Goal: Check status: Check status

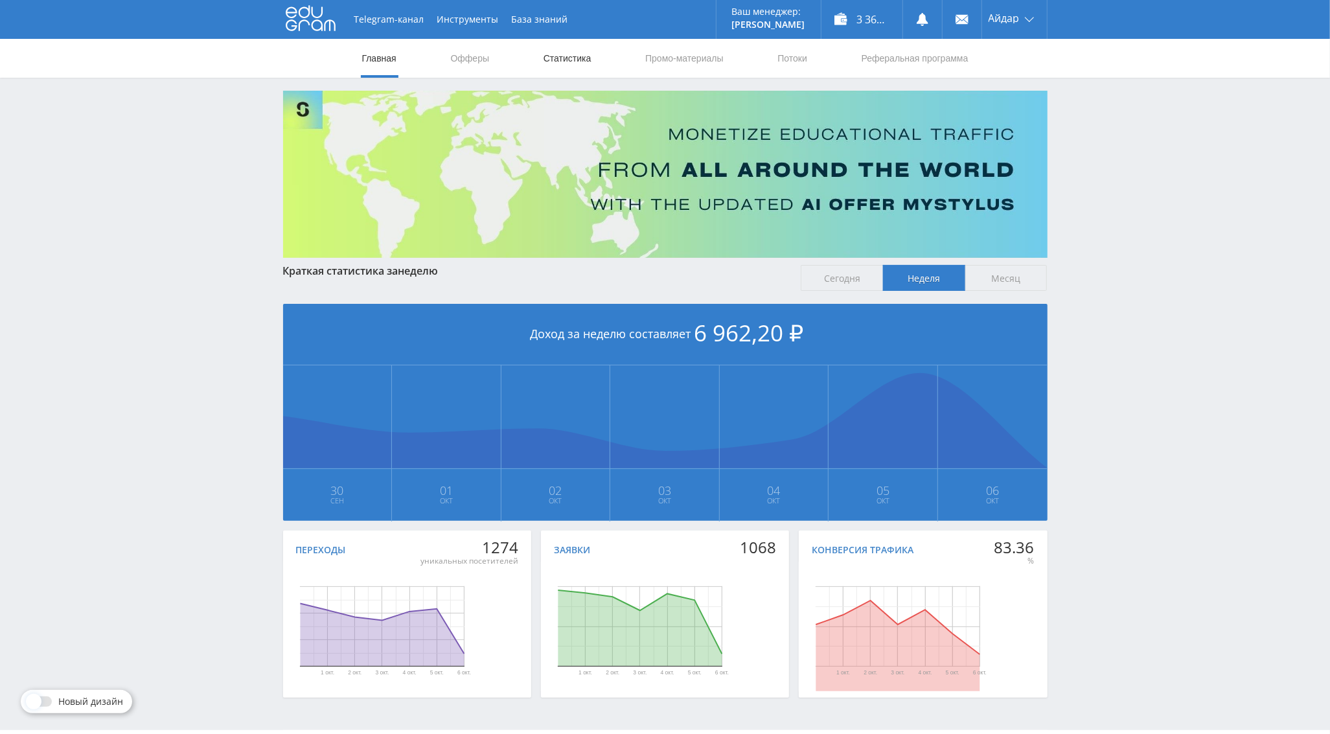
click at [567, 54] on link "Статистика" at bounding box center [567, 58] width 51 height 39
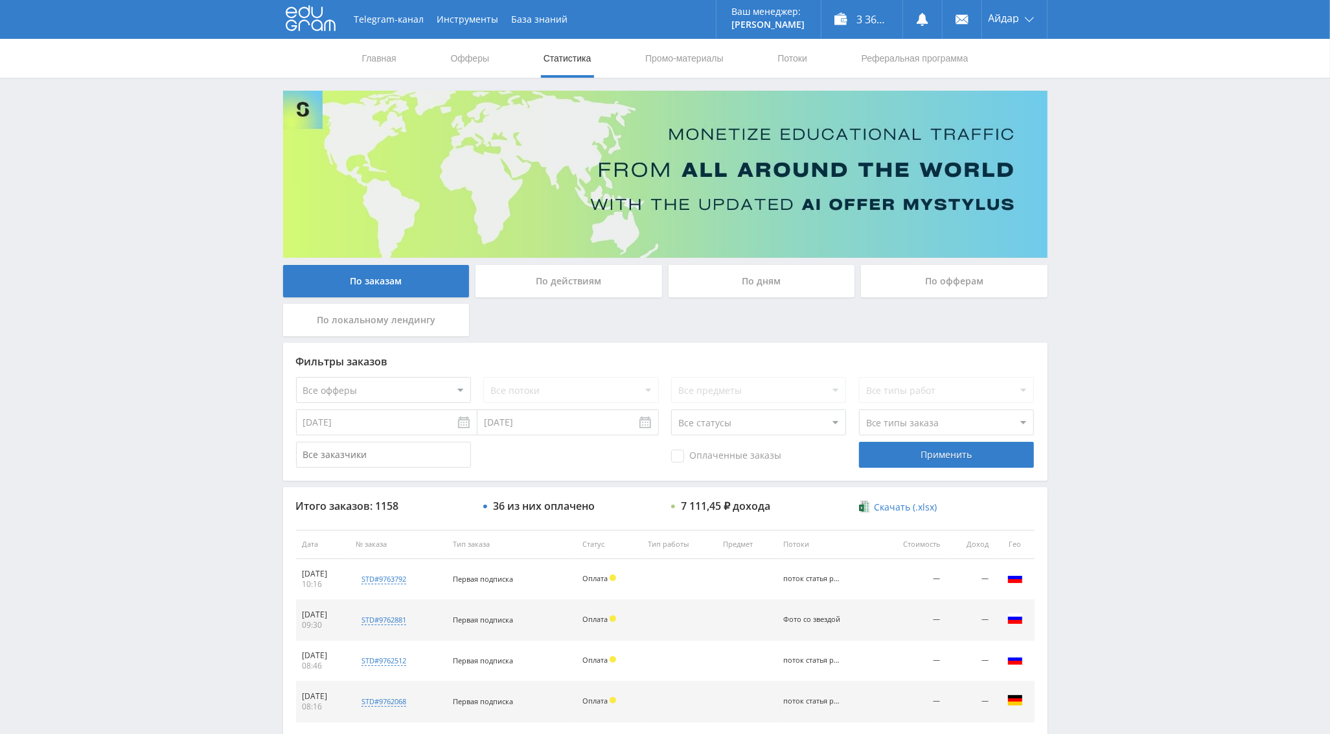
scroll to position [123, 0]
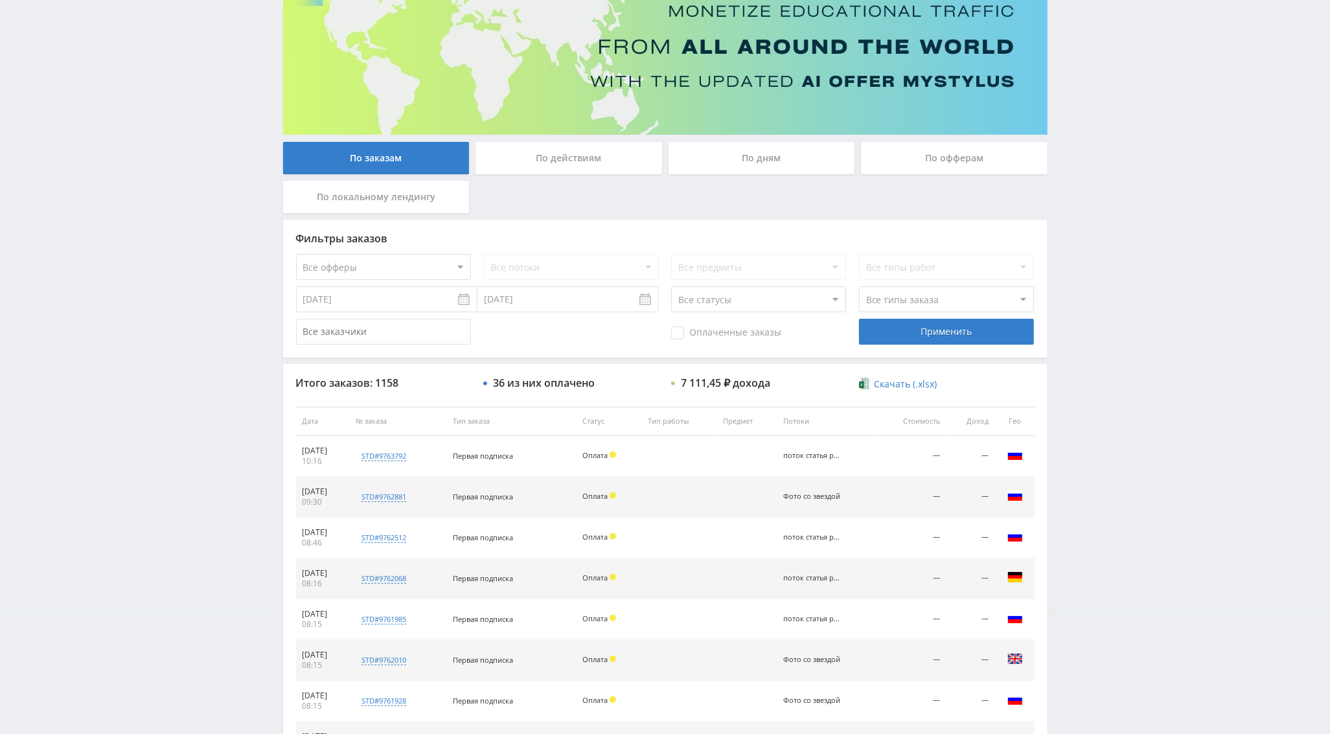
click at [437, 277] on select "Все офферы MyStylus MyStylus - Revshare Кэмп Studybay Автор24 Studybay [GEOGRAP…" at bounding box center [383, 267] width 175 height 26
select select "376"
click at [515, 262] on select "Все потоки поток статья рерайт Фото со звездой Нат. карта Код мастер [PERSON_NA…" at bounding box center [570, 267] width 175 height 26
select select "6646665"
click at [483, 254] on select "Все потоки поток статья рерайт Фото со звездой Нат. карта Код мастер [PERSON_NA…" at bounding box center [570, 267] width 175 height 26
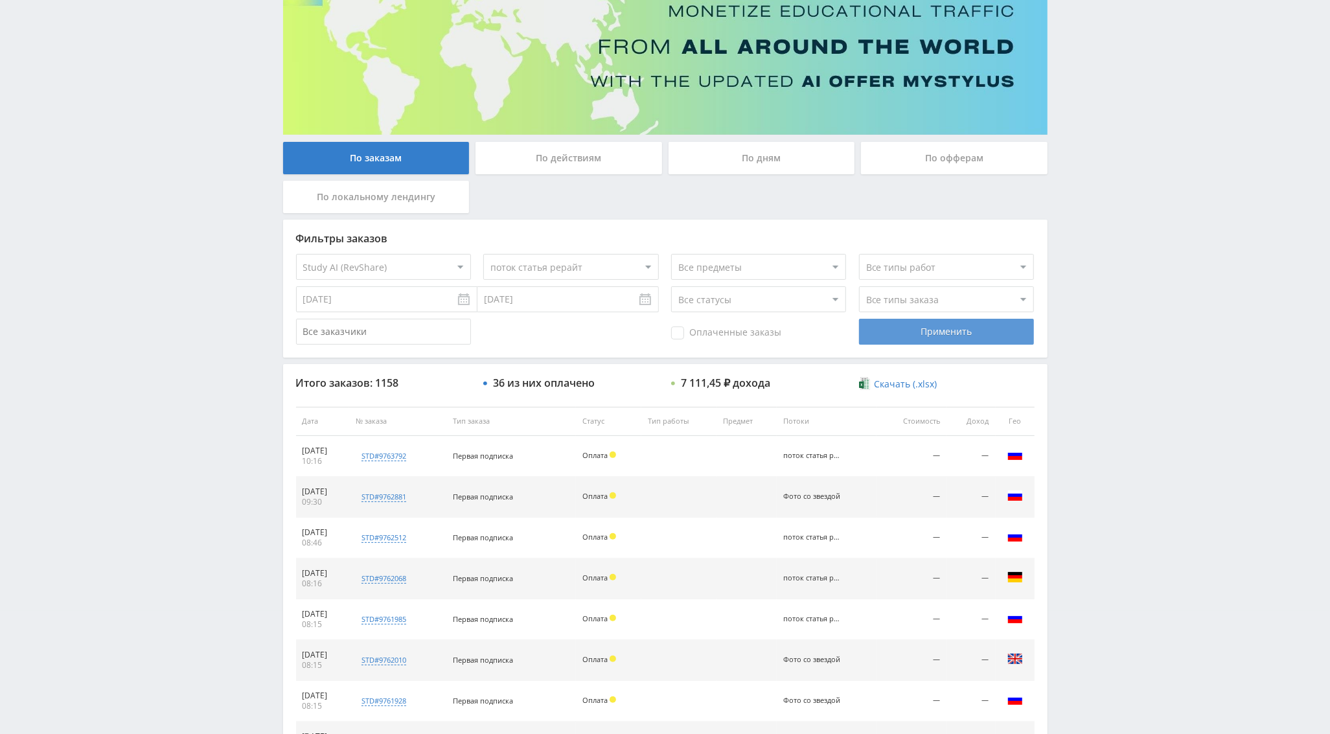
click at [922, 343] on div "Применить" at bounding box center [946, 332] width 175 height 26
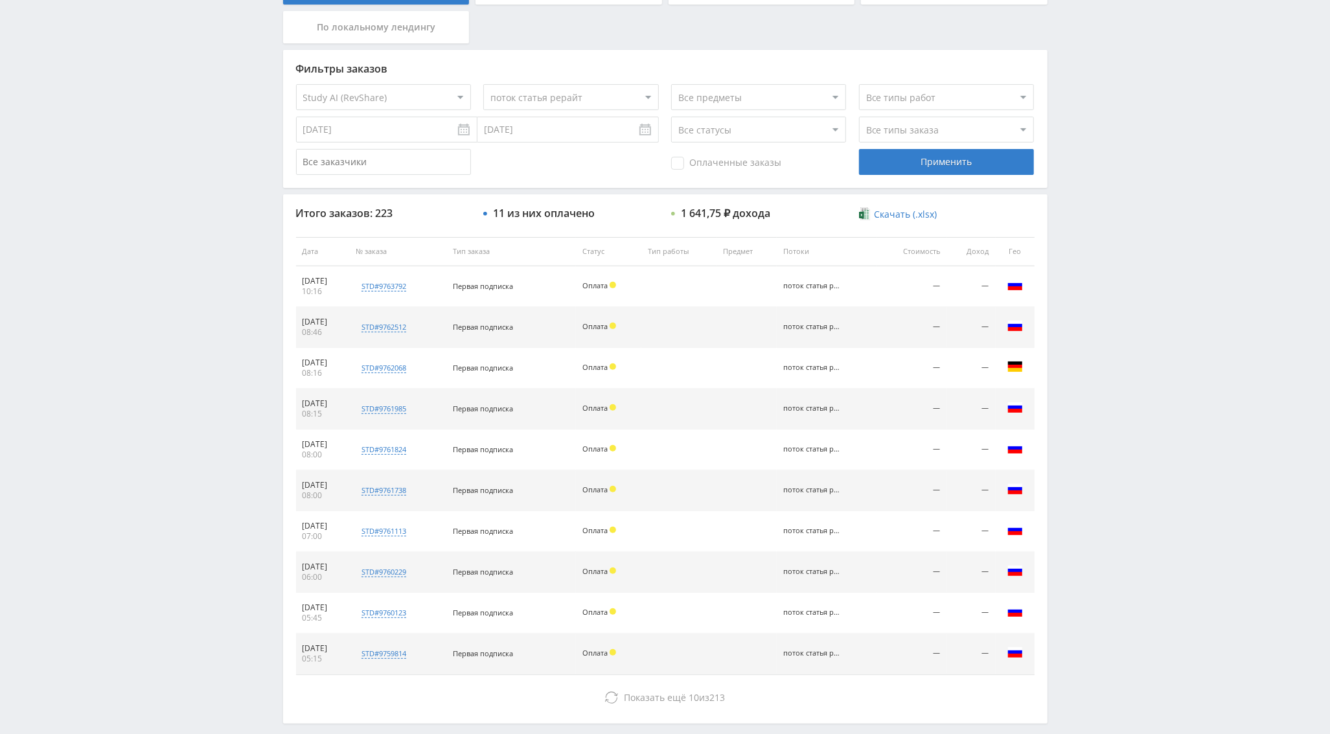
scroll to position [317, 0]
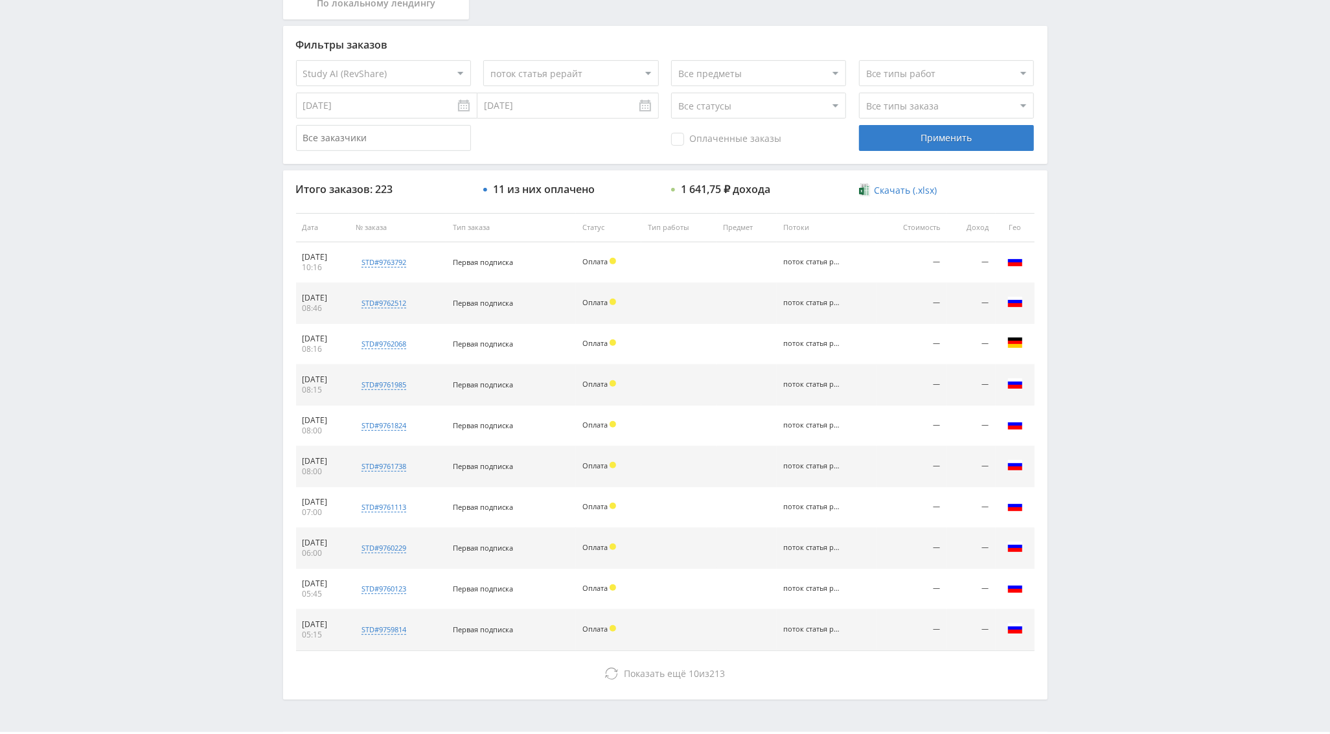
click at [715, 142] on span "Оплаченные заказы" at bounding box center [726, 139] width 110 height 13
click at [0, 0] on input "Оплаченные заказы" at bounding box center [0, 0] width 0 height 0
click at [885, 141] on div "Применить" at bounding box center [946, 138] width 175 height 26
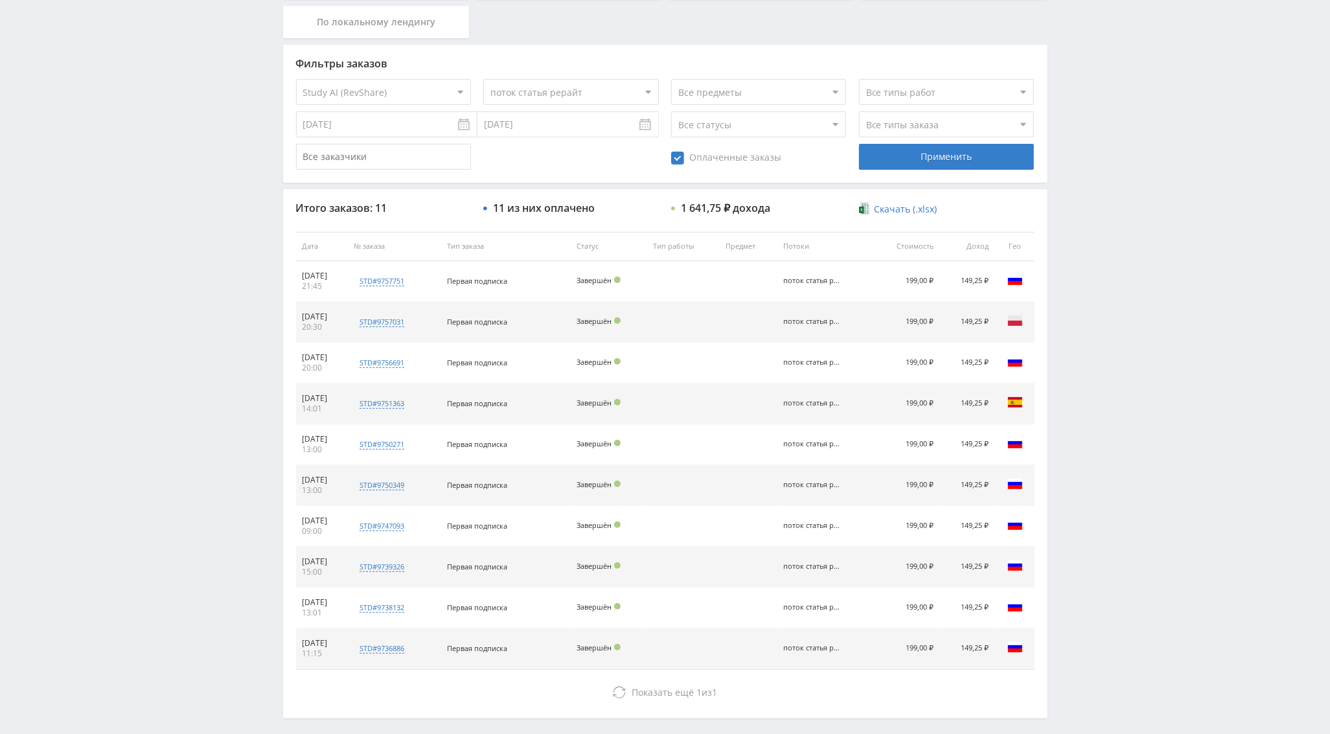
scroll to position [356, 0]
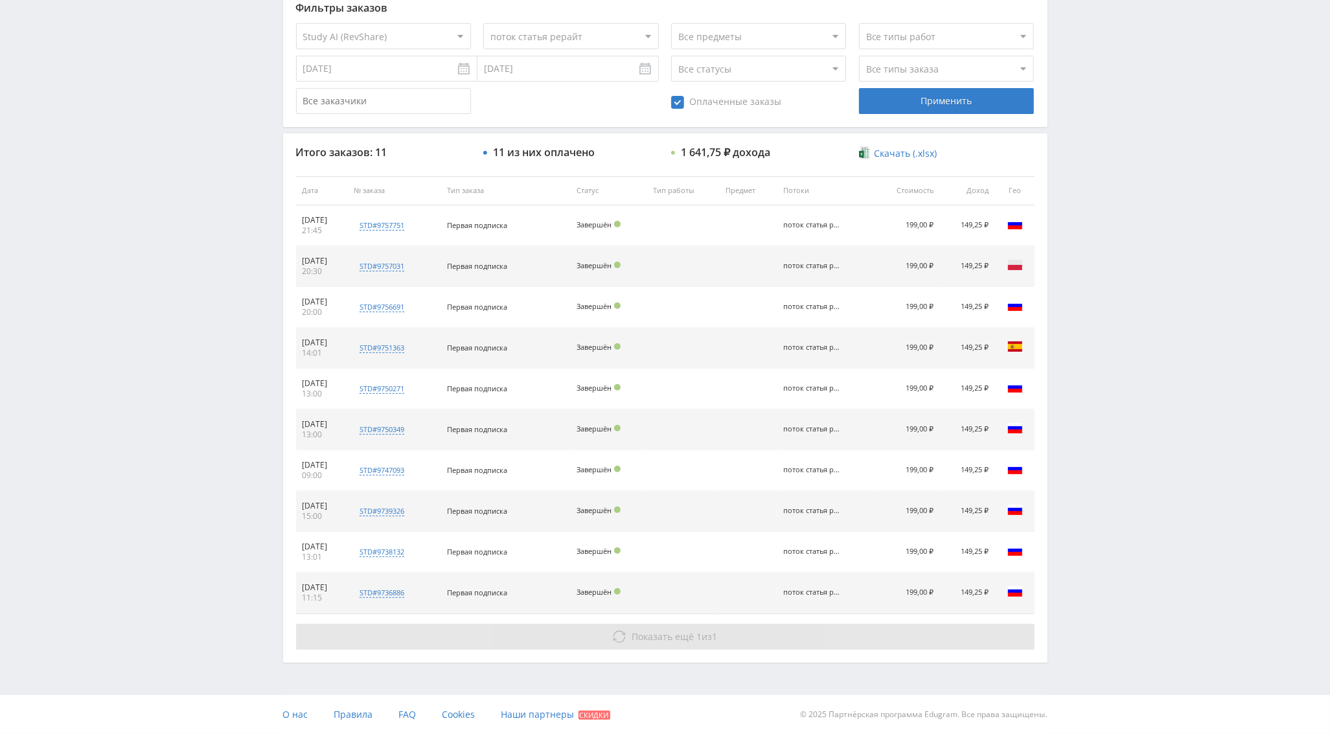
click at [639, 637] on span "Показать ещё" at bounding box center [663, 637] width 62 height 12
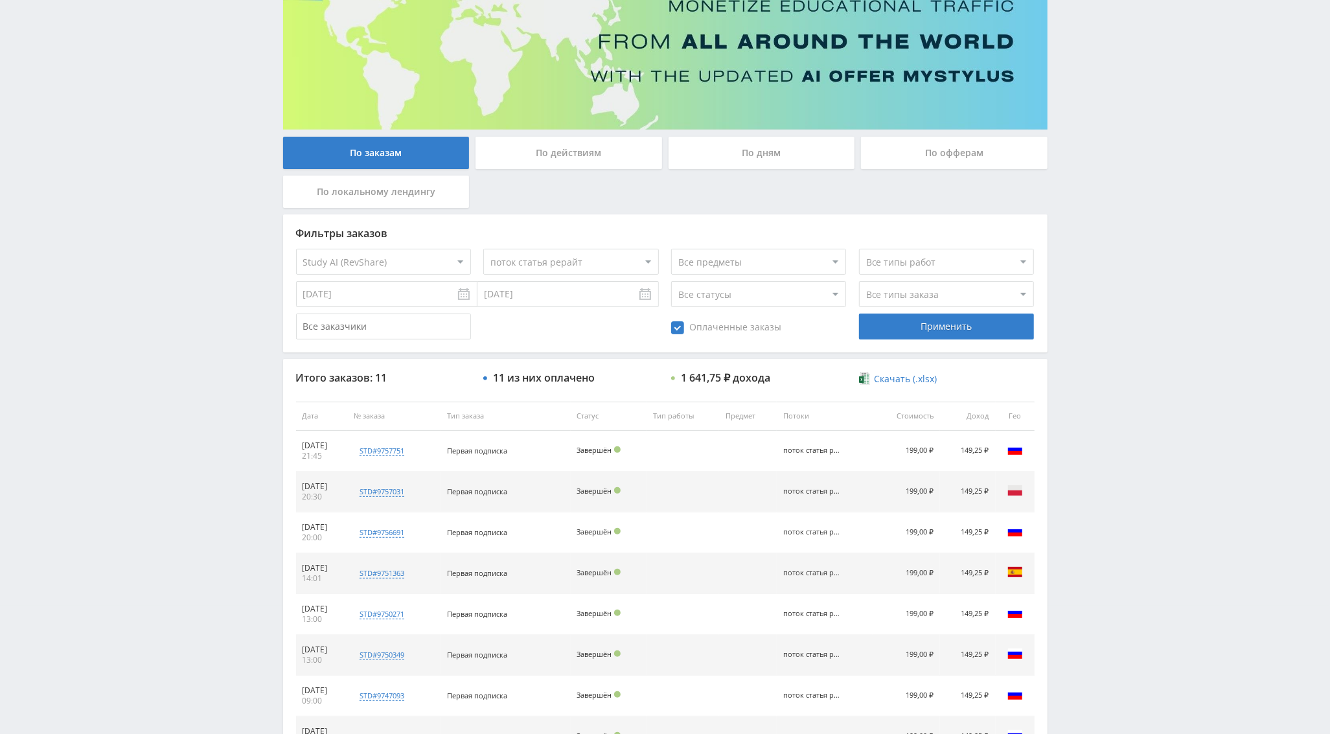
scroll to position [0, 0]
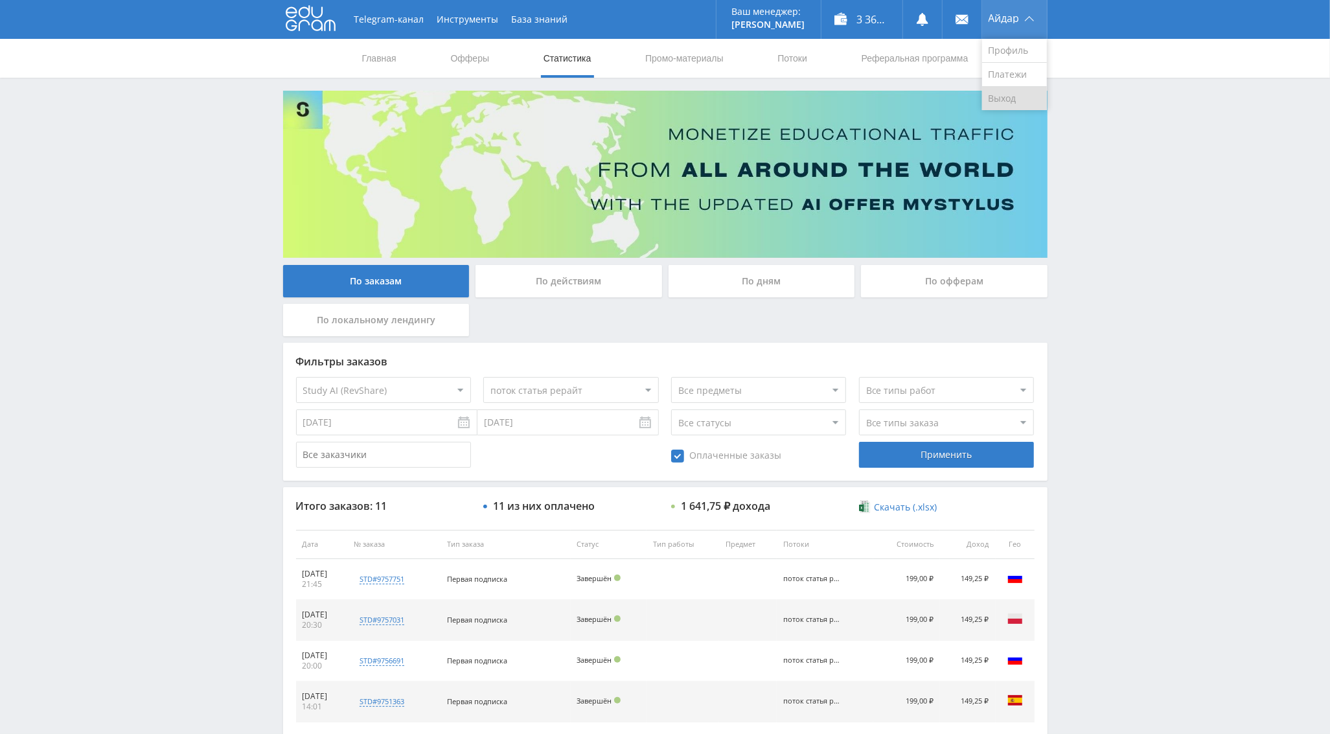
click at [1012, 99] on link "Выход" at bounding box center [1014, 98] width 65 height 23
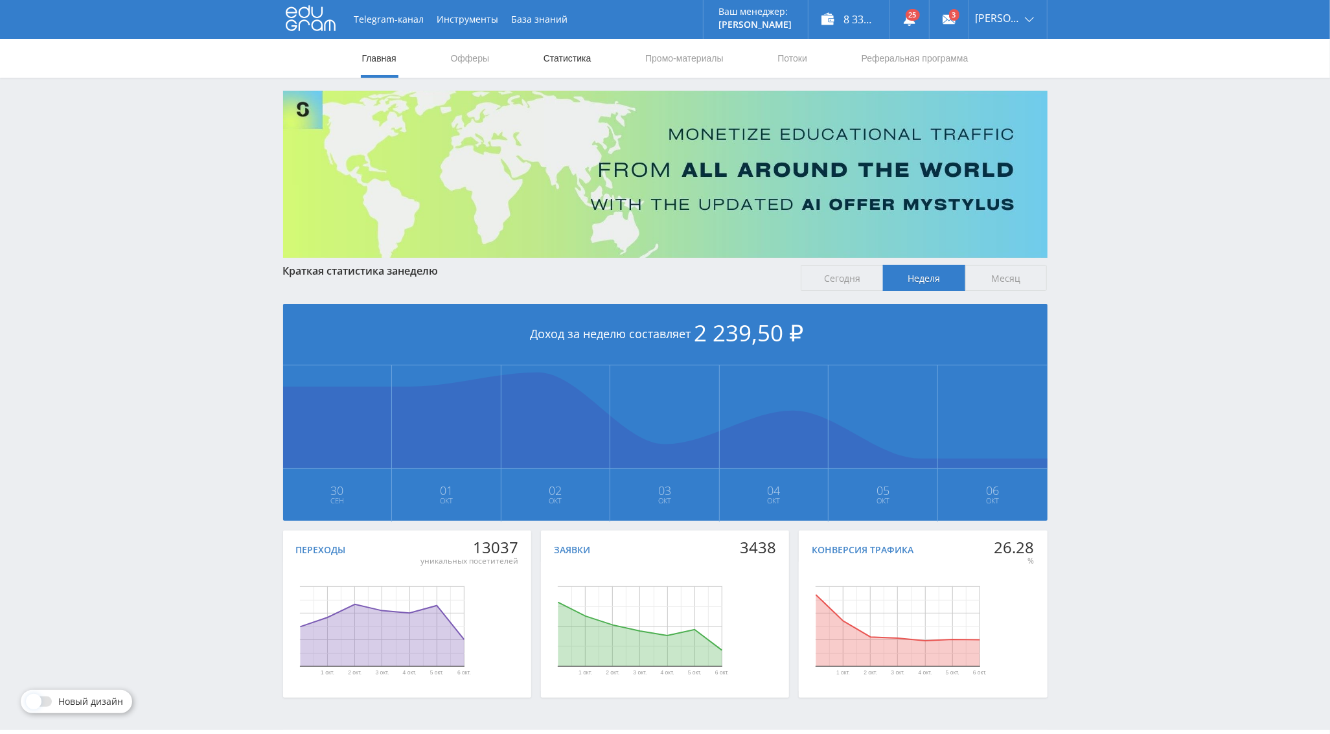
click at [563, 64] on link "Статистика" at bounding box center [567, 58] width 51 height 39
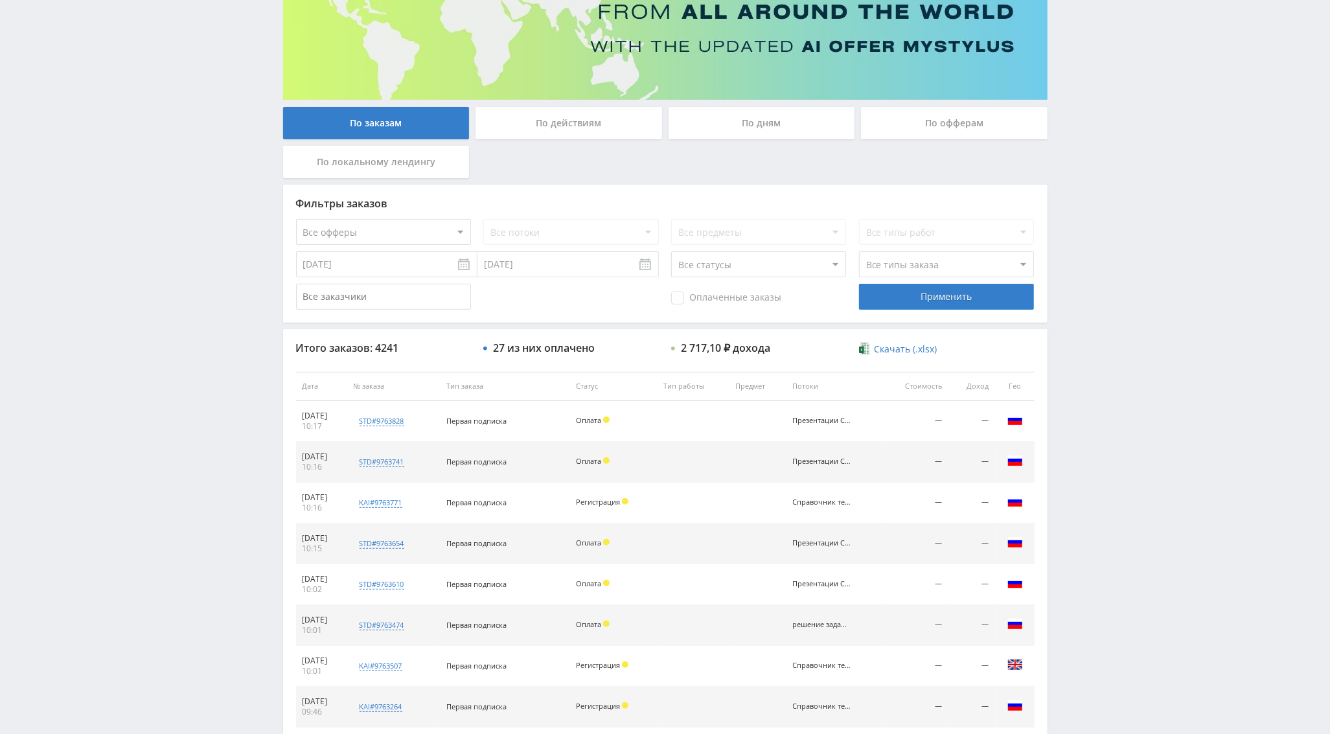
scroll to position [157, 0]
click at [404, 237] on select "Все офферы MyStylus MyStylus - Revshare Кэмп Studybay Автор24 Studybay Brazil S…" at bounding box center [383, 233] width 175 height 26
select select "376"
click at [899, 303] on div "Применить" at bounding box center [946, 298] width 175 height 26
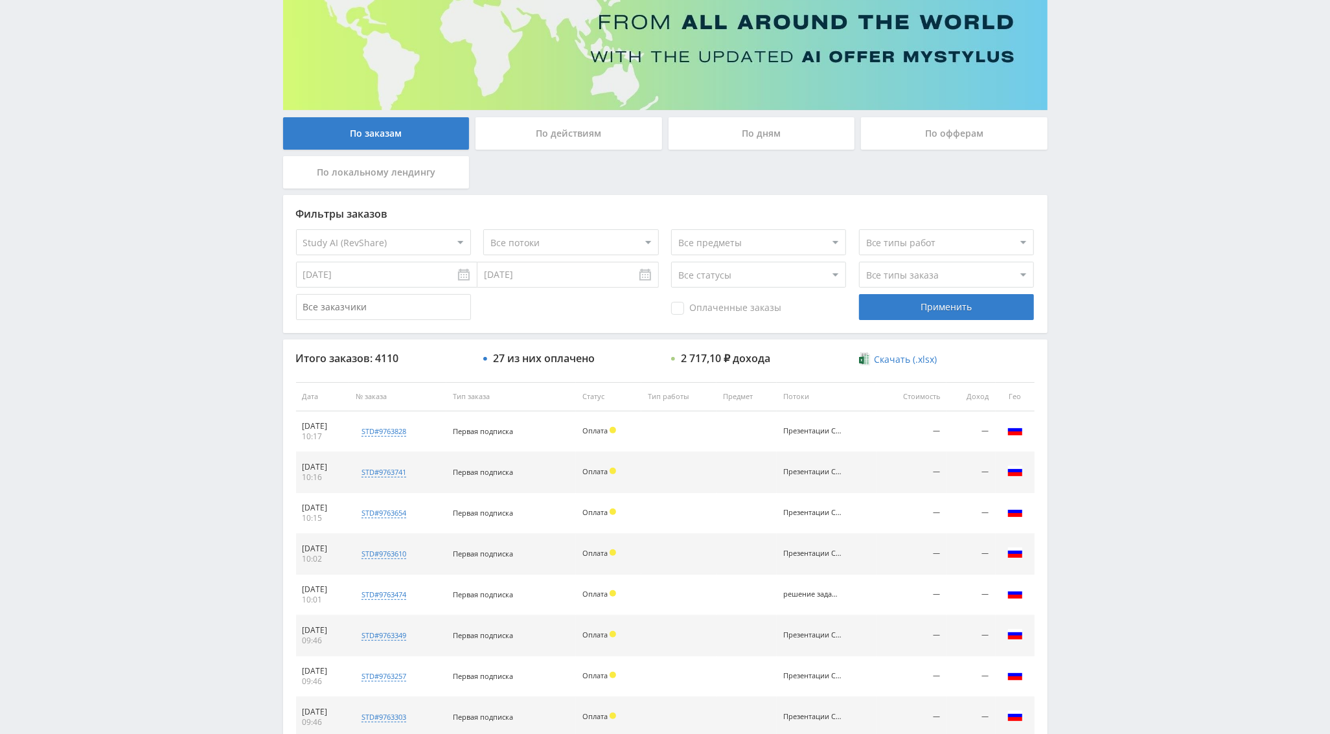
scroll to position [150, 0]
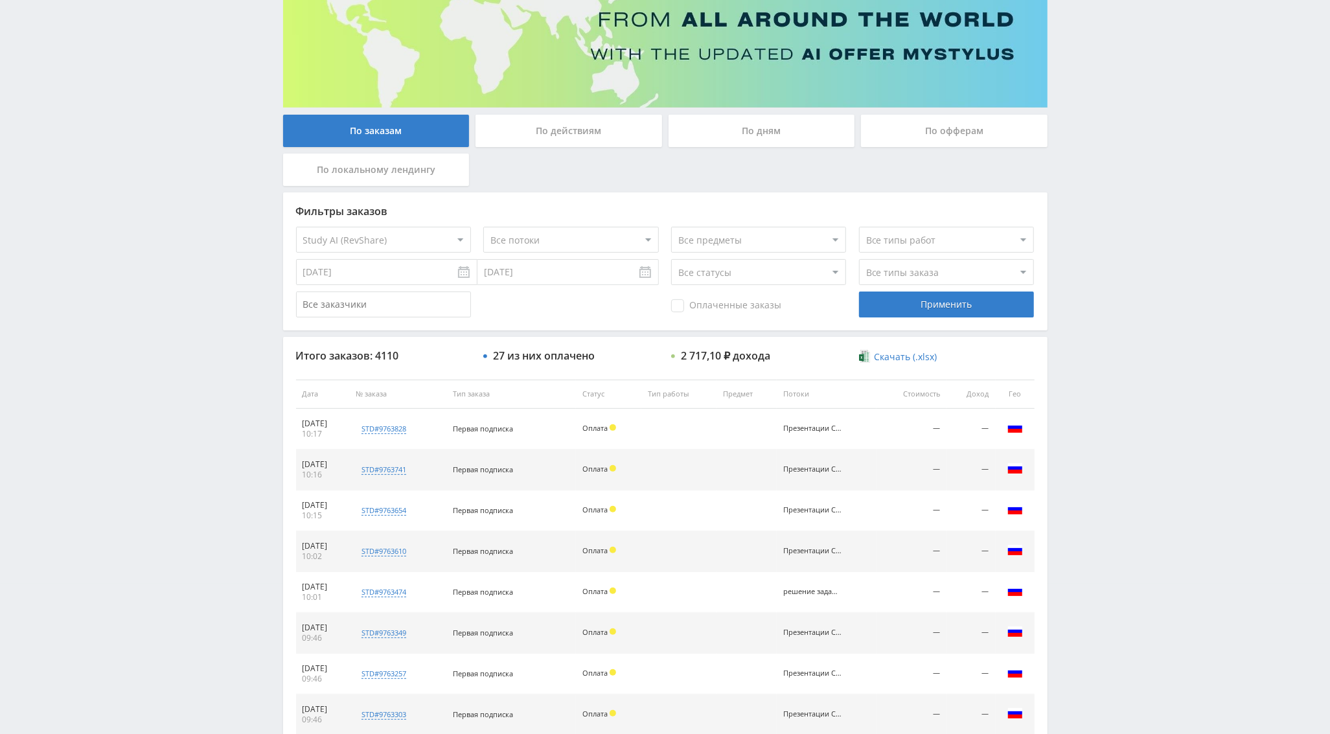
click at [539, 231] on select "Все потоки решение задач Справочник Рефераты Справочник Презентации Справочник …" at bounding box center [570, 240] width 175 height 26
click at [483, 227] on select "Все потоки решение задач Справочник Рефераты Справочник Презентации Справочник …" at bounding box center [570, 240] width 175 height 26
click at [931, 311] on div "Применить" at bounding box center [946, 305] width 175 height 26
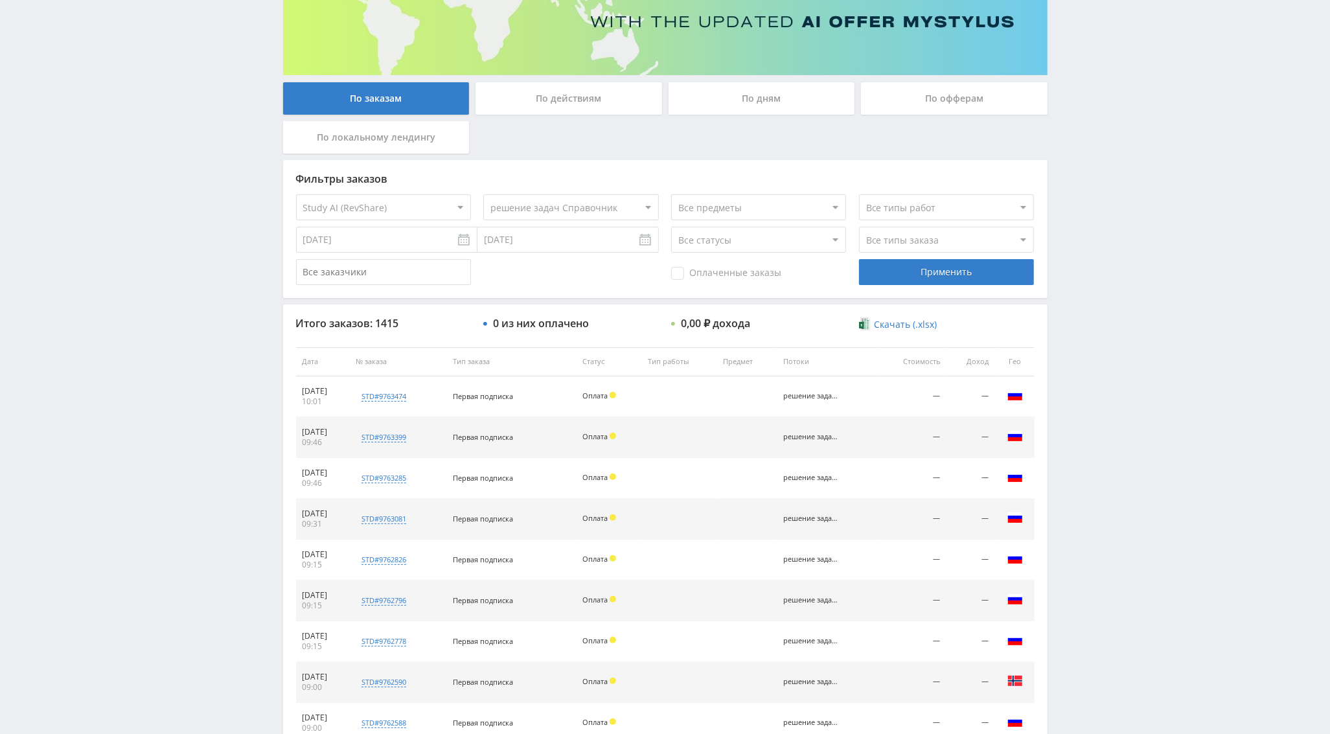
scroll to position [185, 0]
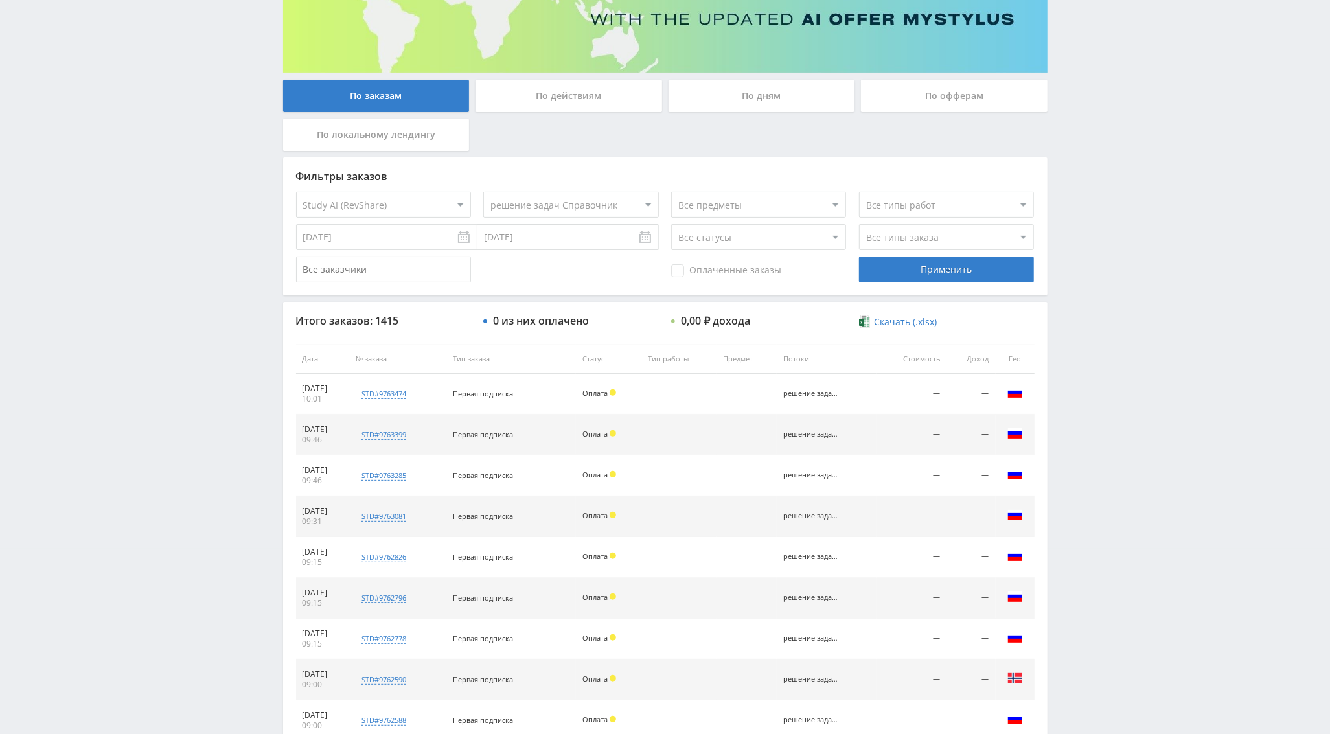
click at [550, 209] on select "Все потоки решение задач Справочник Рефераты Справочник Презентации Справочник …" at bounding box center [570, 205] width 175 height 26
click at [483, 192] on select "Все потоки решение задач Справочник Рефераты Справочник Презентации Справочник …" at bounding box center [570, 205] width 175 height 26
click at [929, 260] on div "Применить" at bounding box center [946, 270] width 175 height 26
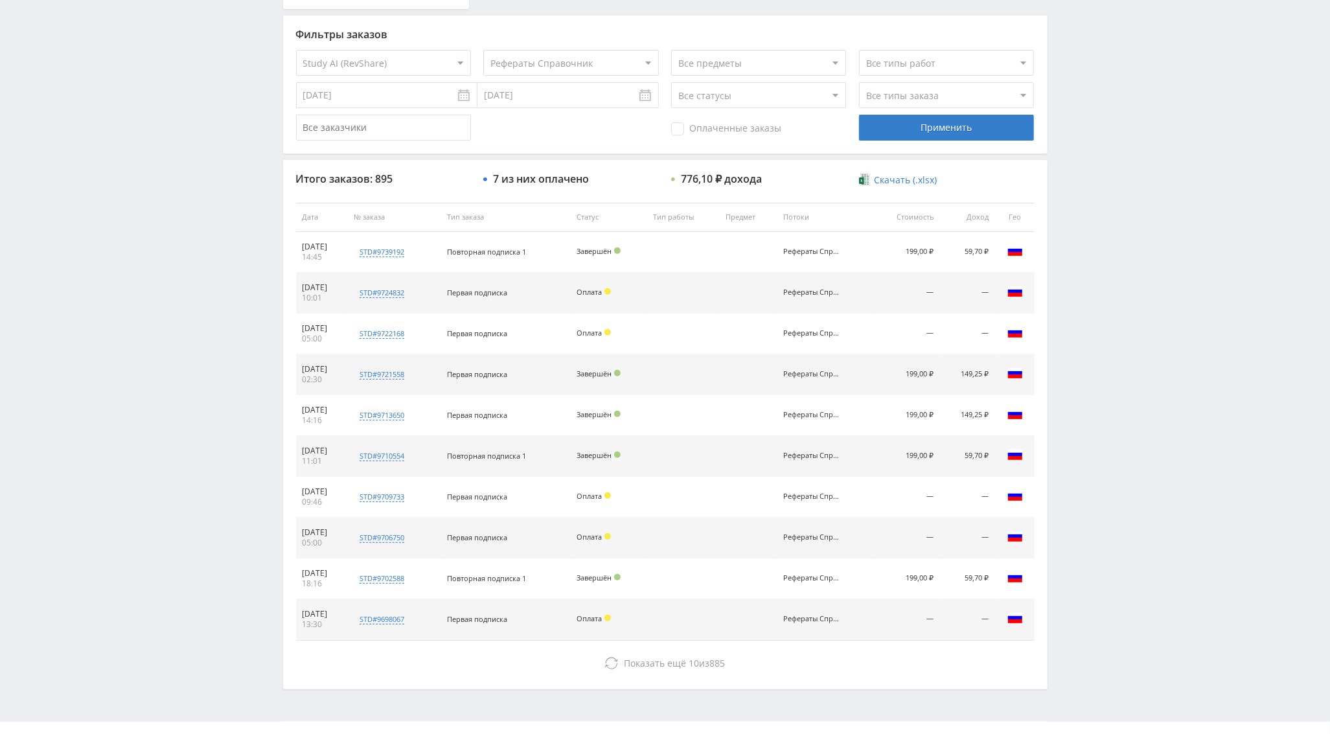
scroll to position [356, 0]
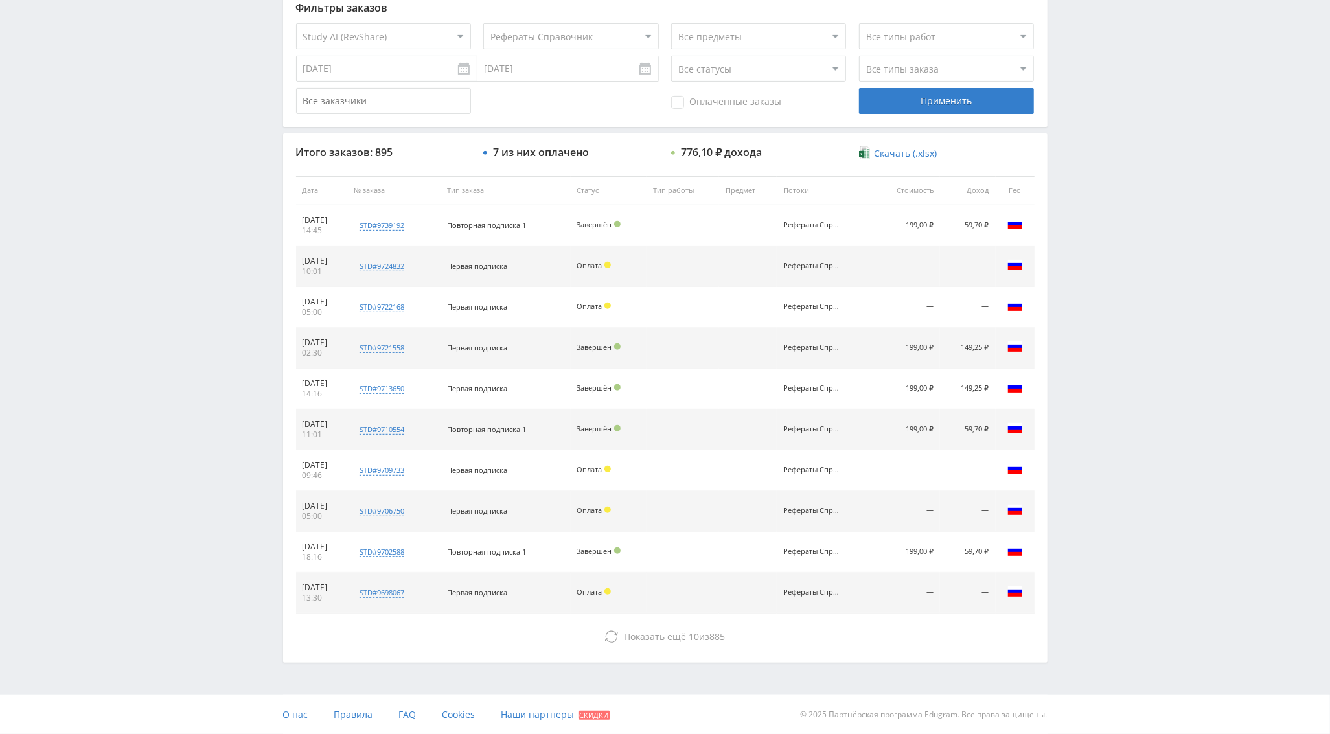
click at [709, 98] on span "Оплаченные заказы" at bounding box center [726, 102] width 110 height 13
click at [0, 0] on input "Оплаченные заказы" at bounding box center [0, 0] width 0 height 0
click at [914, 106] on div "Применить" at bounding box center [946, 101] width 175 height 26
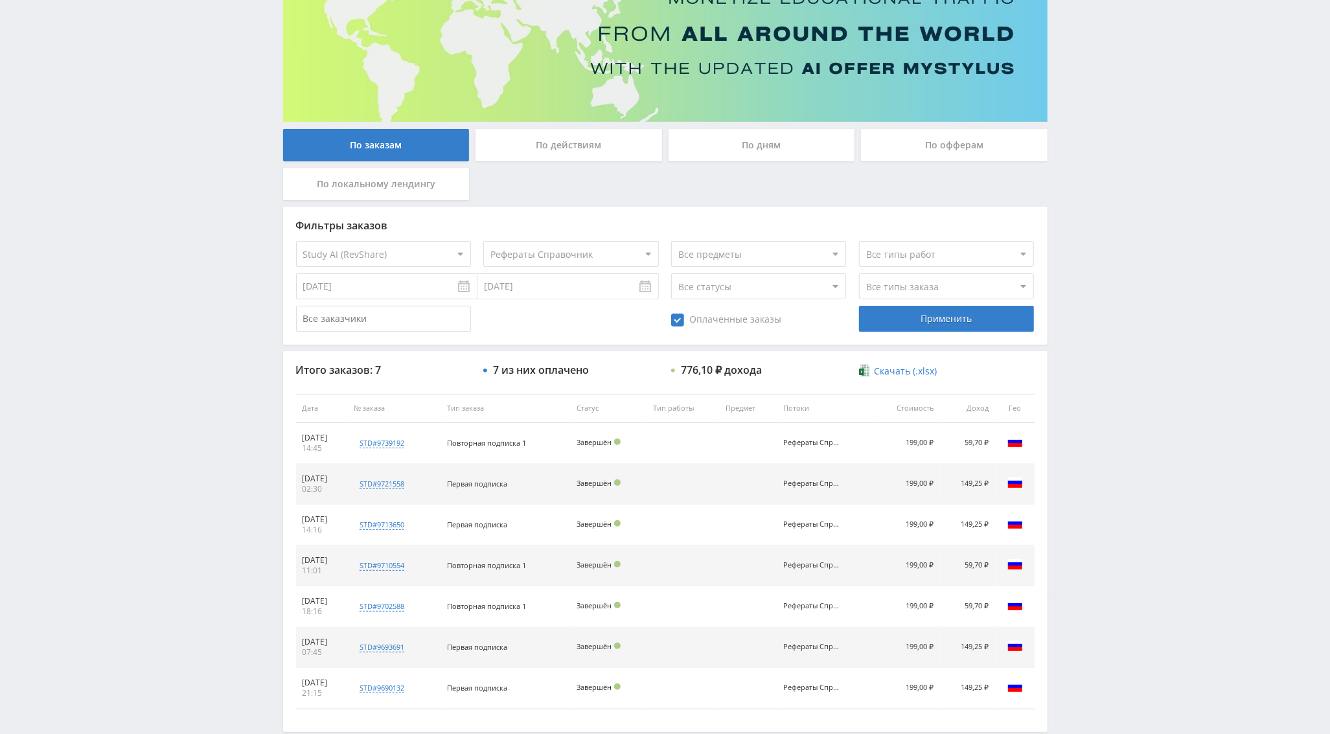
scroll to position [135, 0]
click at [701, 317] on span "Оплаченные заказы" at bounding box center [726, 321] width 110 height 13
click at [0, 0] on input "Оплаченные заказы" at bounding box center [0, 0] width 0 height 0
click at [913, 303] on div "Фильтры заказов Все офферы MyStylus MyStylus - Revshare Кэмп Studybay Автор24 S…" at bounding box center [665, 277] width 765 height 138
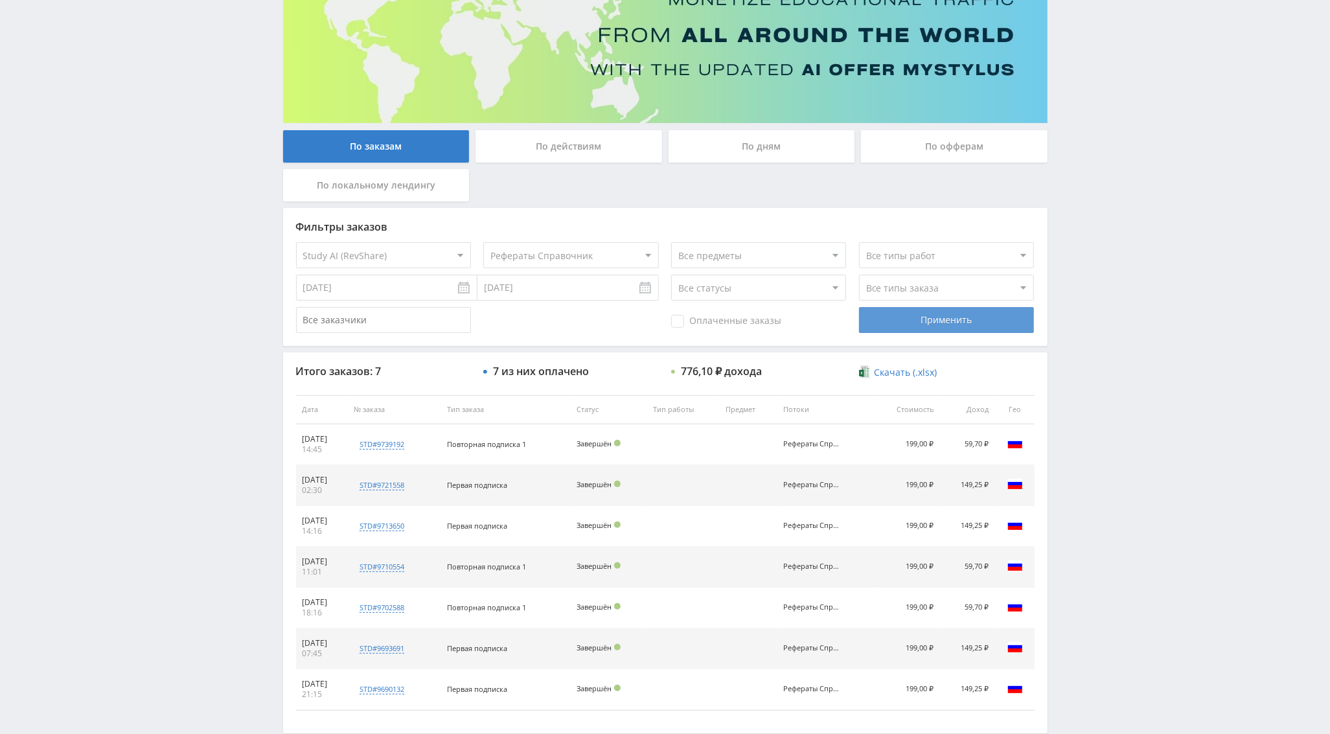
click at [913, 325] on div "Применить" at bounding box center [946, 320] width 175 height 26
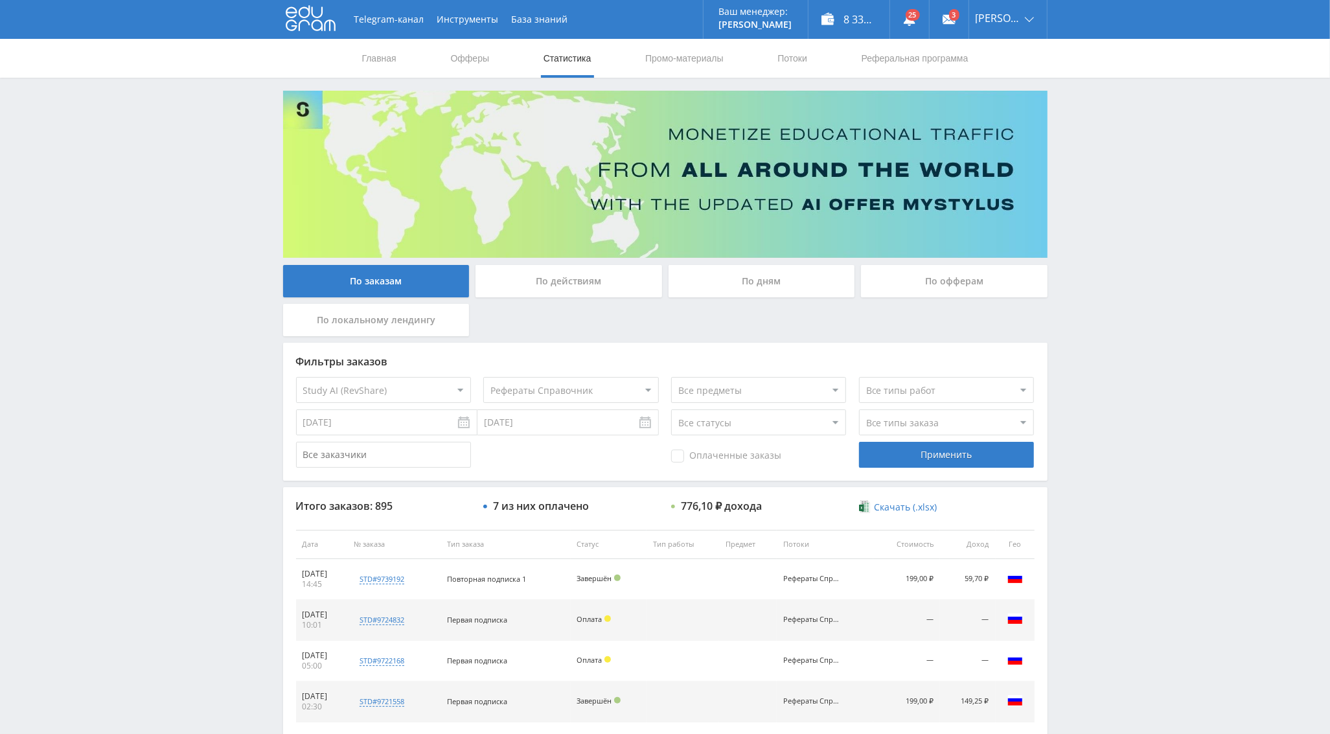
click at [546, 401] on select "Все потоки решение задач Справочник Рефераты Справочник Презентации Справочник …" at bounding box center [570, 390] width 175 height 26
click at [599, 397] on select "Все потоки решение задач Справочник Рефераты Справочник Презентации Справочник …" at bounding box center [570, 390] width 175 height 26
select select "6645630"
click at [483, 377] on select "Все потоки решение задач Справочник Рефераты Справочник Презентации Справочник …" at bounding box center [570, 390] width 175 height 26
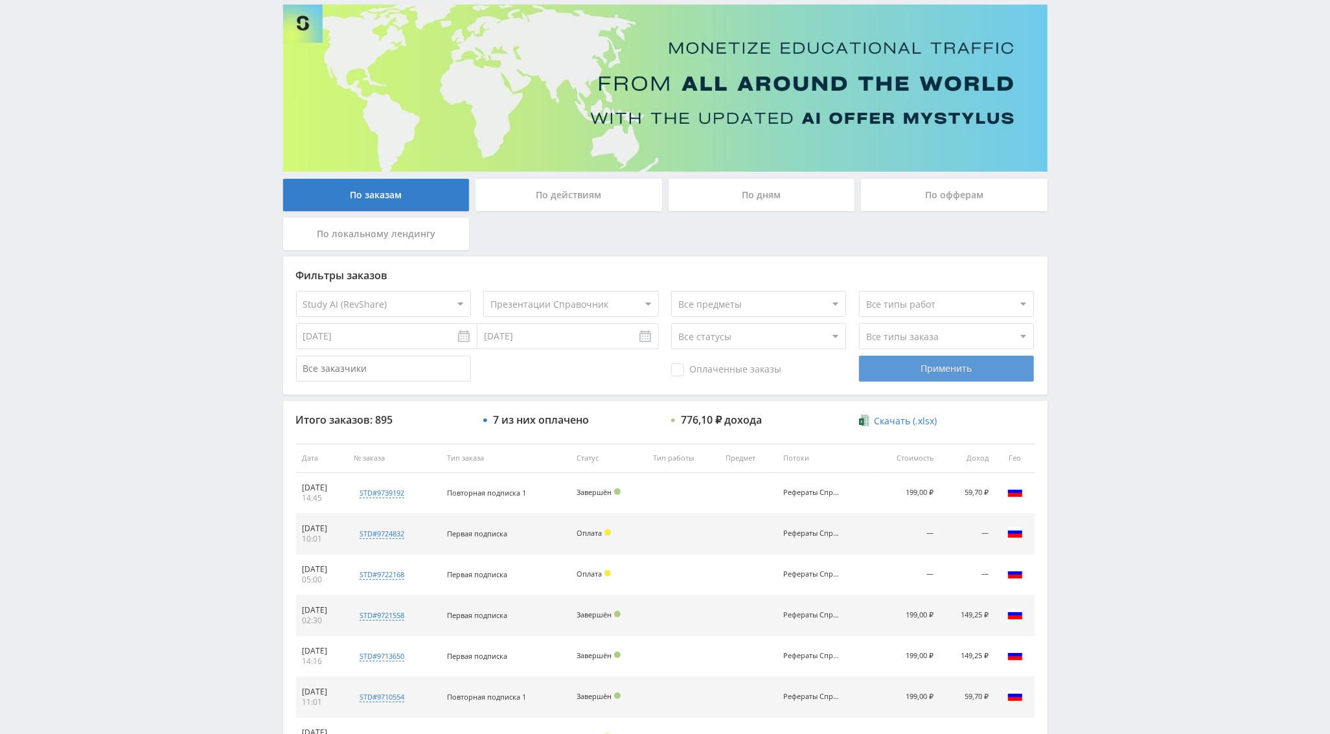
click at [946, 376] on div "Применить" at bounding box center [946, 369] width 175 height 26
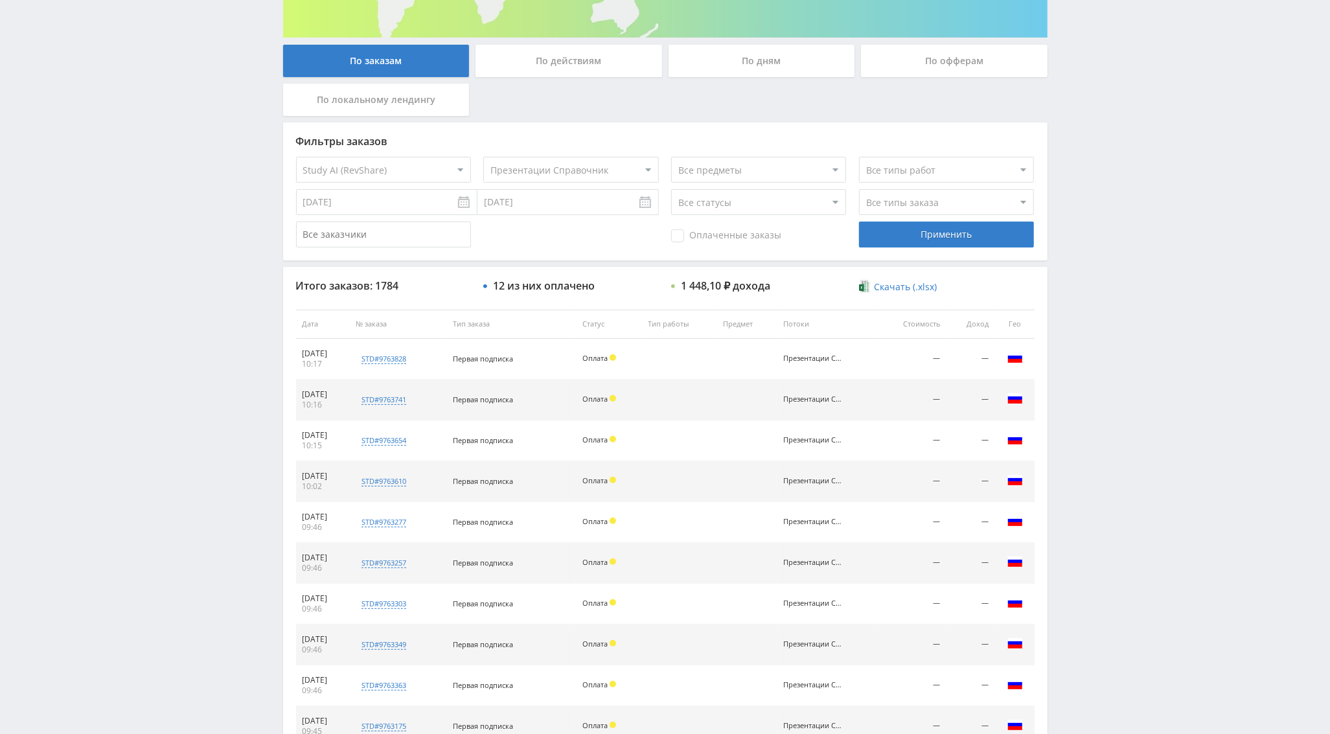
scroll to position [224, 0]
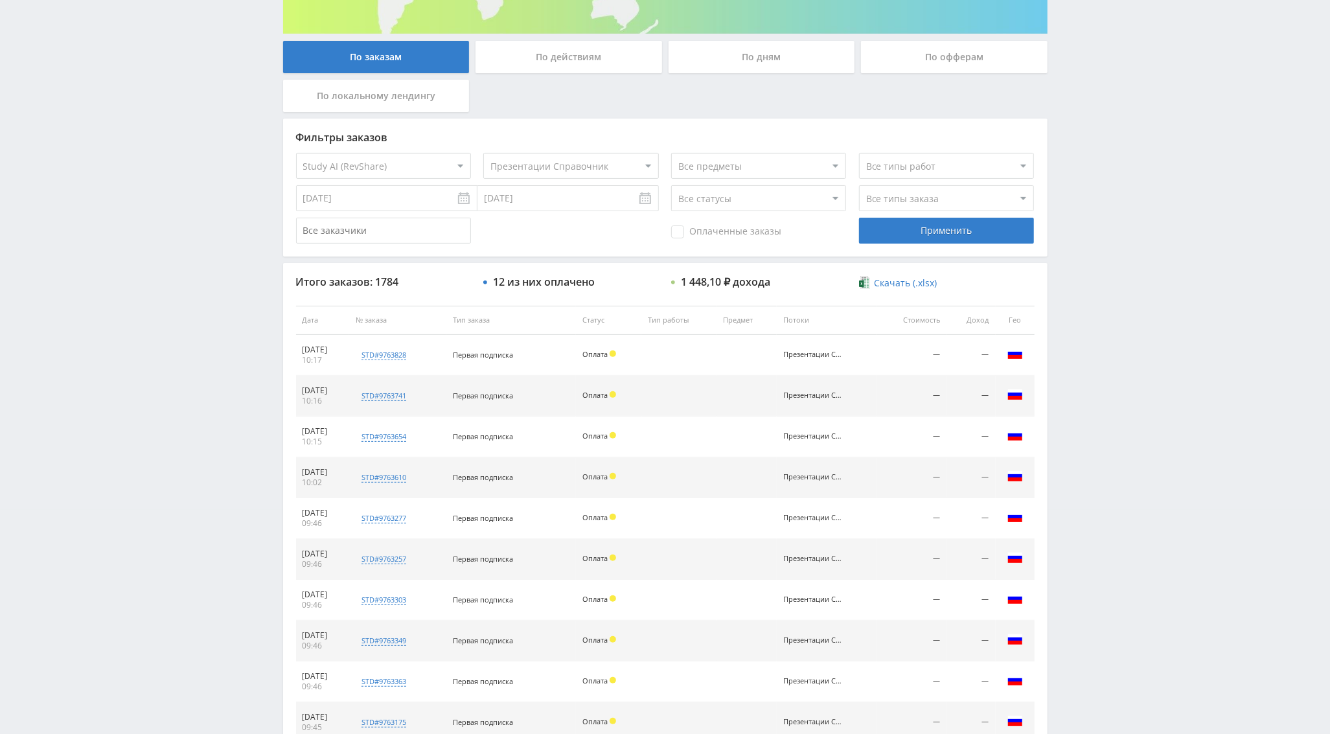
click at [688, 228] on span "Оплаченные заказы" at bounding box center [726, 232] width 110 height 13
click at [0, 0] on input "Оплаченные заказы" at bounding box center [0, 0] width 0 height 0
click at [916, 225] on div "Применить" at bounding box center [946, 231] width 175 height 26
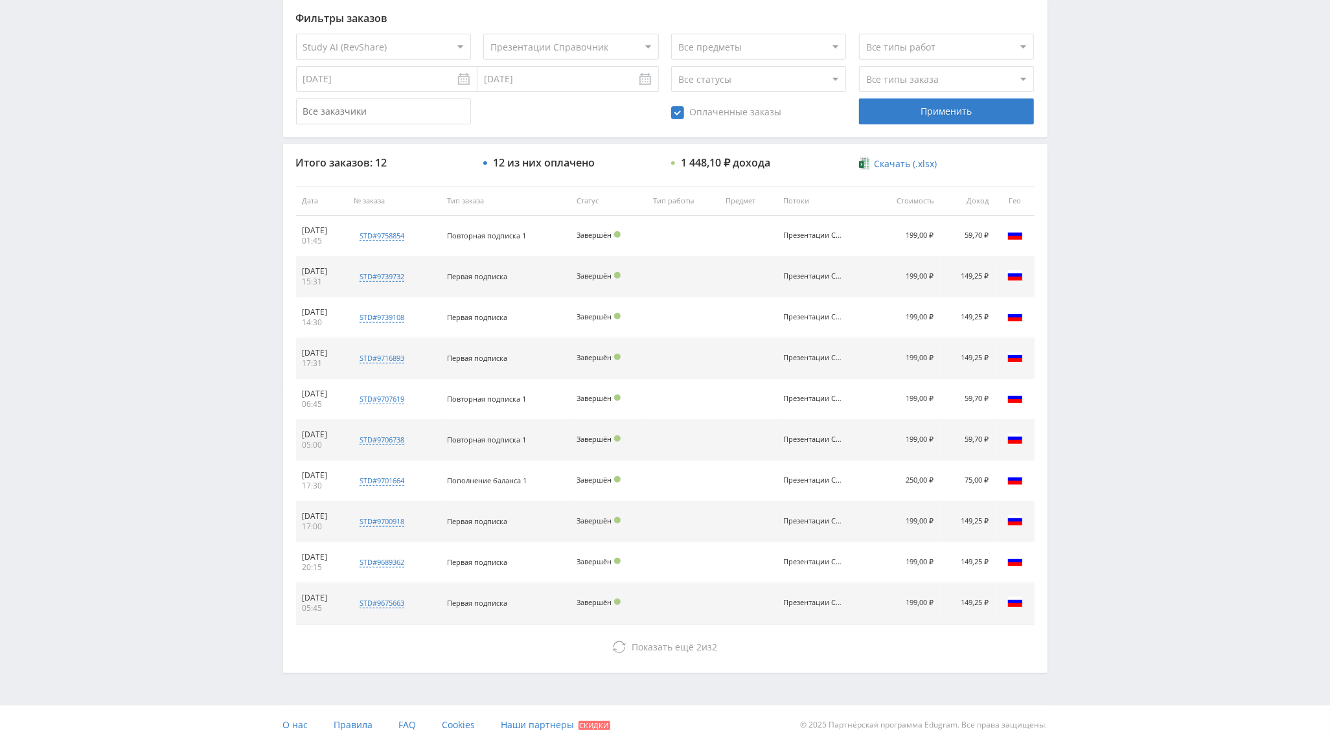
scroll to position [356, 0]
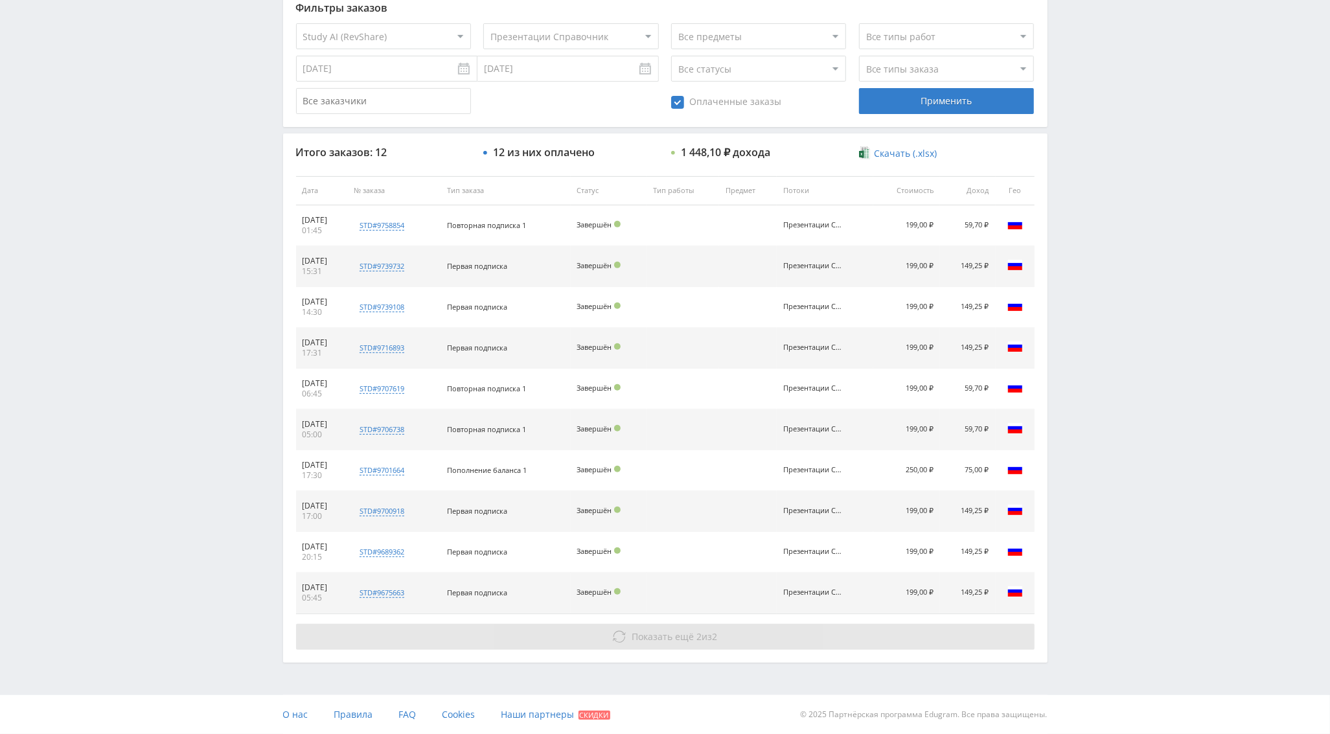
click at [669, 638] on span "Показать ещё" at bounding box center [663, 637] width 62 height 12
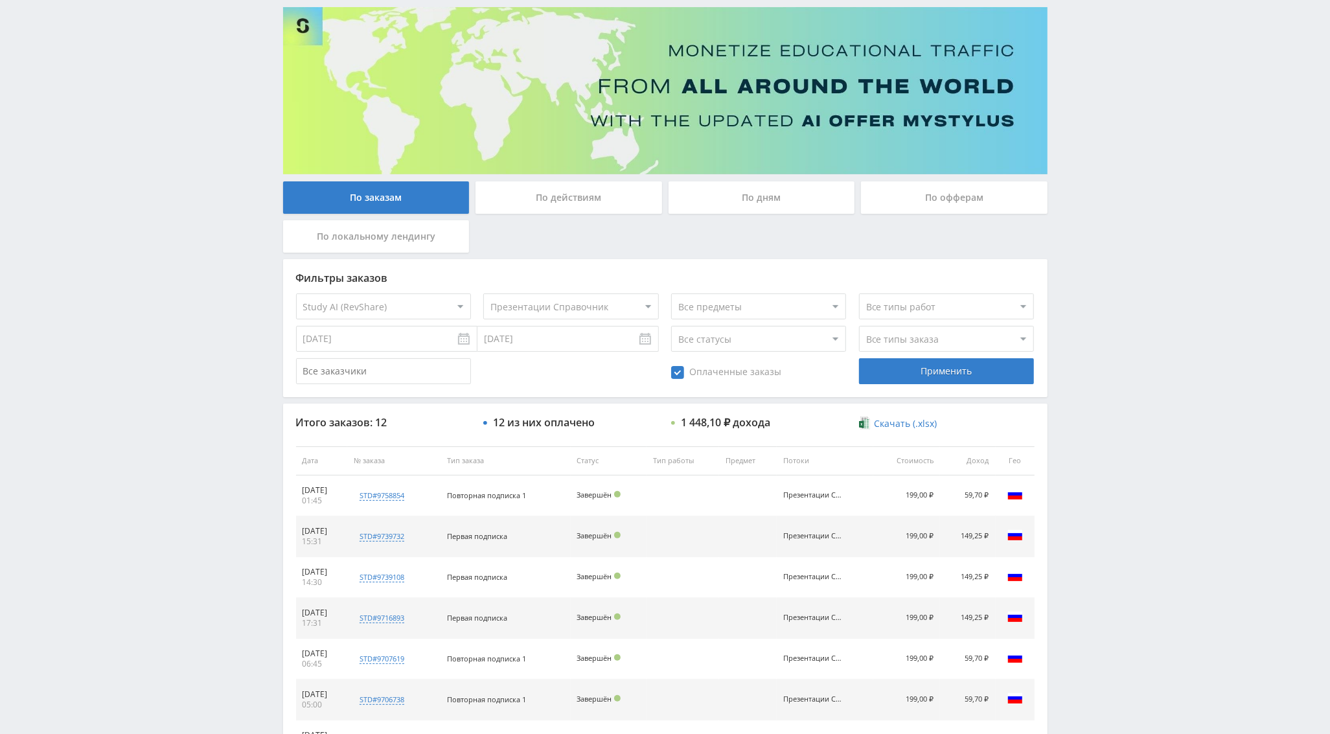
scroll to position [0, 0]
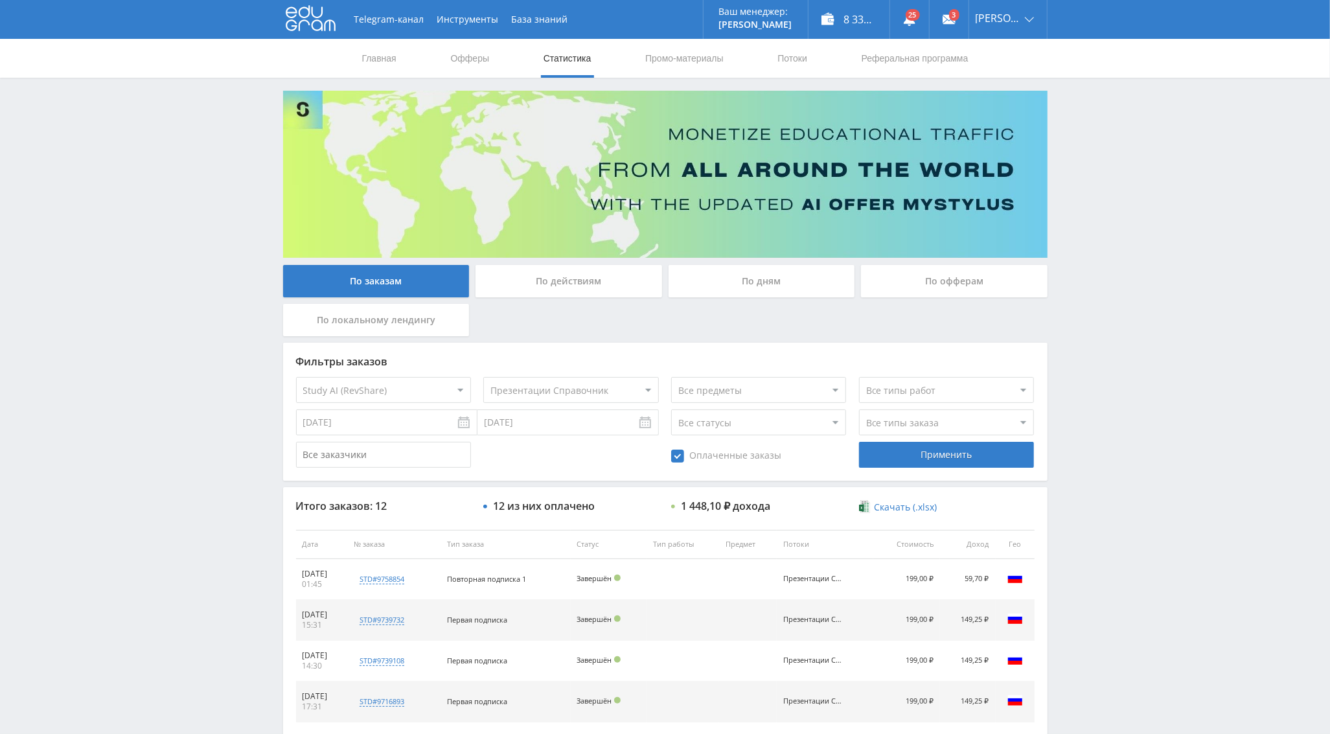
click at [437, 391] on select "Все офферы MyStylus MyStylus - Revshare Кэмп Studybay Автор24 Studybay Brazil S…" at bounding box center [383, 390] width 175 height 26
select select "340"
click at [540, 386] on select "Все потоки Справочник тест реферат Тоня 1 experimental default" at bounding box center [570, 390] width 175 height 26
select select "6646624"
click at [483, 377] on select "Все потоки Справочник тест реферат Тоня 1 experimental default" at bounding box center [570, 390] width 175 height 26
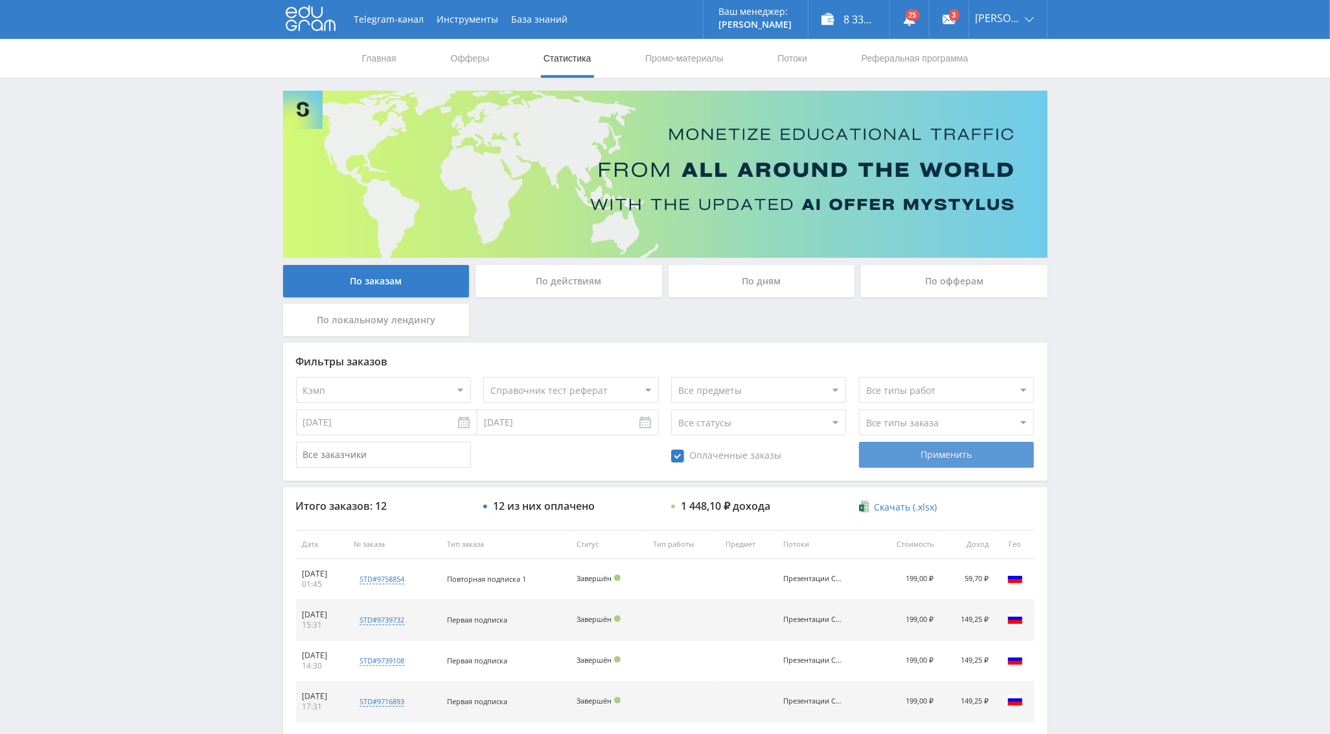
click at [894, 451] on div "Применить" at bounding box center [946, 455] width 175 height 26
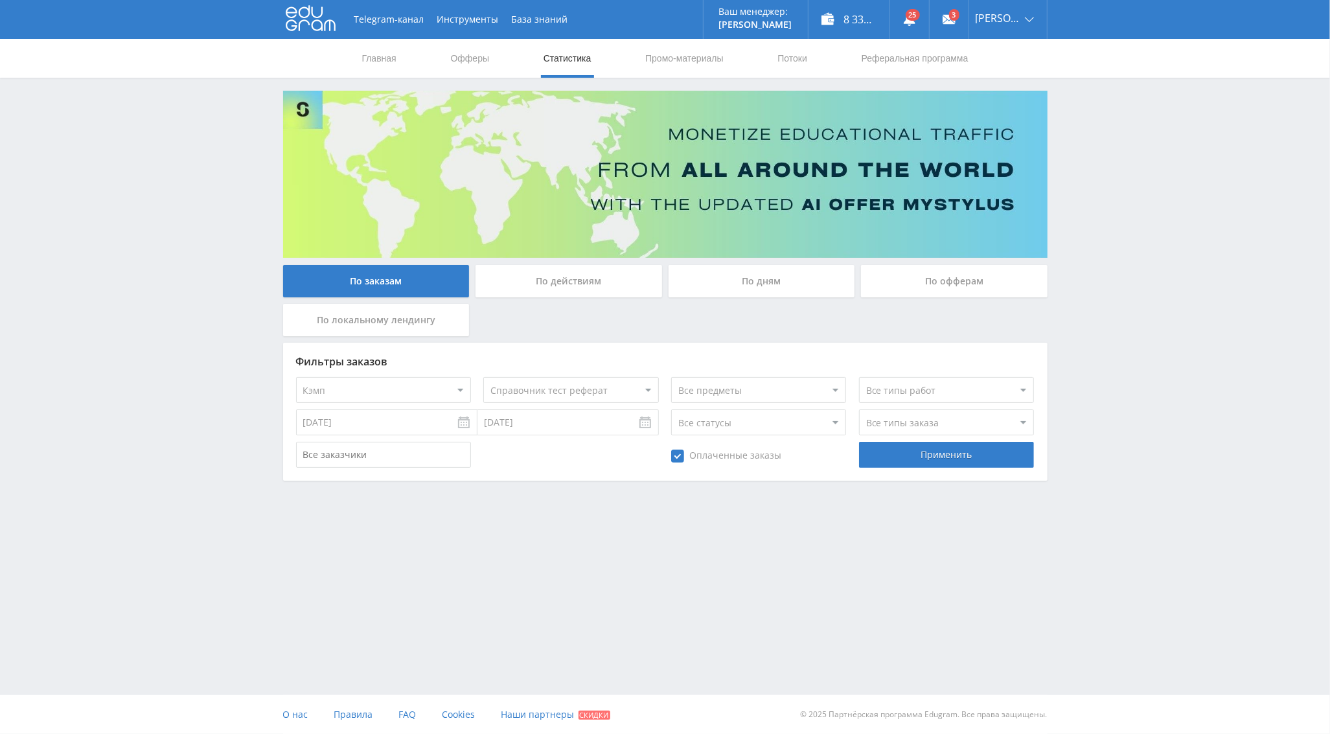
click at [674, 461] on span "Оплаченные заказы" at bounding box center [726, 456] width 110 height 13
click at [0, 0] on input "Оплаченные заказы" at bounding box center [0, 0] width 0 height 0
click at [865, 440] on div "Фильтры заказов Все офферы MyStylus MyStylus - Revshare Кэмп Studybay Автор24 S…" at bounding box center [665, 412] width 765 height 138
click at [887, 456] on div "Применить" at bounding box center [946, 455] width 175 height 26
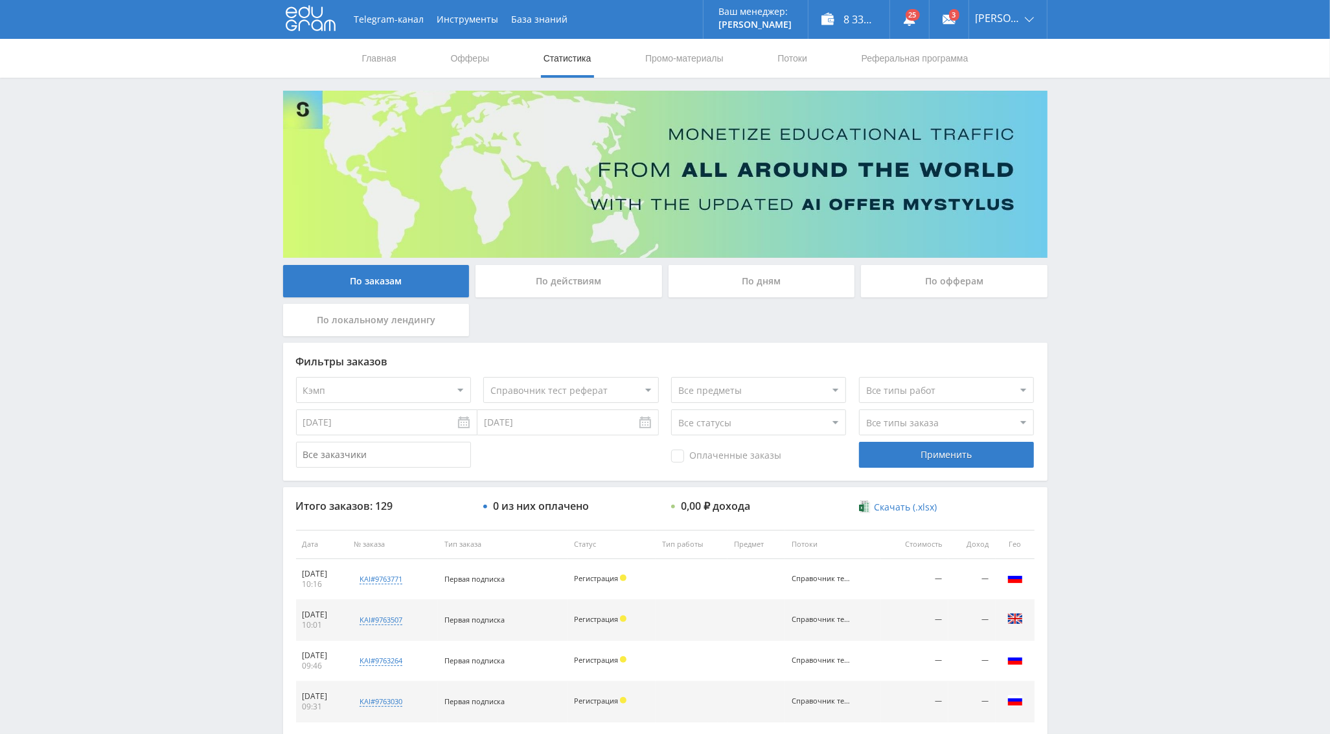
click at [776, 285] on div "По дням" at bounding box center [762, 281] width 187 height 32
click at [0, 0] on input "По дням" at bounding box center [0, 0] width 0 height 0
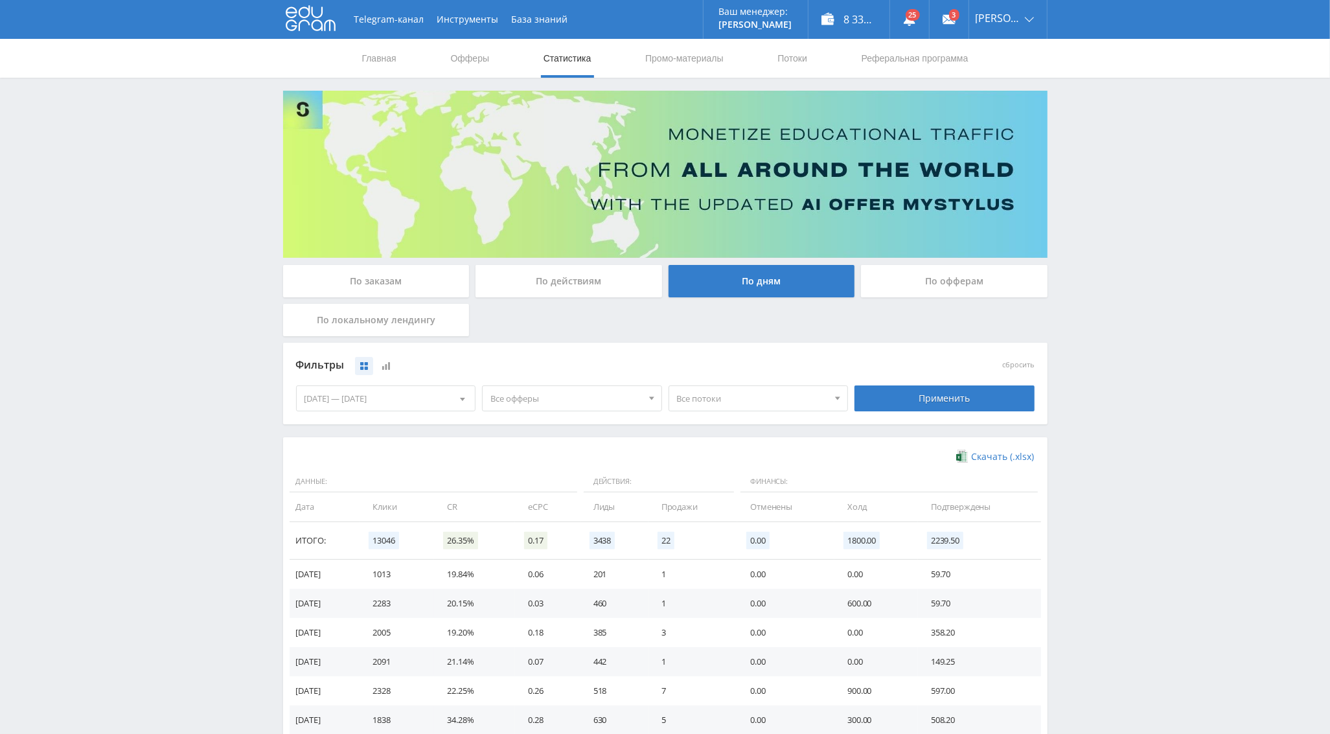
click at [498, 414] on div "Все офферы Все офферы MyStylus MyStylus - Revshare Кэмп Studybay Автор24 Studyb…" at bounding box center [572, 398] width 187 height 36
click at [515, 397] on span "Все офферы" at bounding box center [567, 398] width 152 height 25
click at [524, 479] on button "Кэмп" at bounding box center [572, 477] width 179 height 18
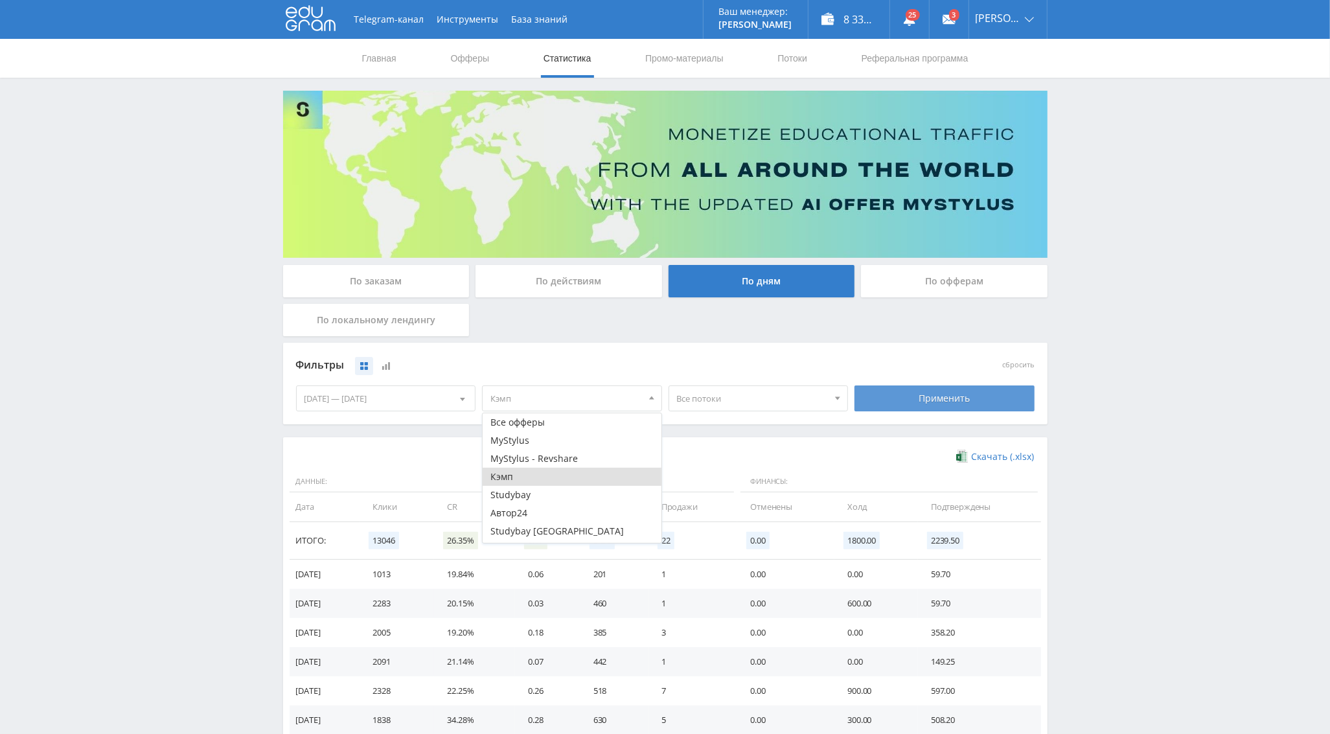
click at [913, 401] on div "Применить" at bounding box center [945, 399] width 180 height 26
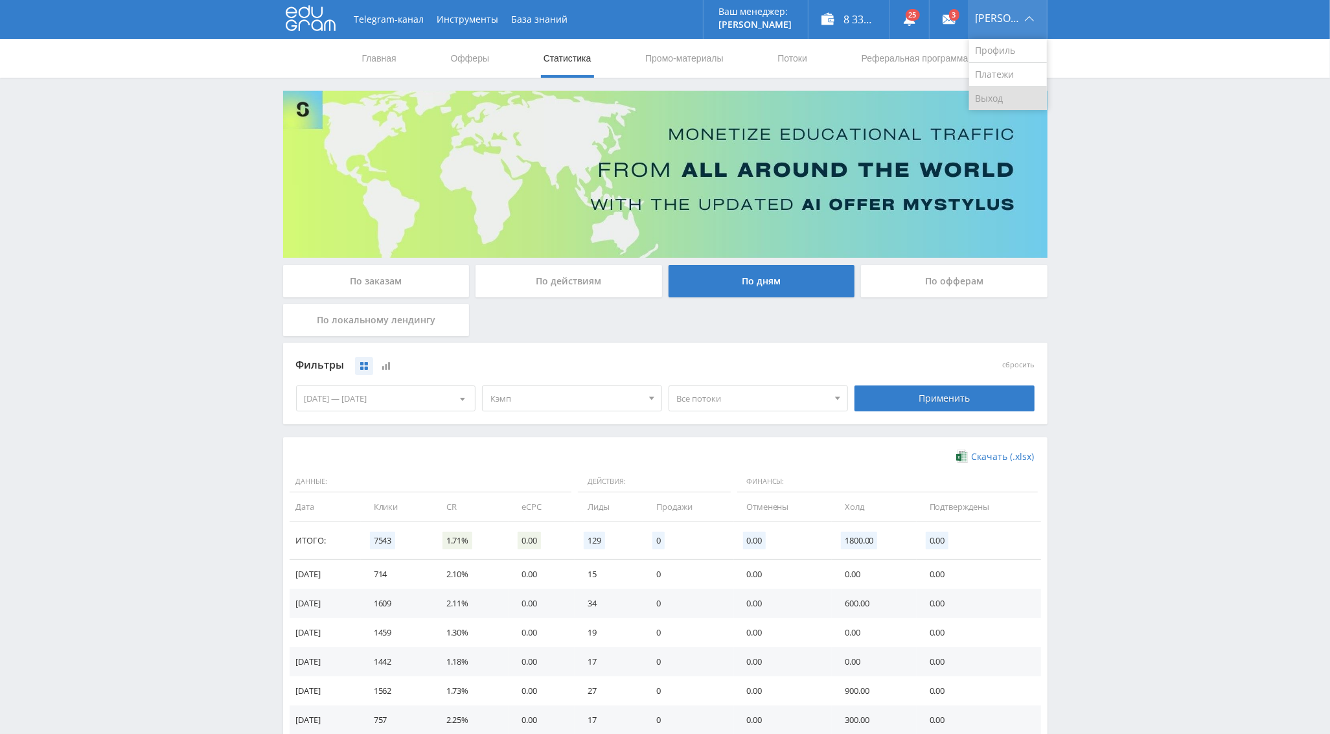
click at [1006, 95] on link "Выход" at bounding box center [1008, 98] width 78 height 23
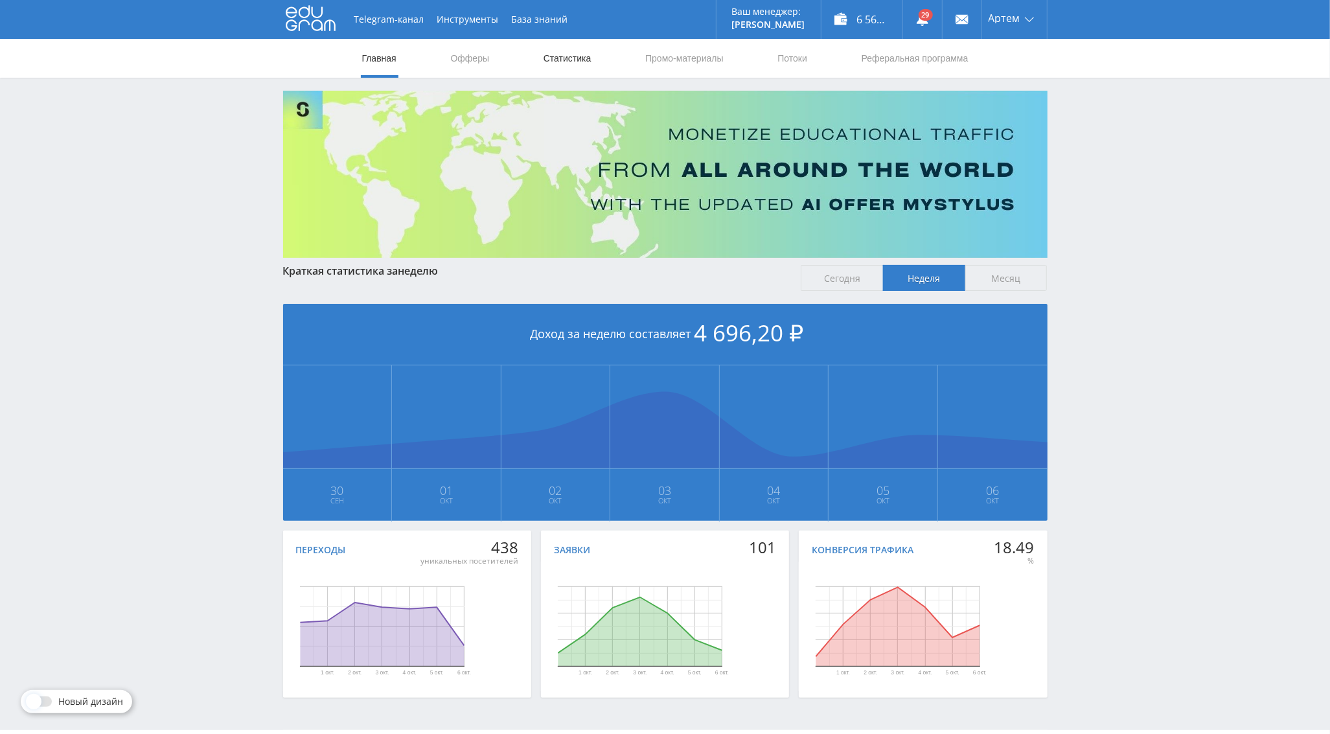
click at [573, 64] on link "Статистика" at bounding box center [567, 58] width 51 height 39
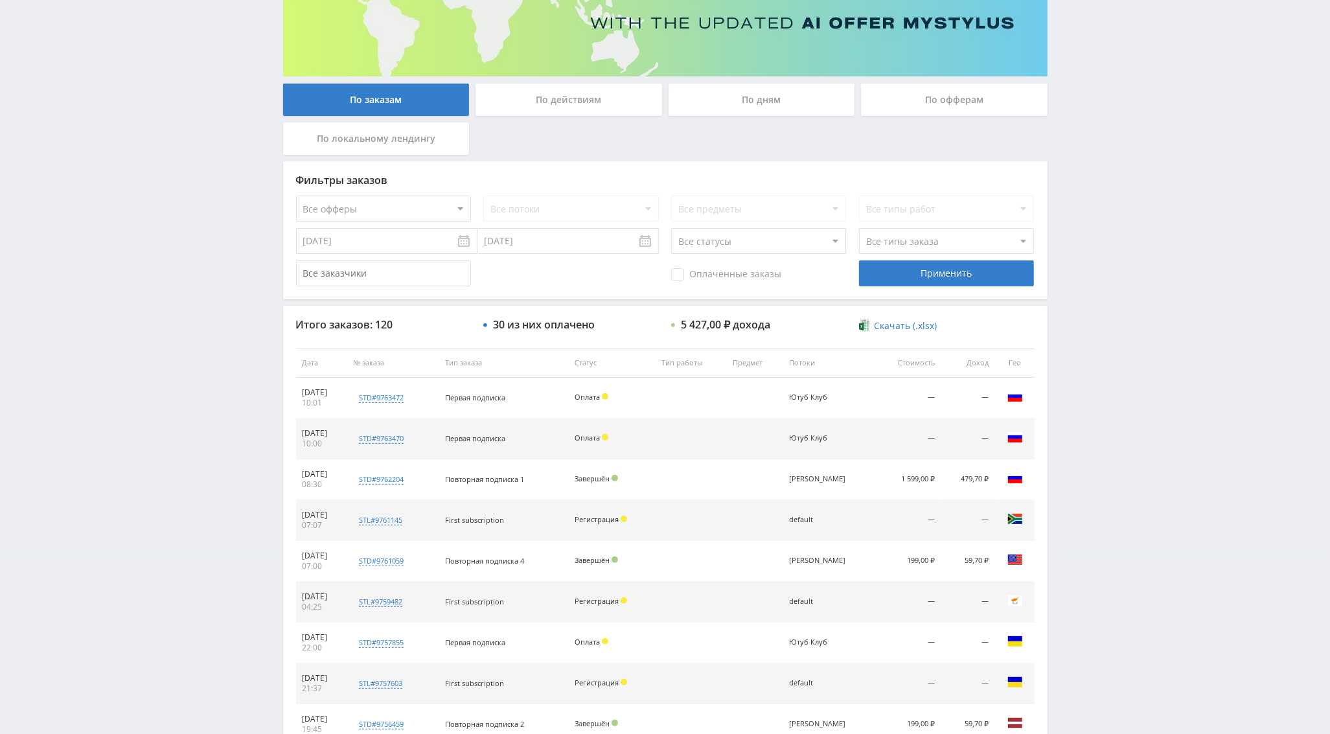
scroll to position [169, 0]
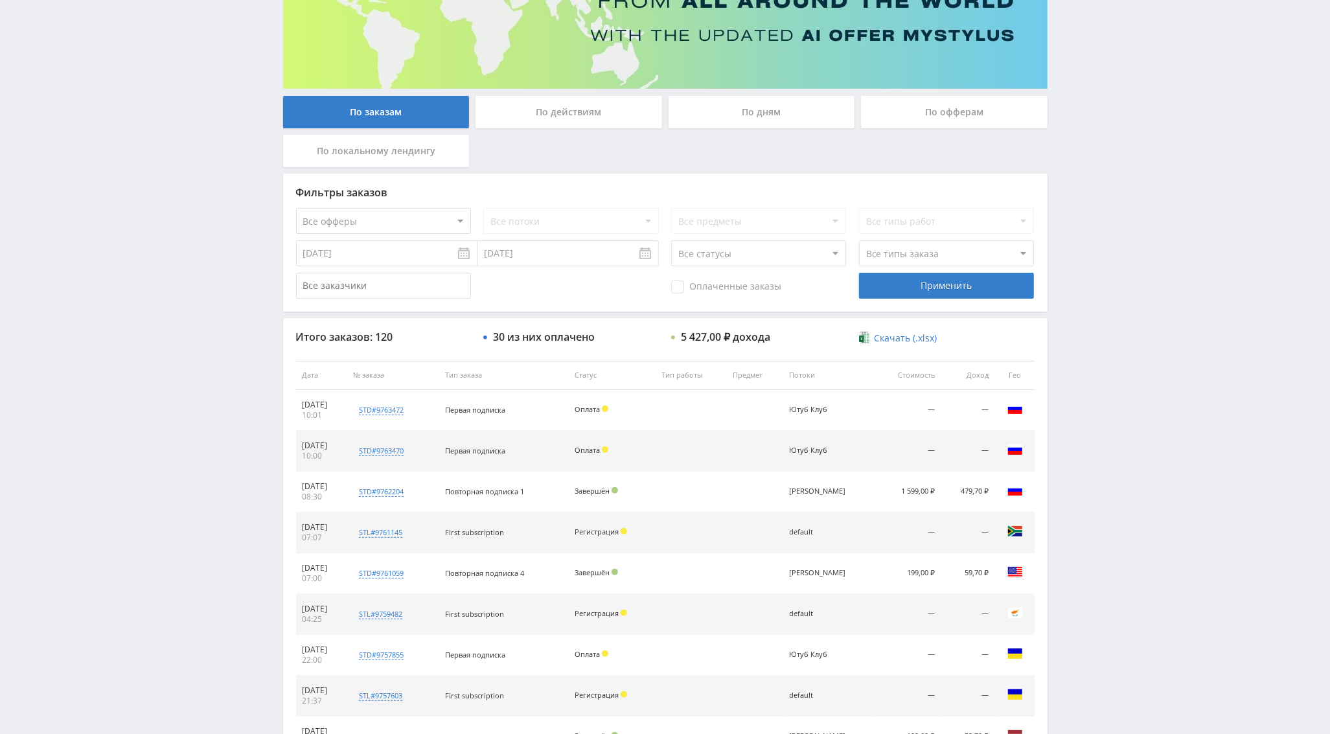
click at [426, 220] on select "Все офферы MyStylus MyStylus - Revshare Кэмп Studybay Автор24 Studybay Brazil S…" at bounding box center [383, 221] width 175 height 26
select select "376"
click at [962, 280] on div "Применить" at bounding box center [946, 286] width 175 height 26
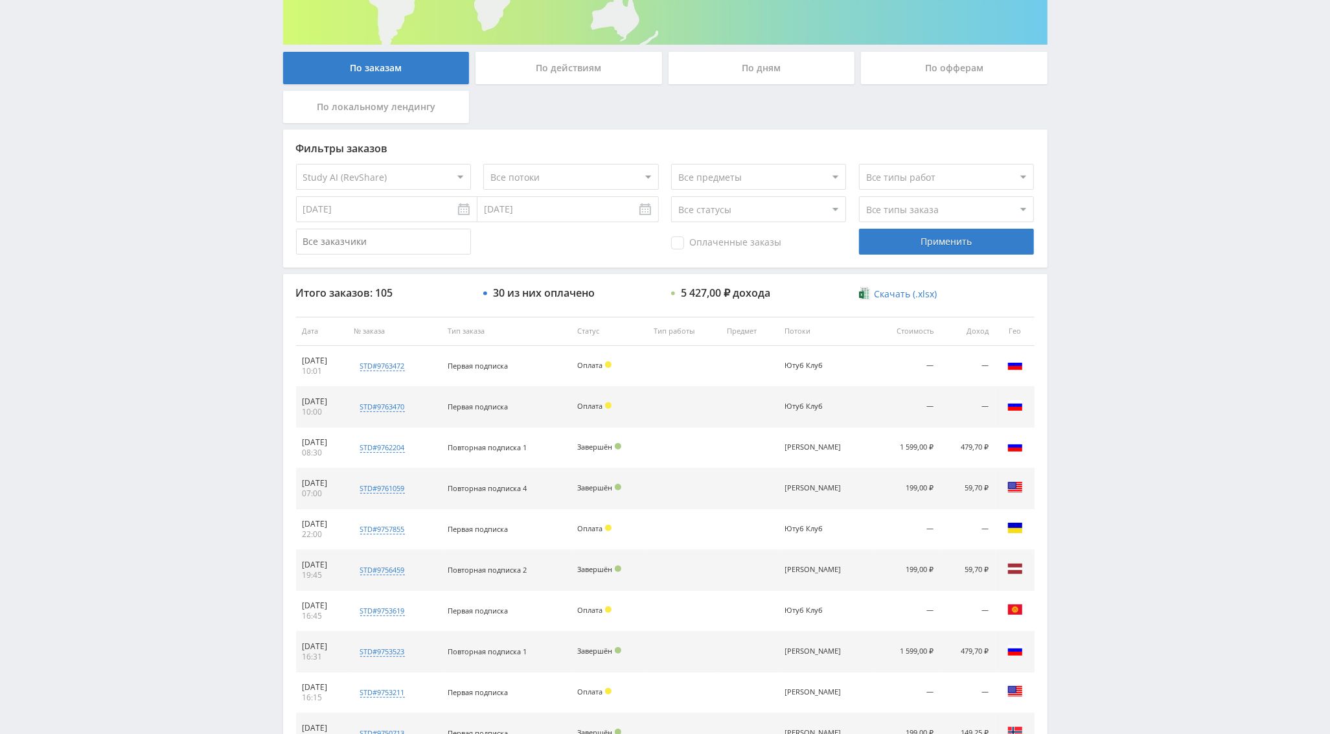
scroll to position [211, 0]
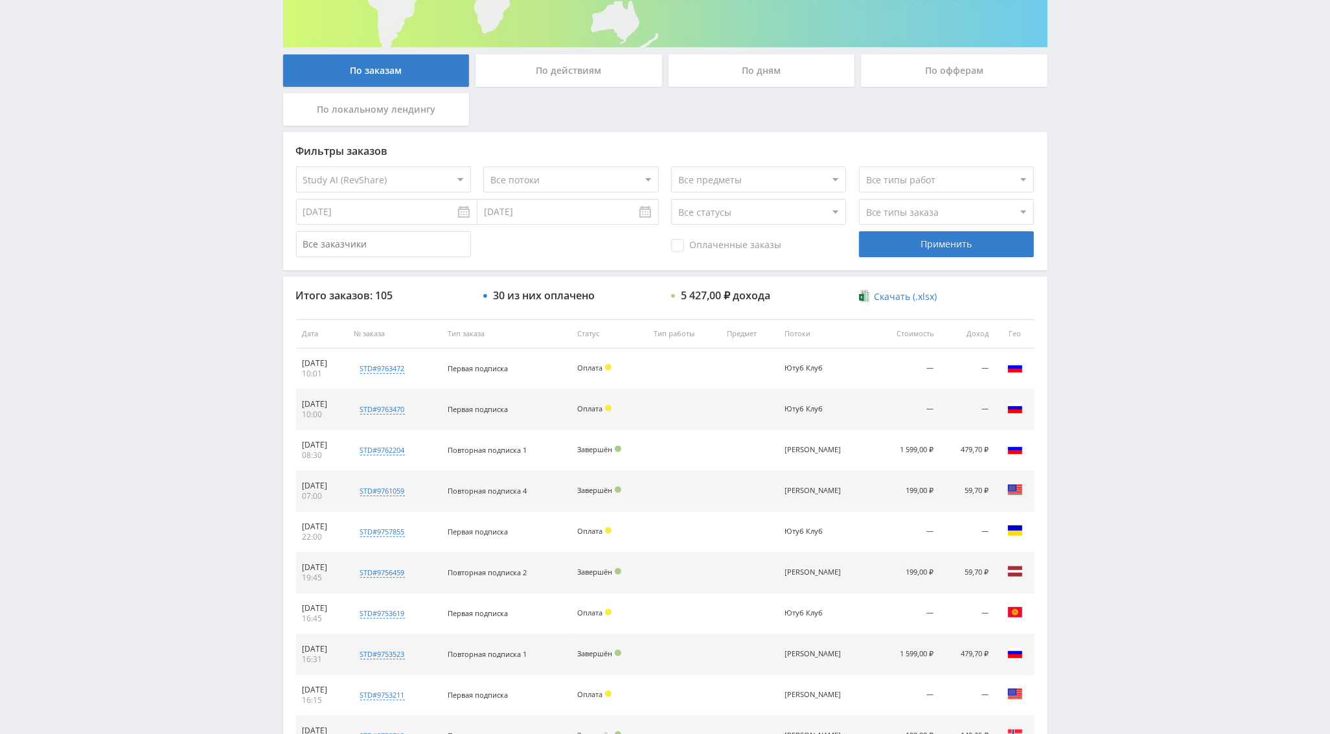
click at [561, 178] on select "Все потоки Ютуб Клуб Ringo" at bounding box center [570, 180] width 175 height 26
click at [483, 167] on select "Все потоки Ютуб Клуб Ringo" at bounding box center [570, 180] width 175 height 26
click at [907, 248] on div "Применить" at bounding box center [946, 244] width 175 height 26
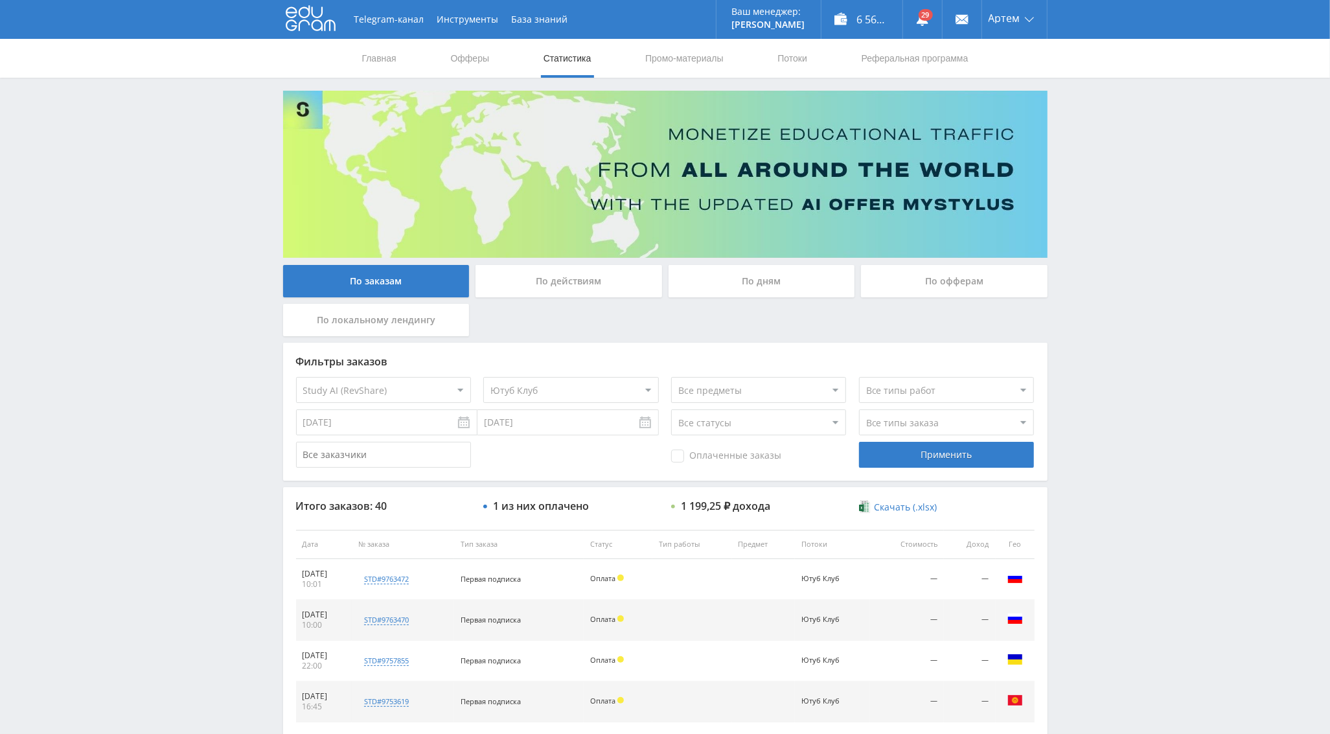
scroll to position [356, 0]
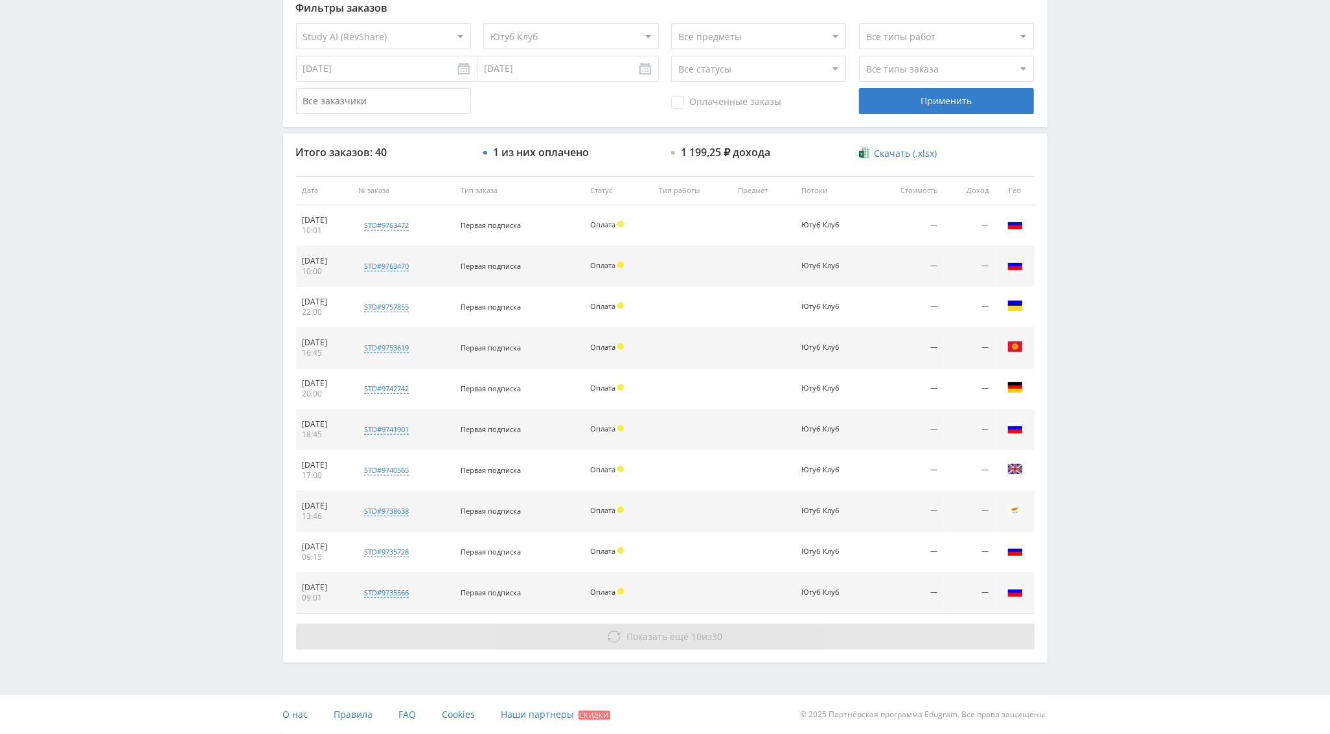
click at [647, 639] on span "Показать ещё" at bounding box center [658, 637] width 62 height 12
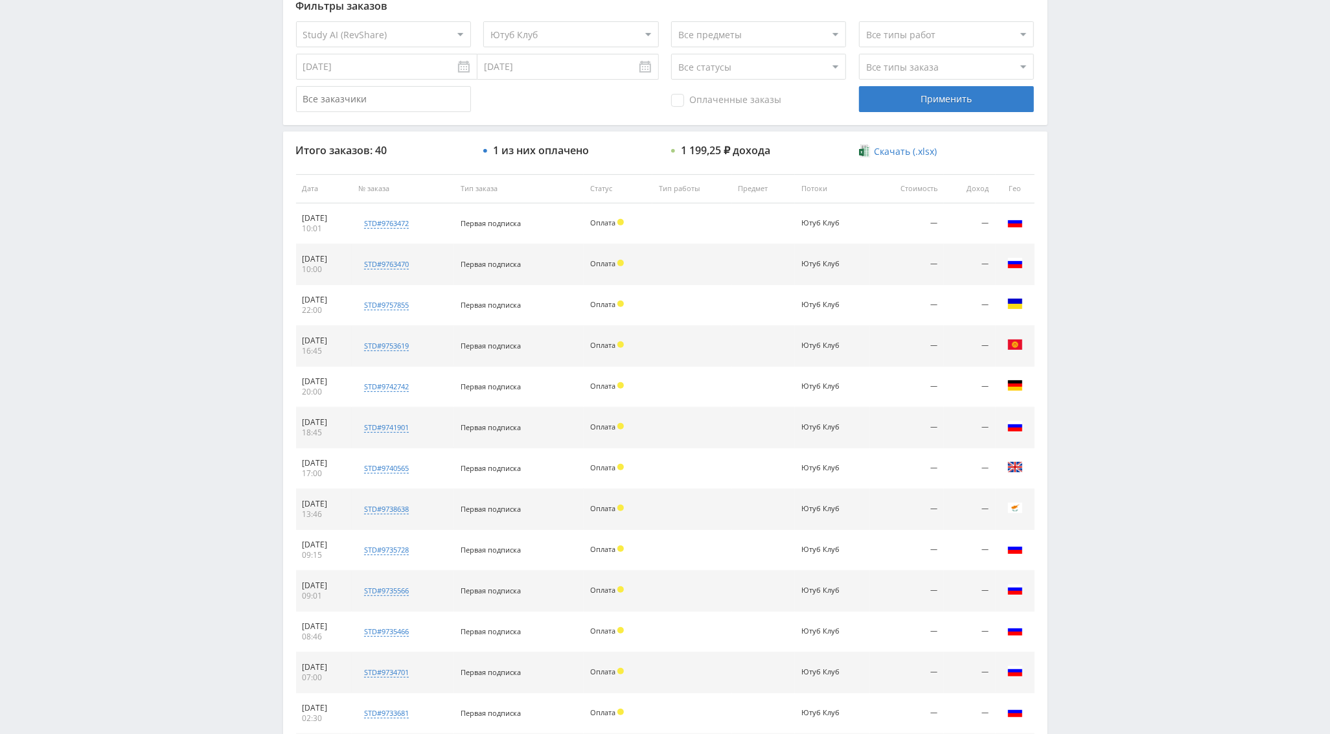
scroll to position [766, 0]
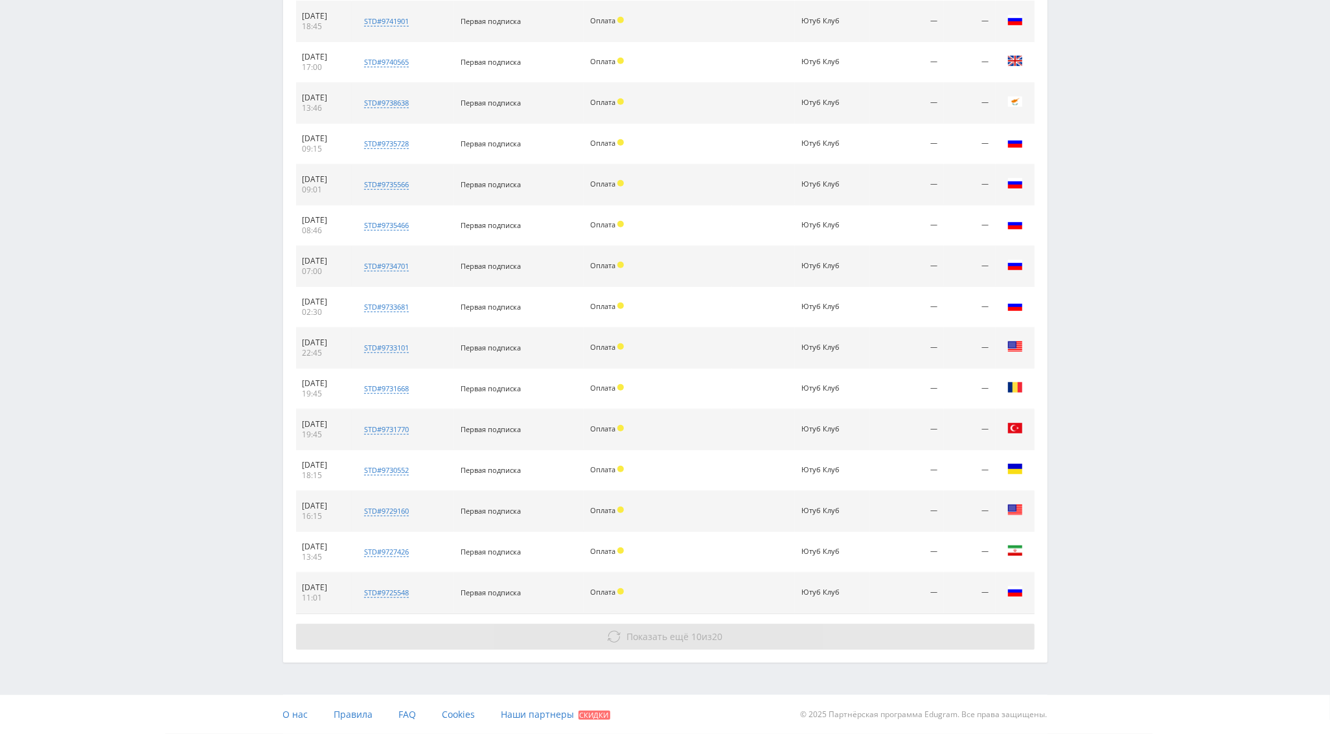
click at [649, 644] on button "Показать ещё 10 из 20" at bounding box center [665, 637] width 739 height 26
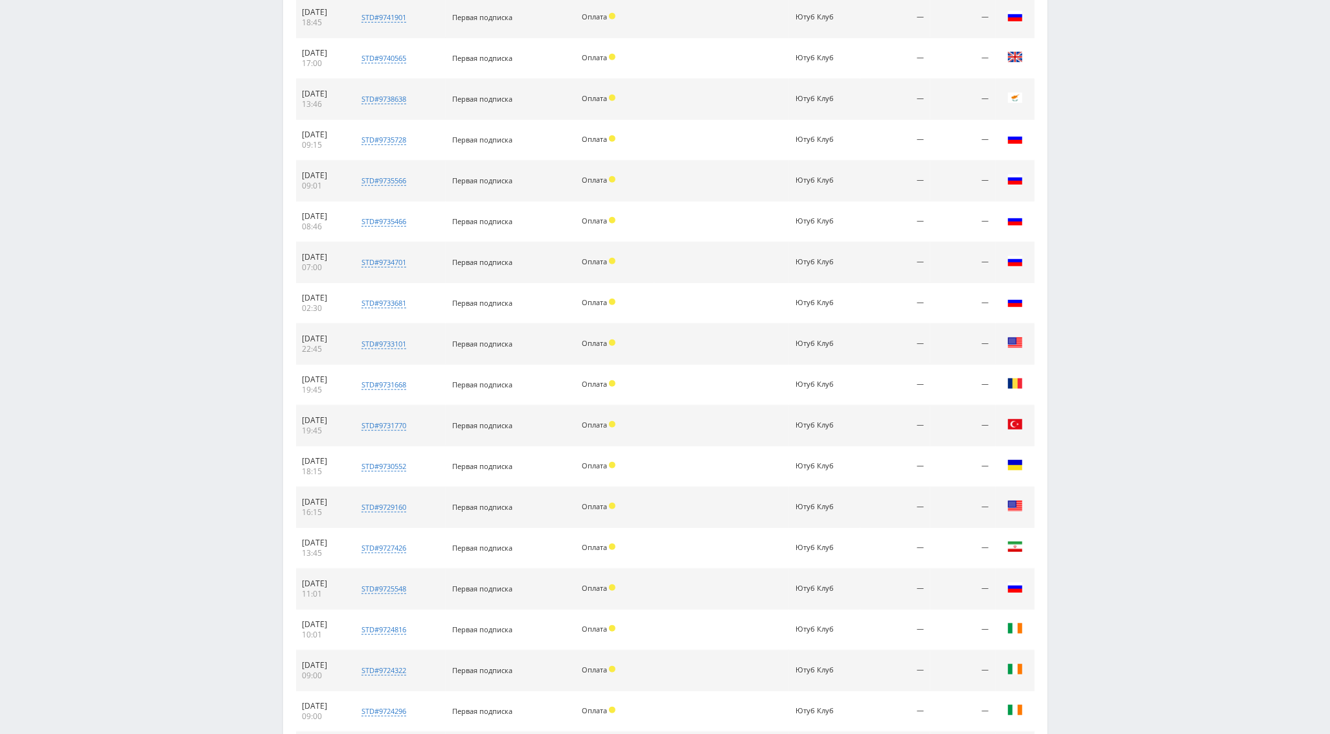
scroll to position [1177, 0]
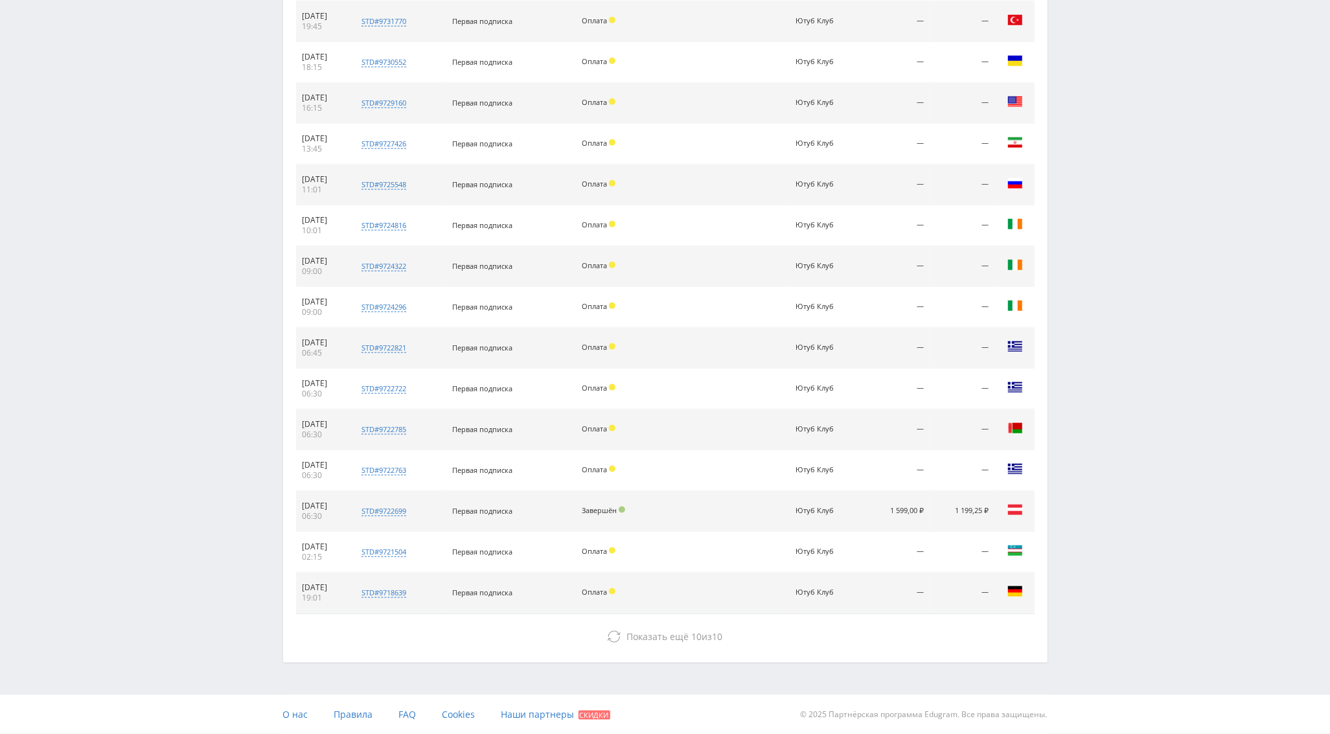
click at [899, 507] on td "1 599,00 ₽" at bounding box center [896, 511] width 70 height 41
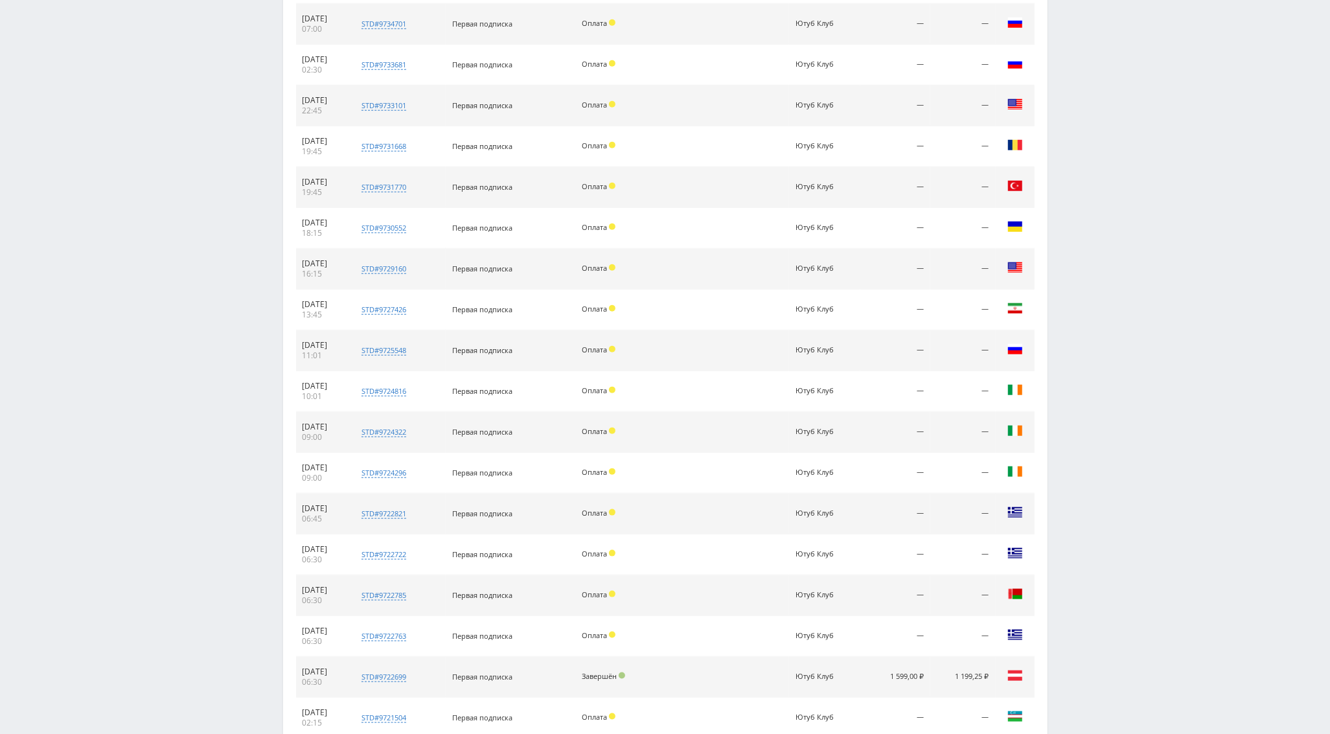
scroll to position [0, 0]
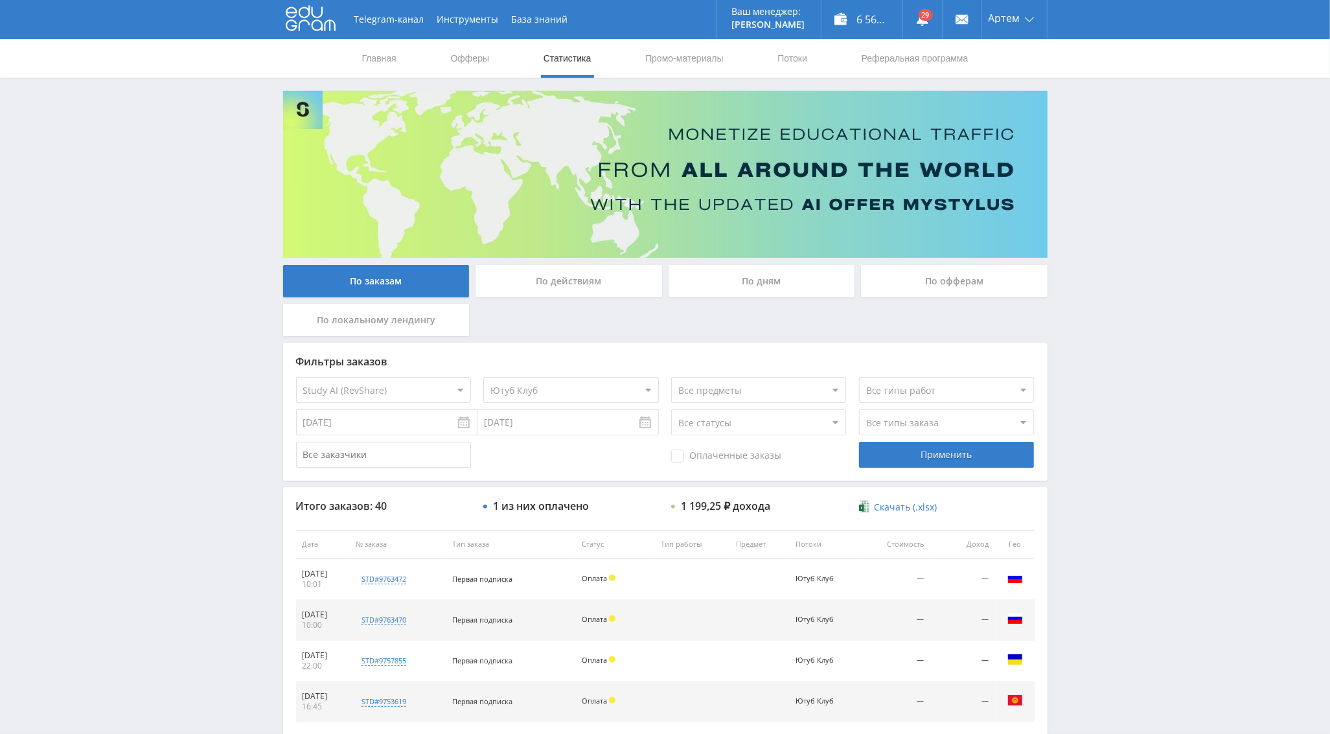
click at [553, 397] on select "Все потоки Ютуб Клуб Ringo" at bounding box center [570, 390] width 175 height 26
select select "6643958"
click at [483, 377] on select "Все потоки Ютуб Клуб Ringo" at bounding box center [570, 390] width 175 height 26
click at [936, 465] on div "Применить" at bounding box center [946, 455] width 175 height 26
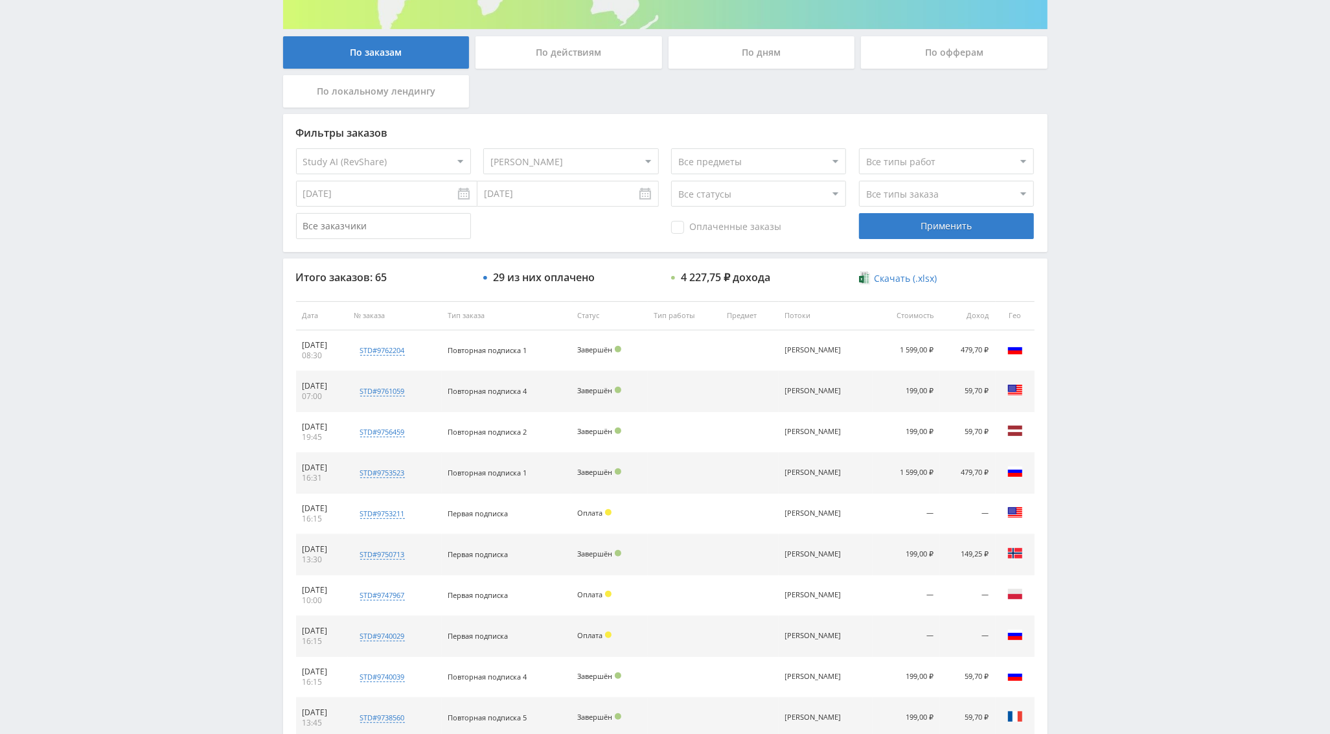
scroll to position [356, 0]
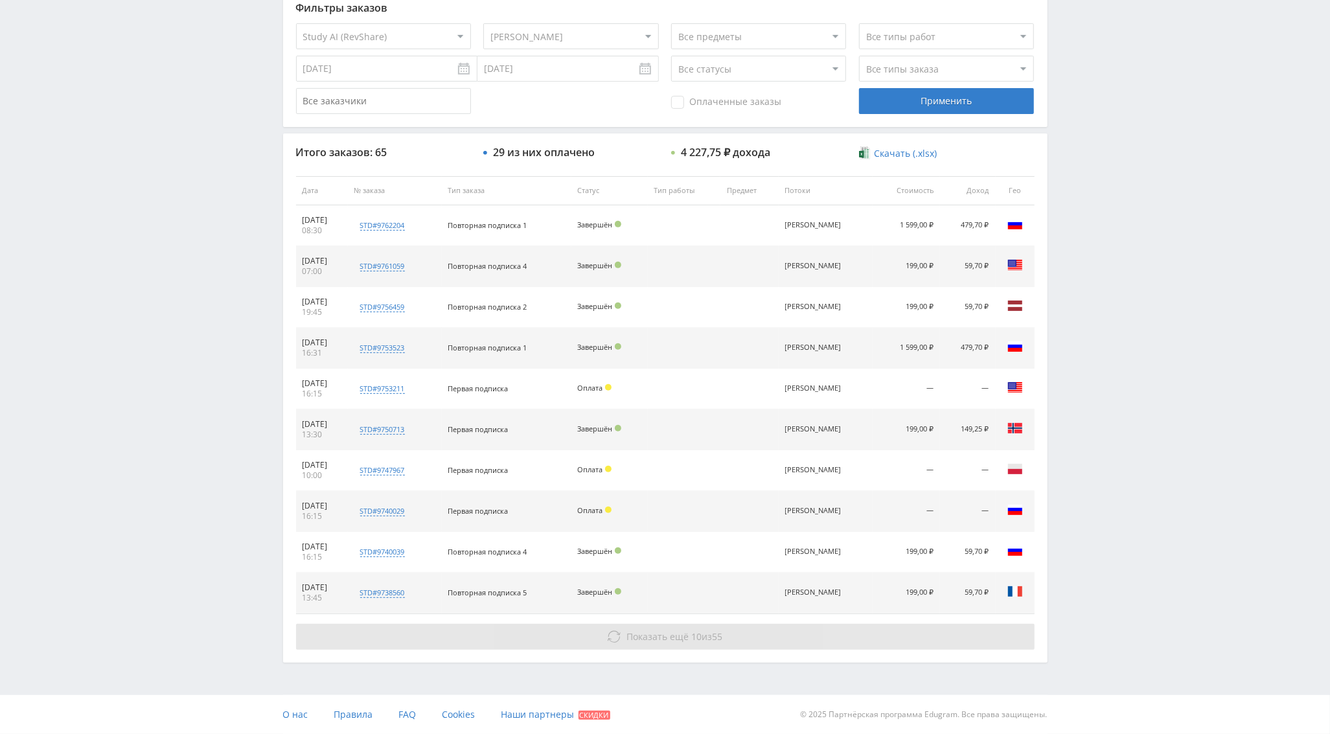
click at [666, 627] on button "Показать ещё 10 из 55" at bounding box center [665, 637] width 739 height 26
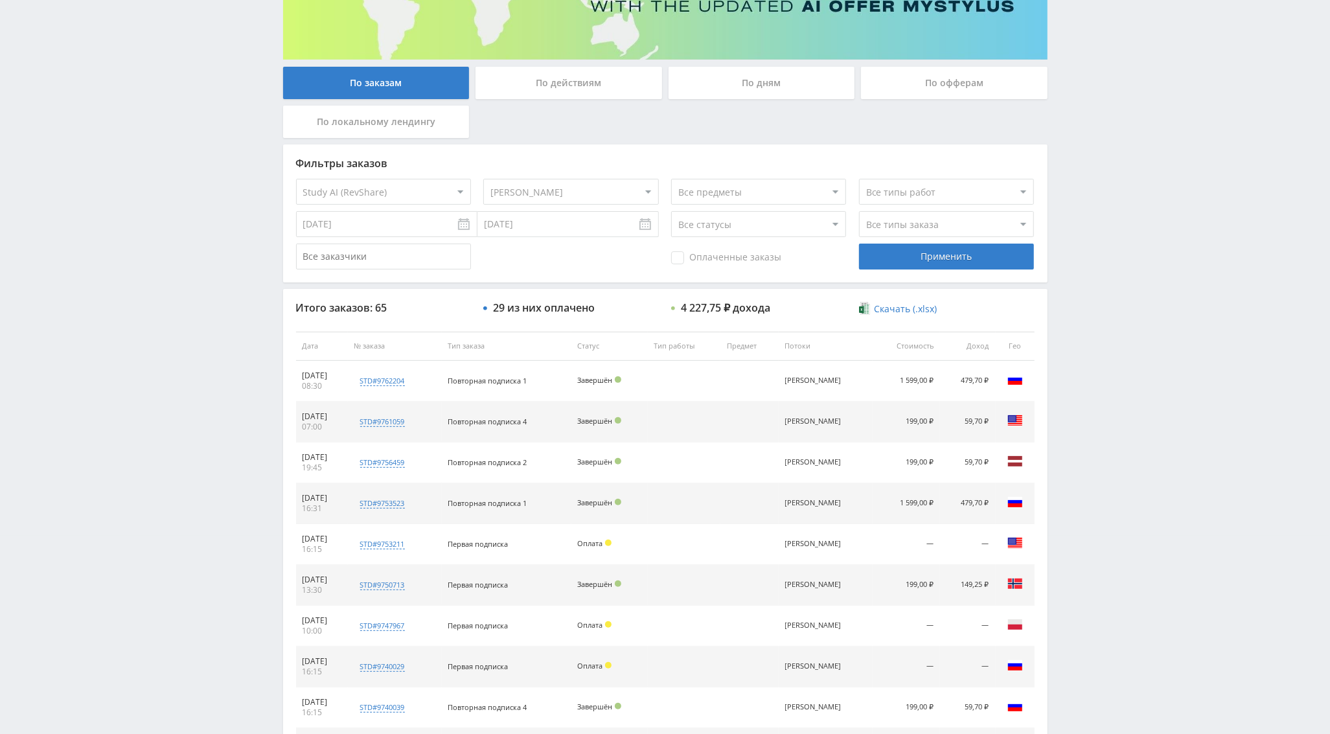
scroll to position [198, 0]
click at [710, 266] on div "Оплаченные заказы" at bounding box center [758, 257] width 175 height 26
click at [711, 268] on div "Оплаченные заказы" at bounding box center [758, 257] width 175 height 26
click at [693, 259] on span "Оплаченные заказы" at bounding box center [726, 258] width 110 height 13
click at [0, 0] on input "Оплаченные заказы" at bounding box center [0, 0] width 0 height 0
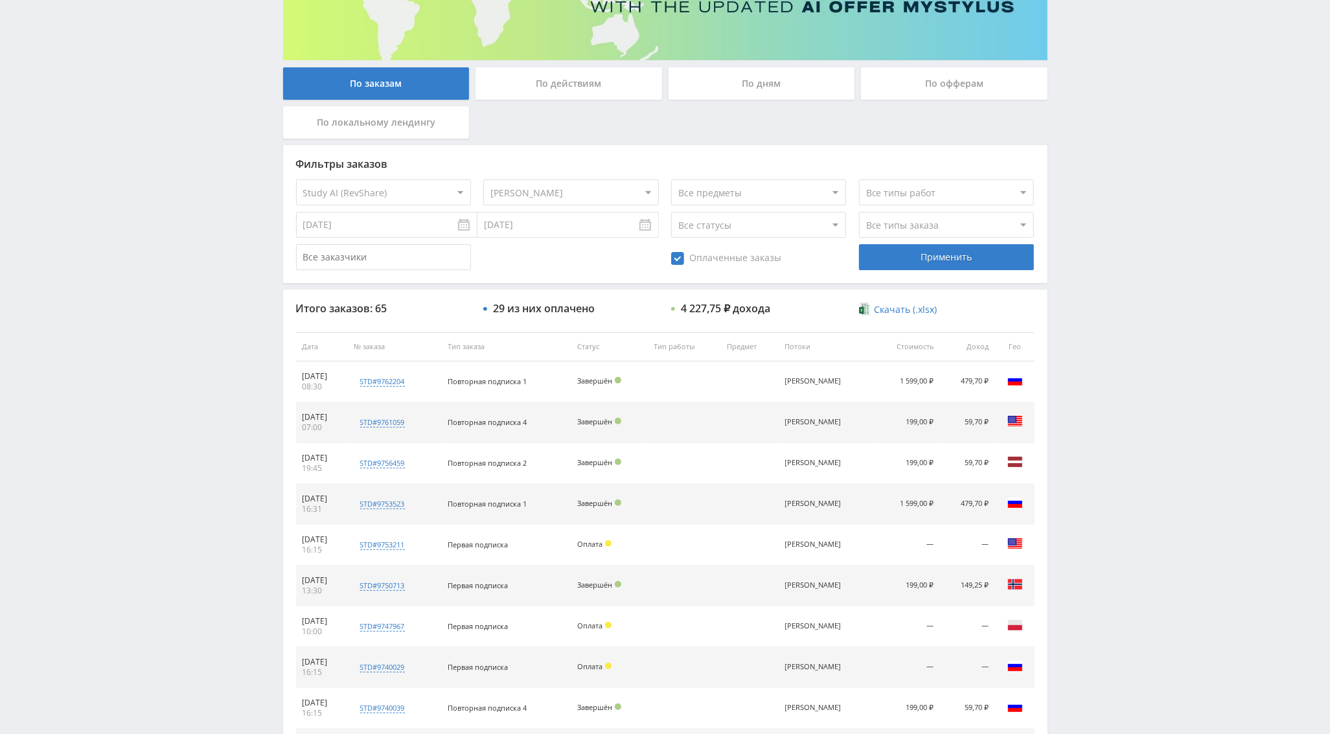
click at [898, 222] on select "Все типы заказа Ребилл Новый заказ" at bounding box center [946, 225] width 175 height 26
select select "2"
click at [859, 212] on select "Все типы заказа Ребилл Новый заказ" at bounding box center [946, 225] width 175 height 26
click at [941, 259] on div "Применить" at bounding box center [946, 257] width 175 height 26
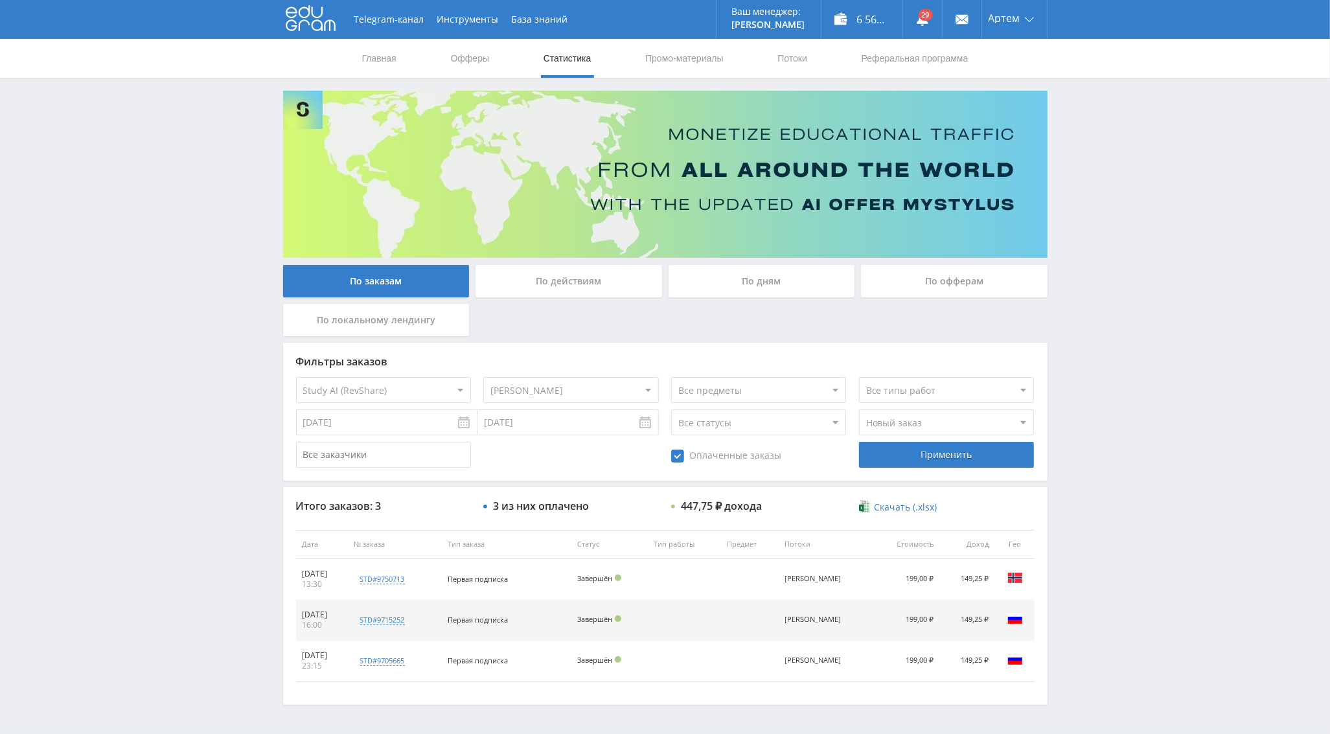
scroll to position [43, 0]
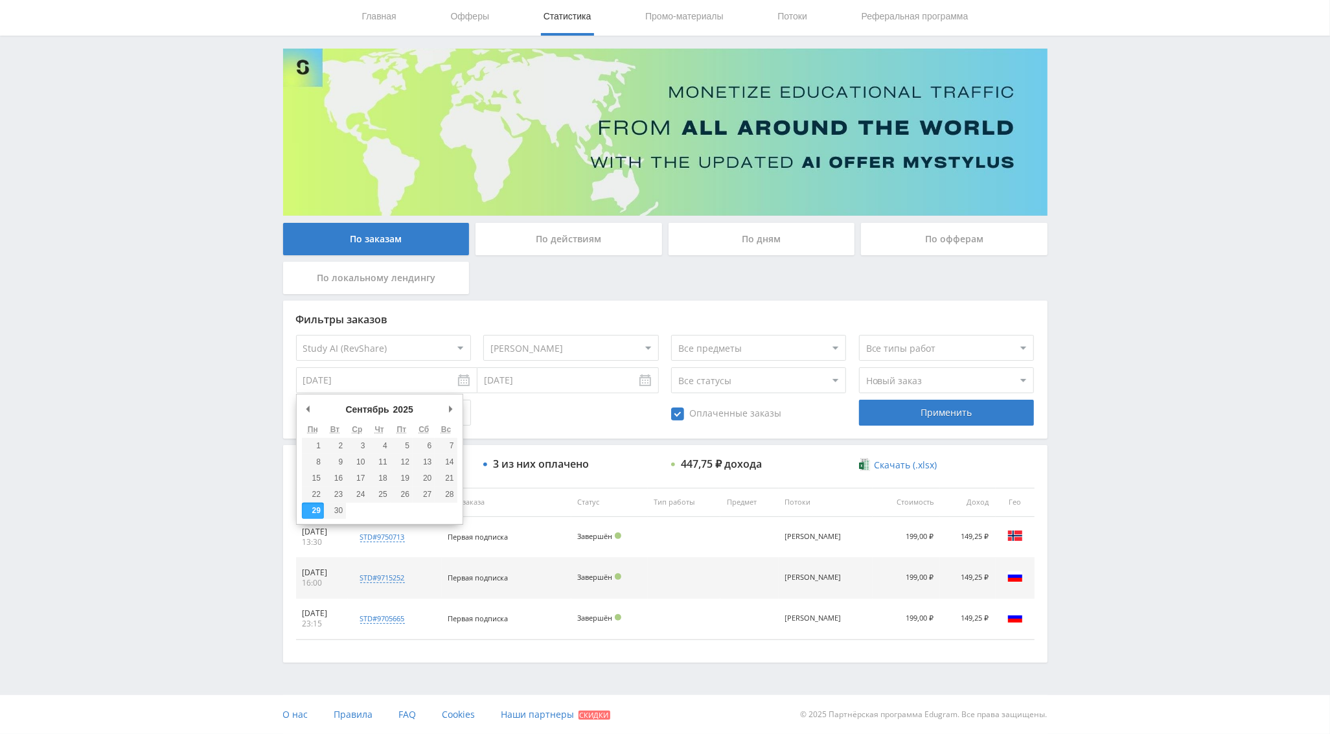
click at [367, 383] on input "[DATE]" at bounding box center [386, 380] width 181 height 26
type input "01.09.2025"
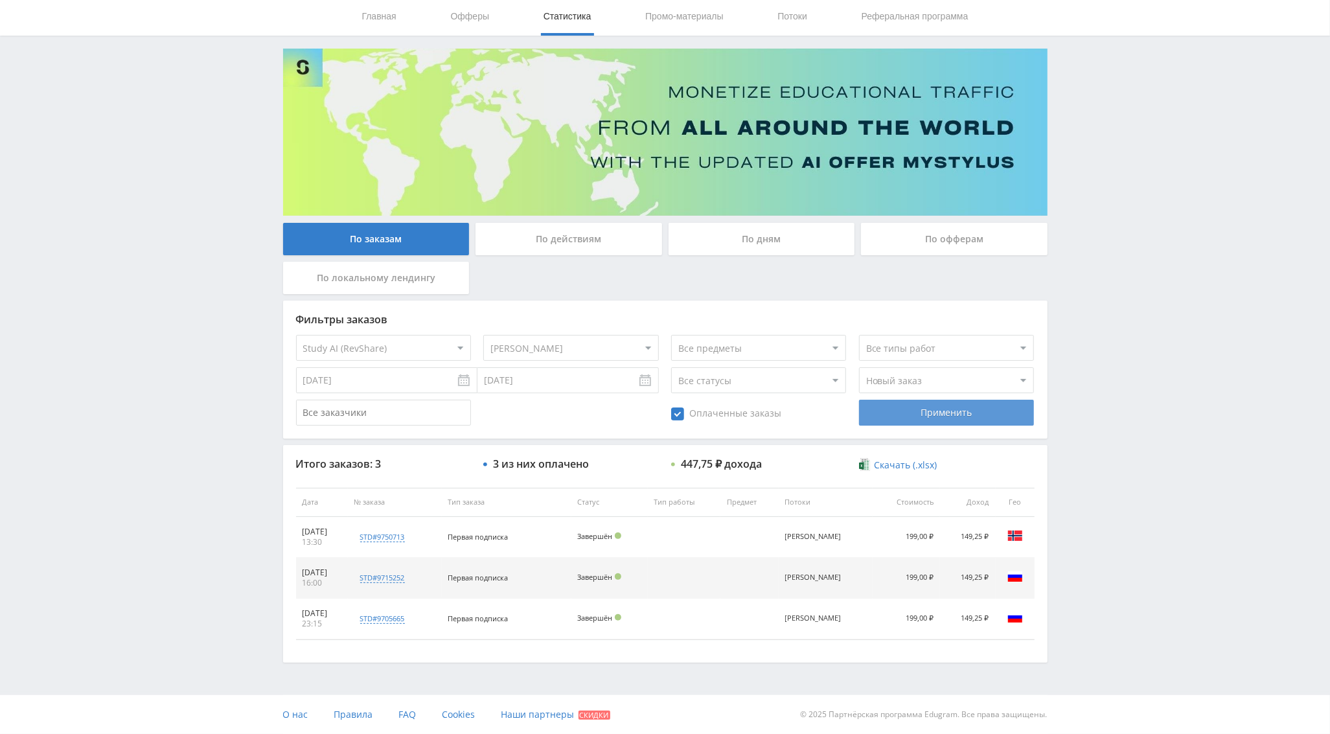
click at [922, 415] on div "Применить" at bounding box center [946, 413] width 175 height 26
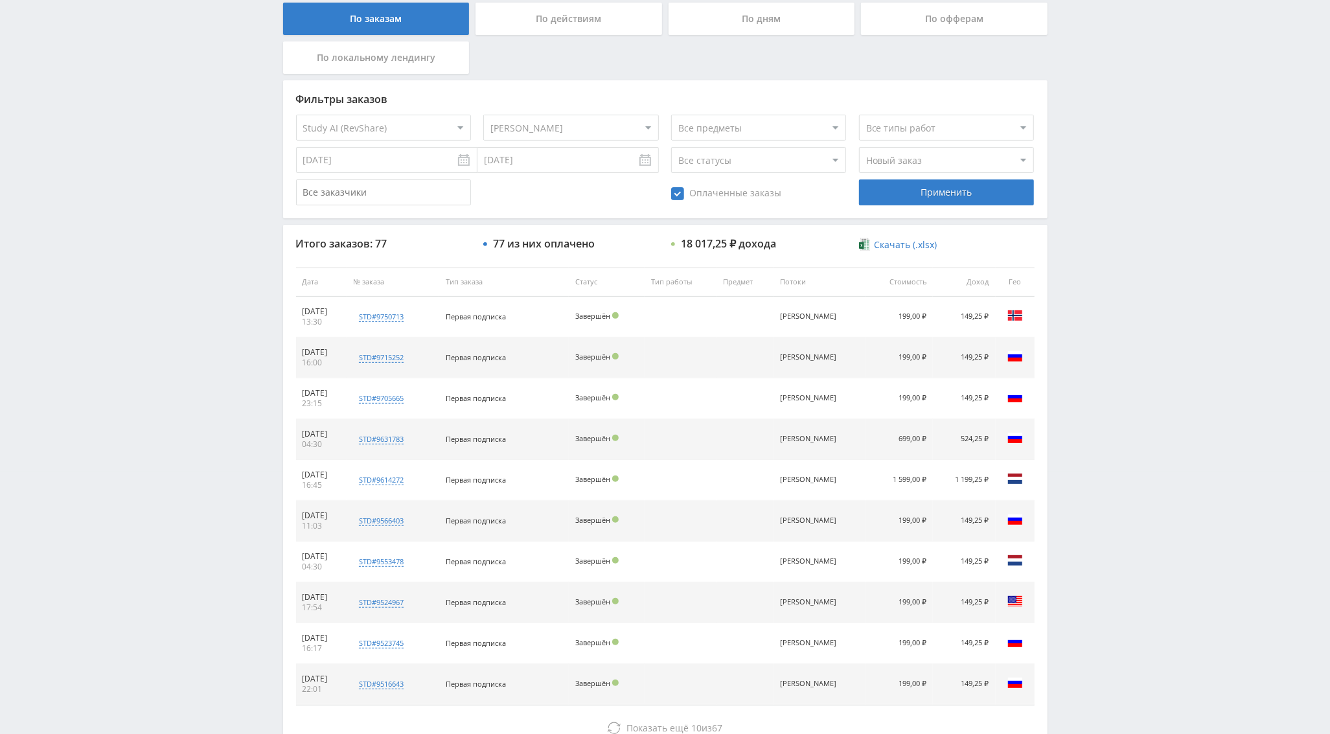
scroll to position [356, 0]
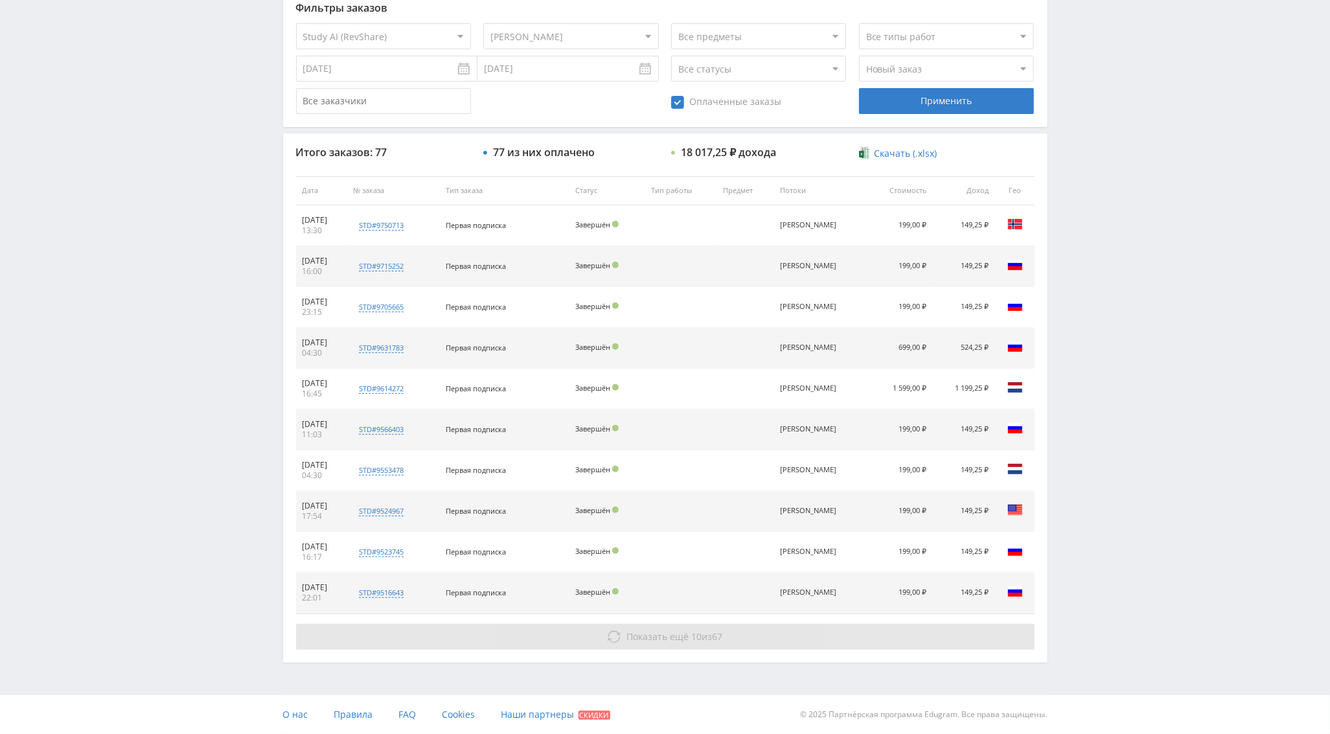
click at [719, 647] on button "Показать ещё 10 из 67" at bounding box center [665, 637] width 739 height 26
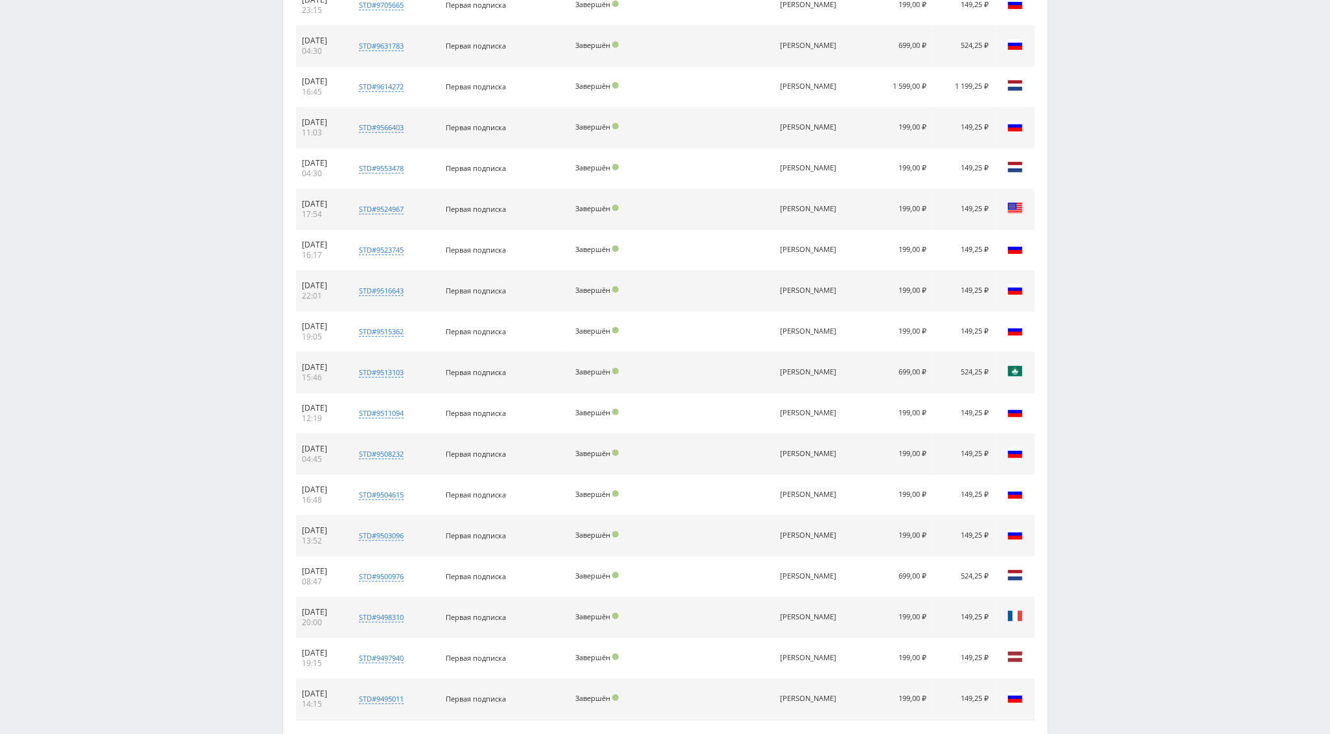
scroll to position [766, 0]
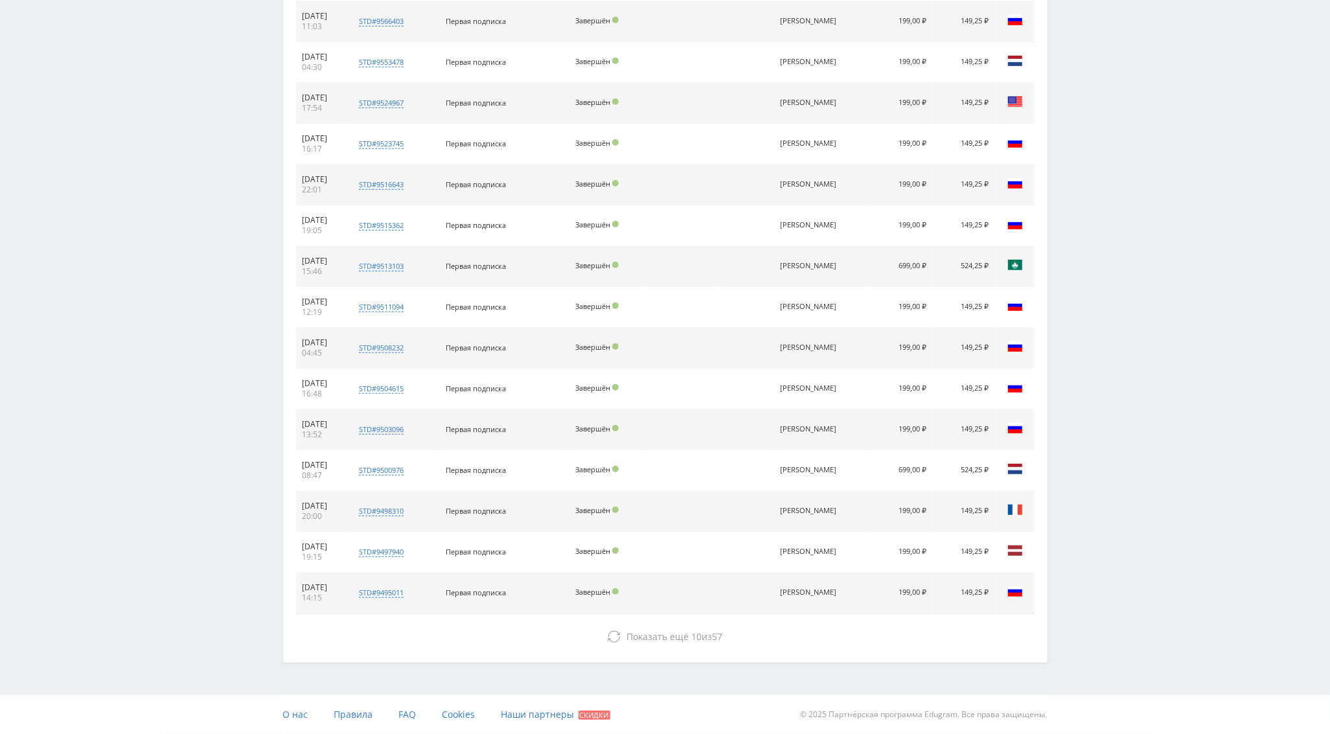
click at [637, 650] on div "Итого заказов: 77 77 из них оплачено 18 017,25 ₽ дохода Скачать (.xlsx) Дата № …" at bounding box center [665, 193] width 765 height 937
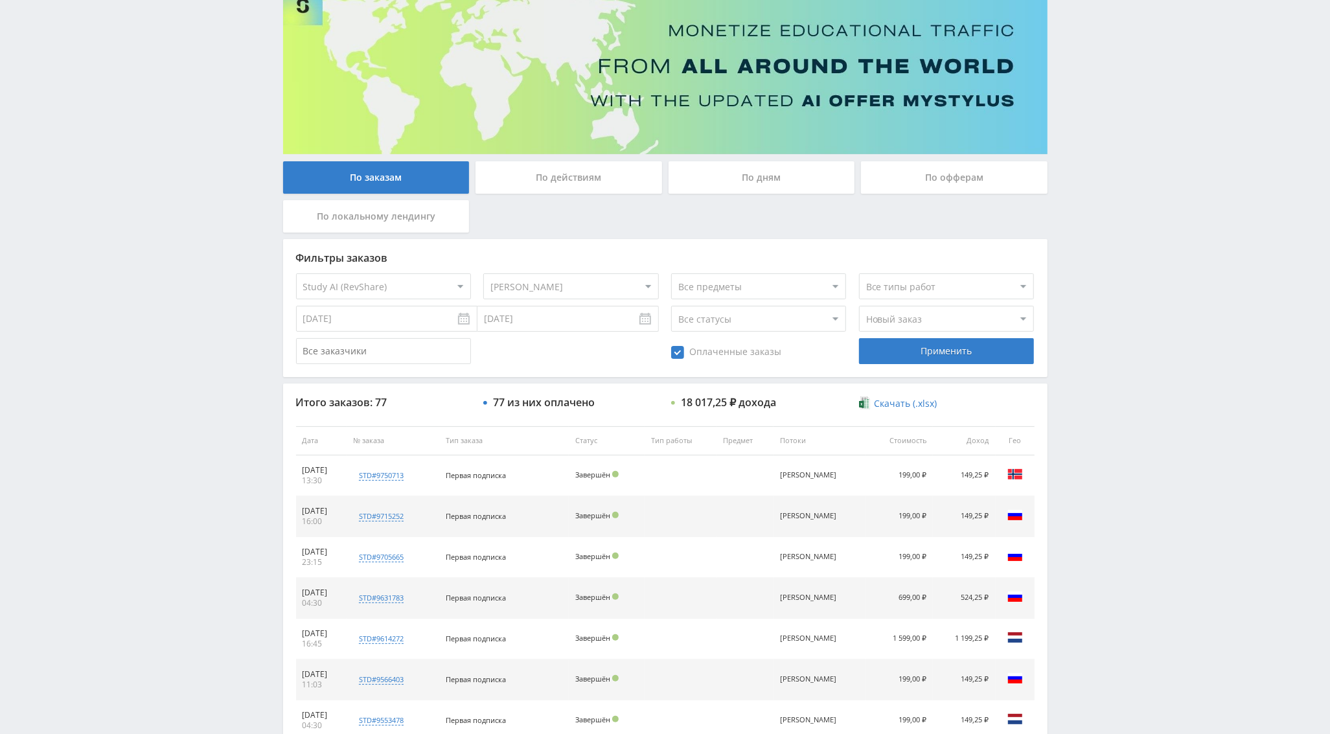
scroll to position [0, 0]
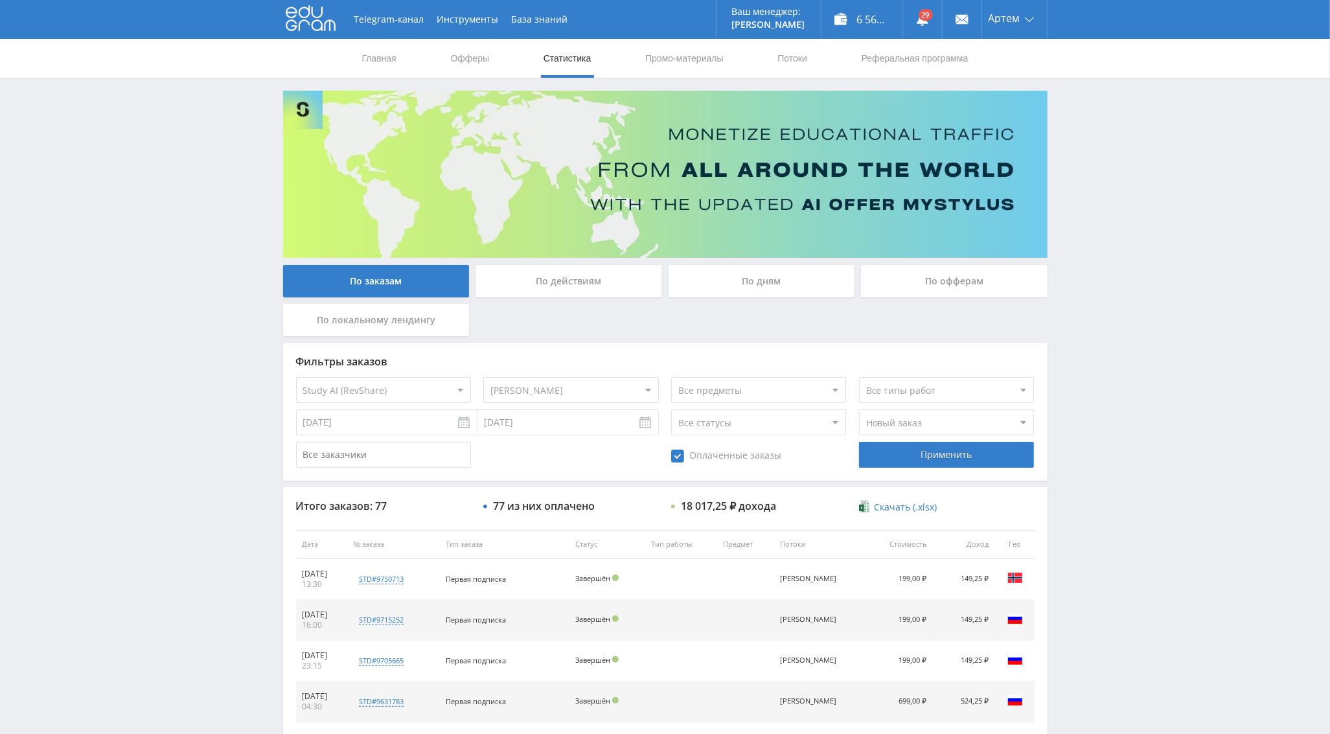
click at [778, 277] on div "По дням" at bounding box center [762, 281] width 187 height 32
click at [0, 0] on input "По дням" at bounding box center [0, 0] width 0 height 0
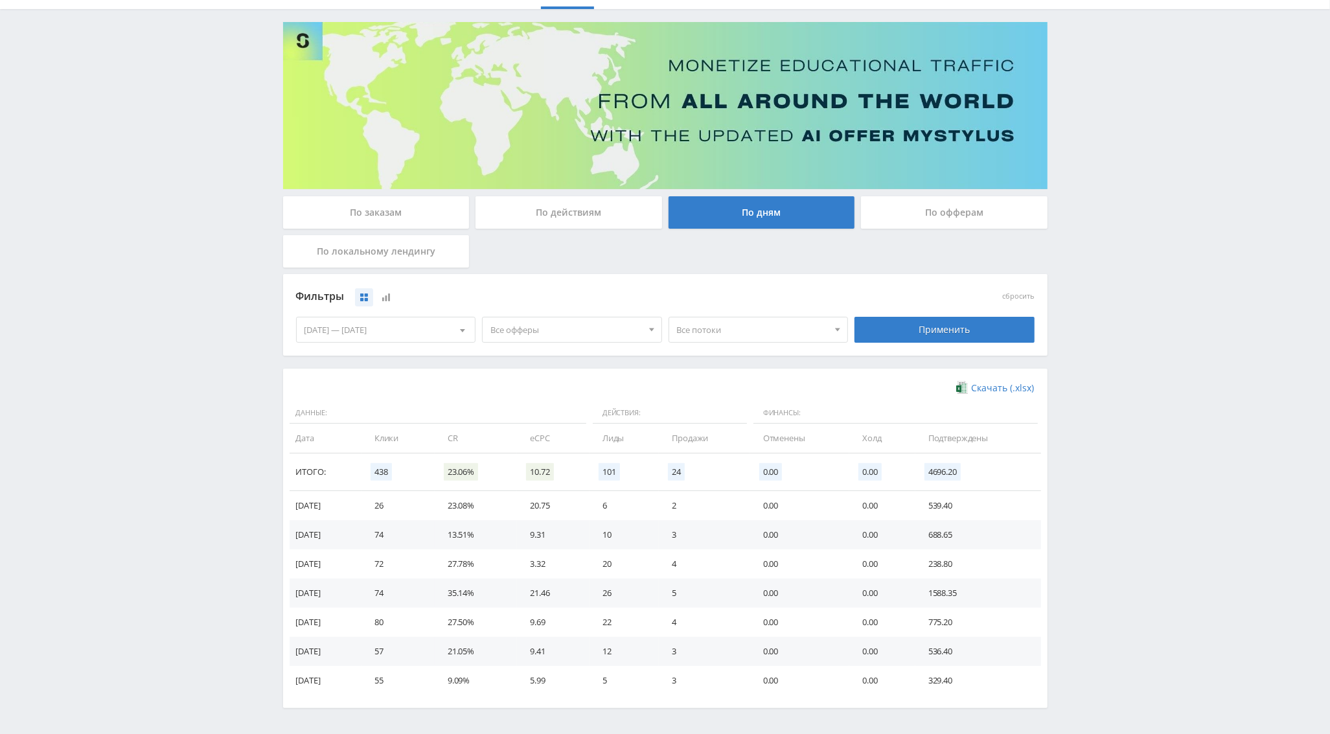
scroll to position [81, 0]
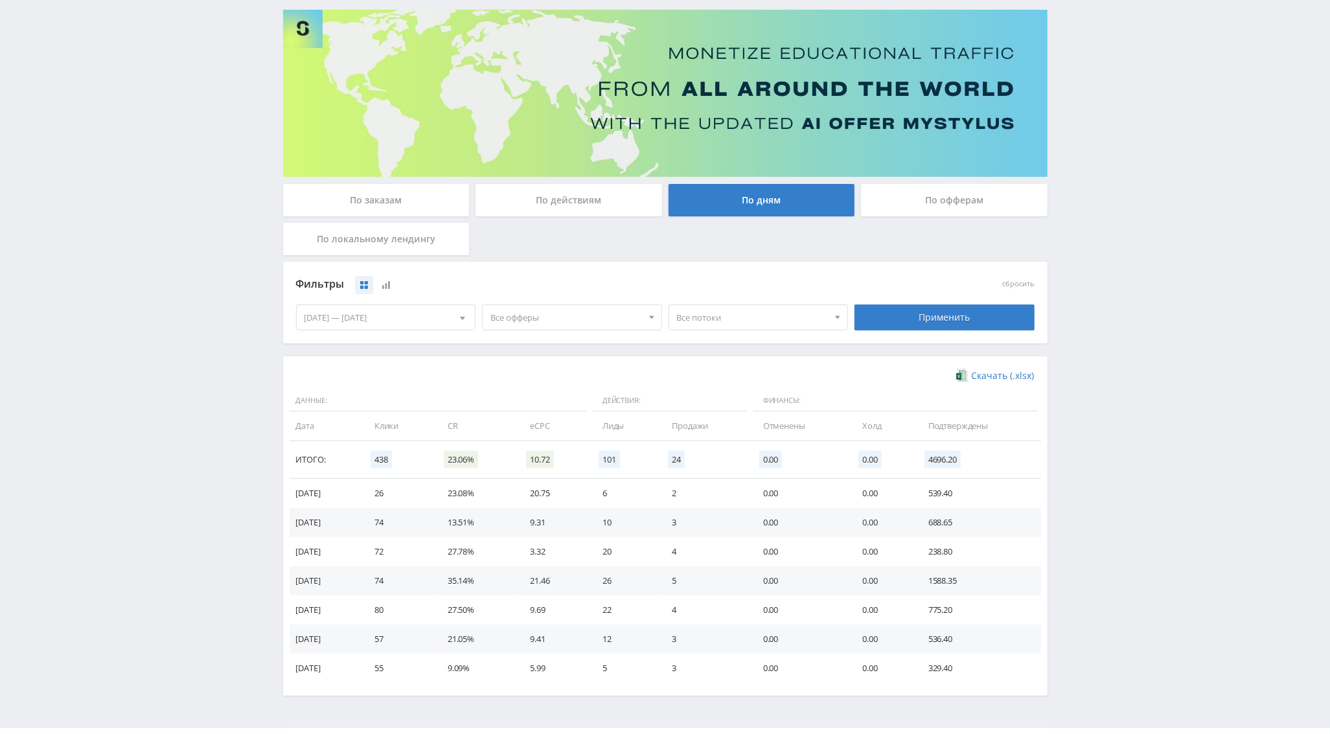
click at [401, 316] on div "30.09.2025 — 06.10.2025" at bounding box center [386, 317] width 179 height 25
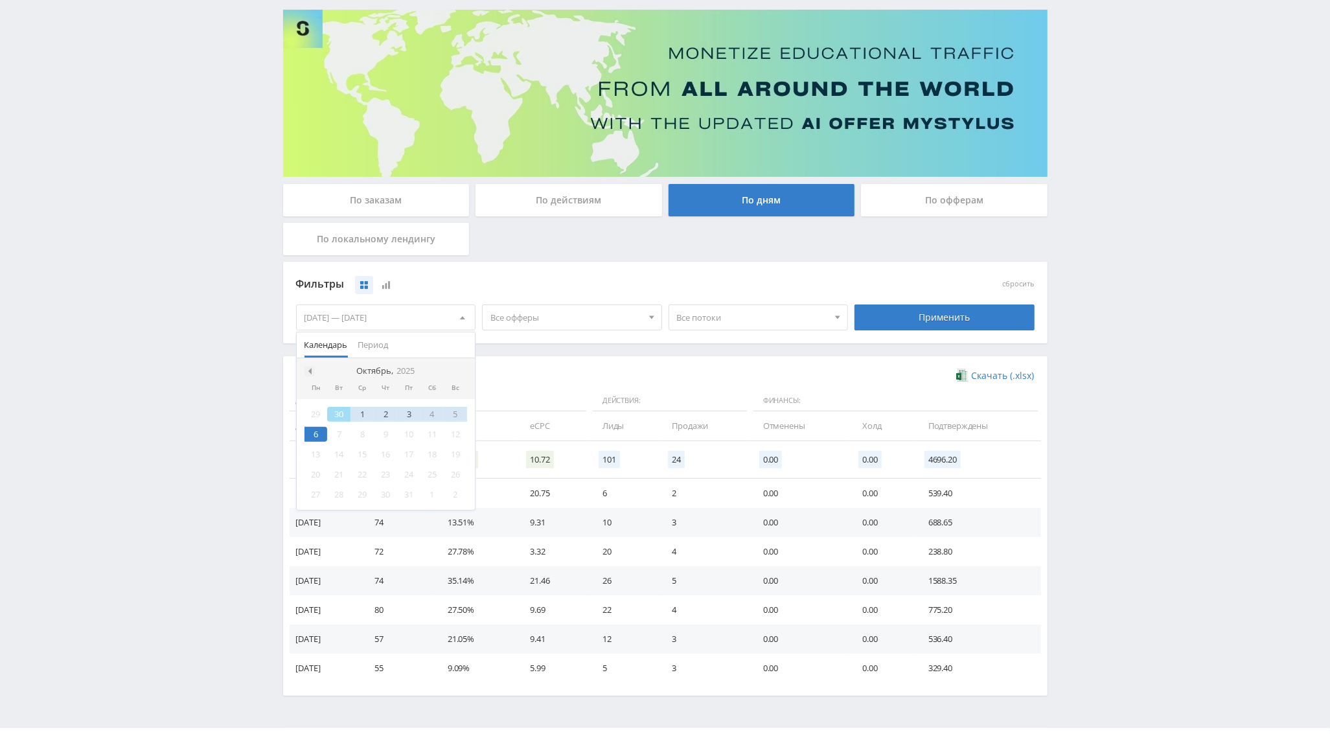
click at [314, 369] on div at bounding box center [310, 371] width 10 height 10
click at [314, 423] on div "1 2 3 4 5 6 7 8 9 10 11 12 13 14 15 16 17 18 19 20 21 22 23 24 25 26 27 28 29 3…" at bounding box center [386, 454] width 179 height 111
click at [316, 414] on div "1" at bounding box center [316, 414] width 23 height 15
click at [455, 373] on nav "Сентябрь, 2025" at bounding box center [386, 371] width 179 height 26
click at [462, 370] on span at bounding box center [461, 371] width 6 height 6
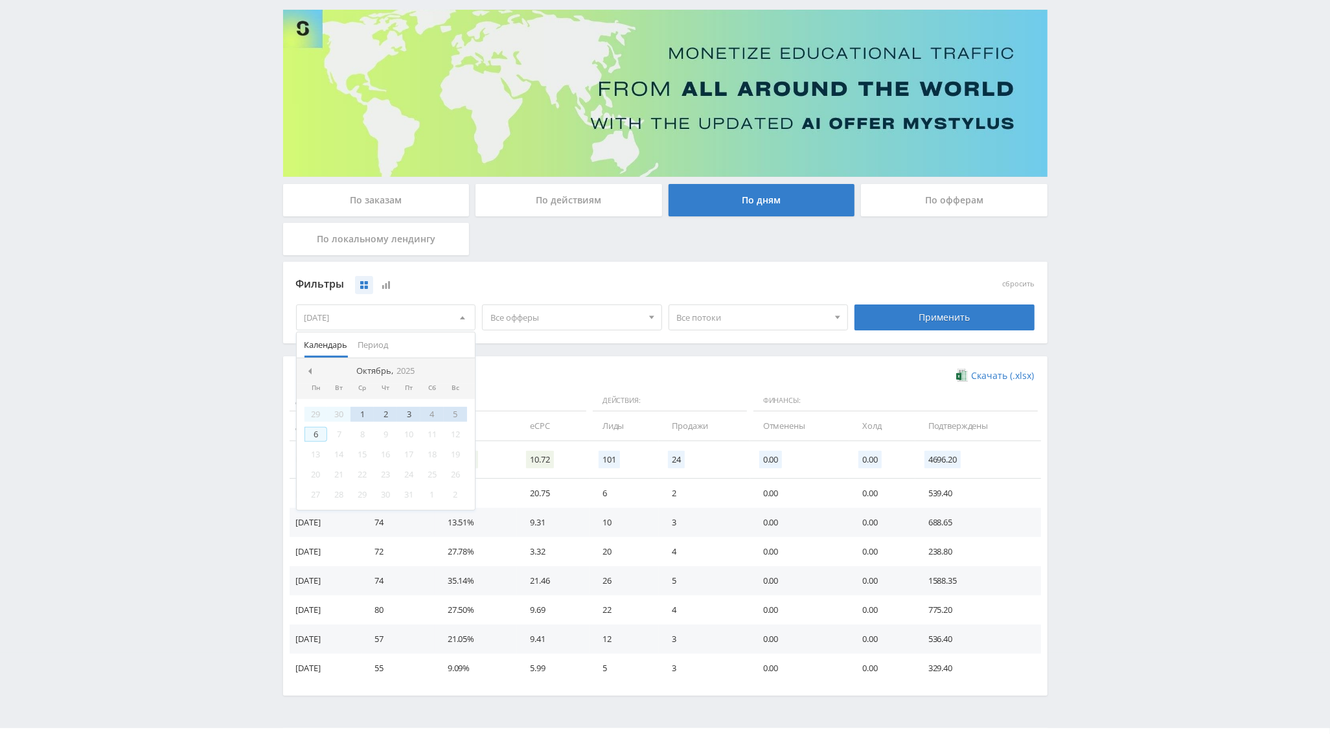
click at [317, 437] on div "6" at bounding box center [316, 434] width 23 height 15
click at [957, 313] on div "Применить" at bounding box center [945, 318] width 180 height 26
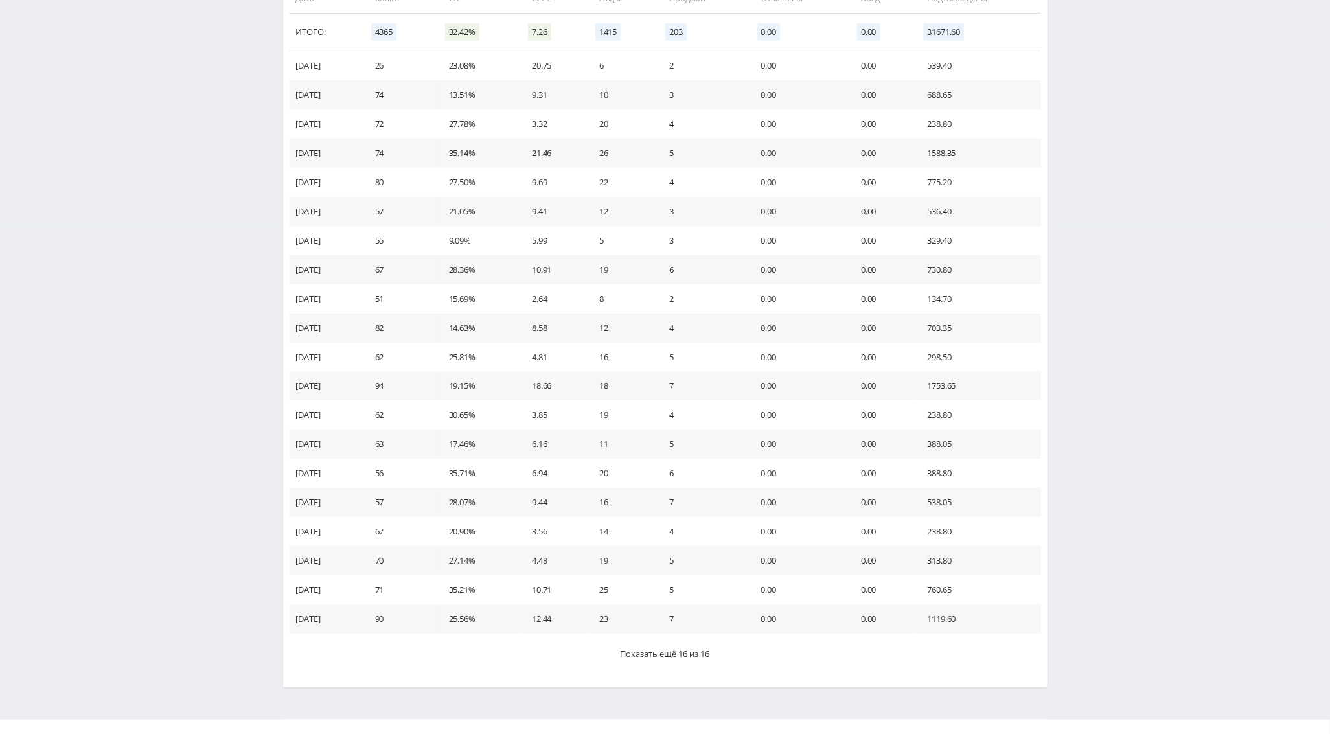
scroll to position [501, 0]
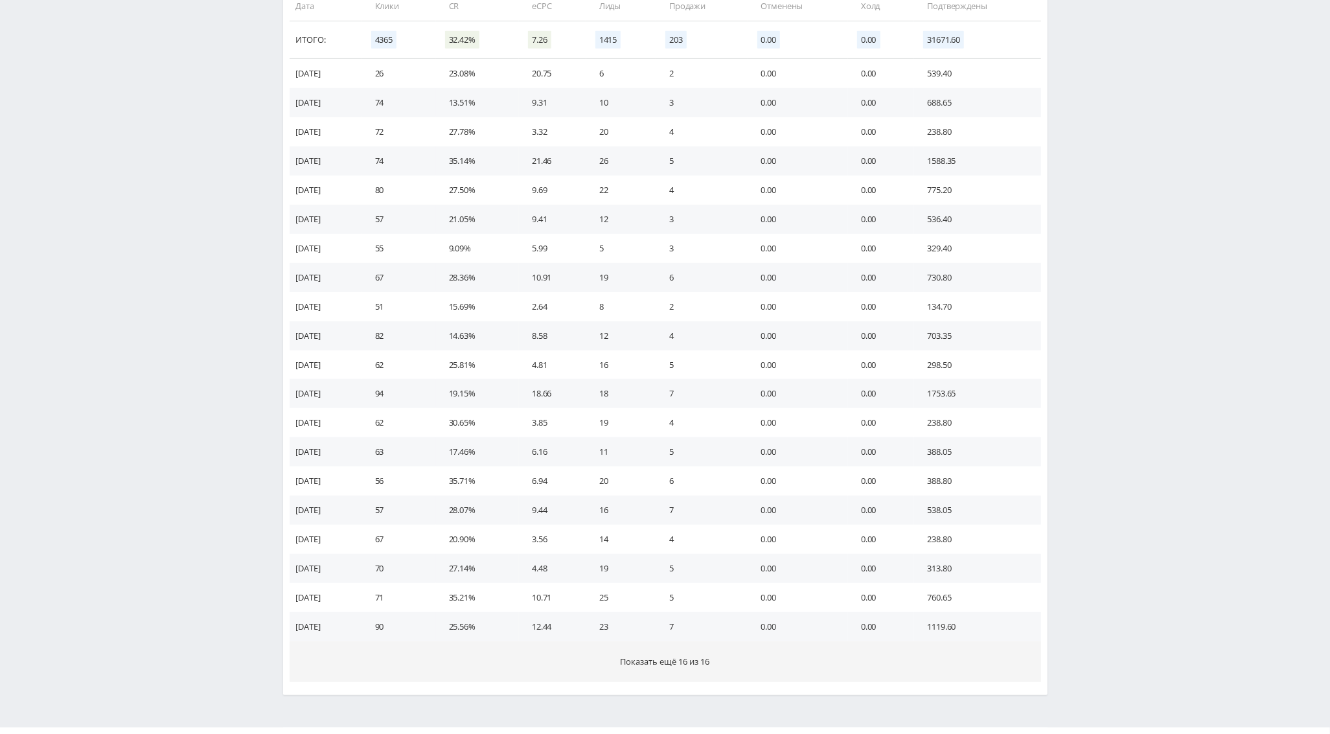
click at [712, 667] on button "Показать ещё 16 из 16" at bounding box center [666, 662] width 752 height 41
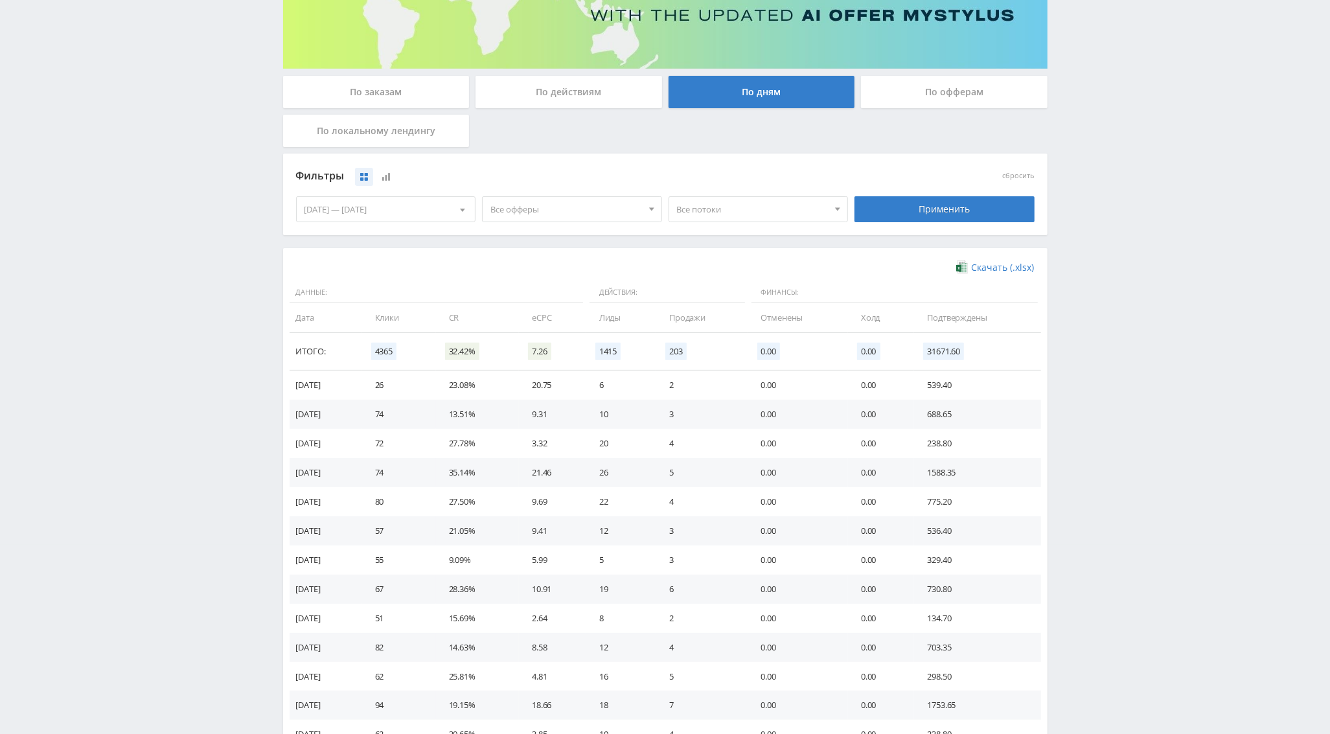
scroll to position [188, 0]
click at [390, 172] on button at bounding box center [386, 178] width 18 height 18
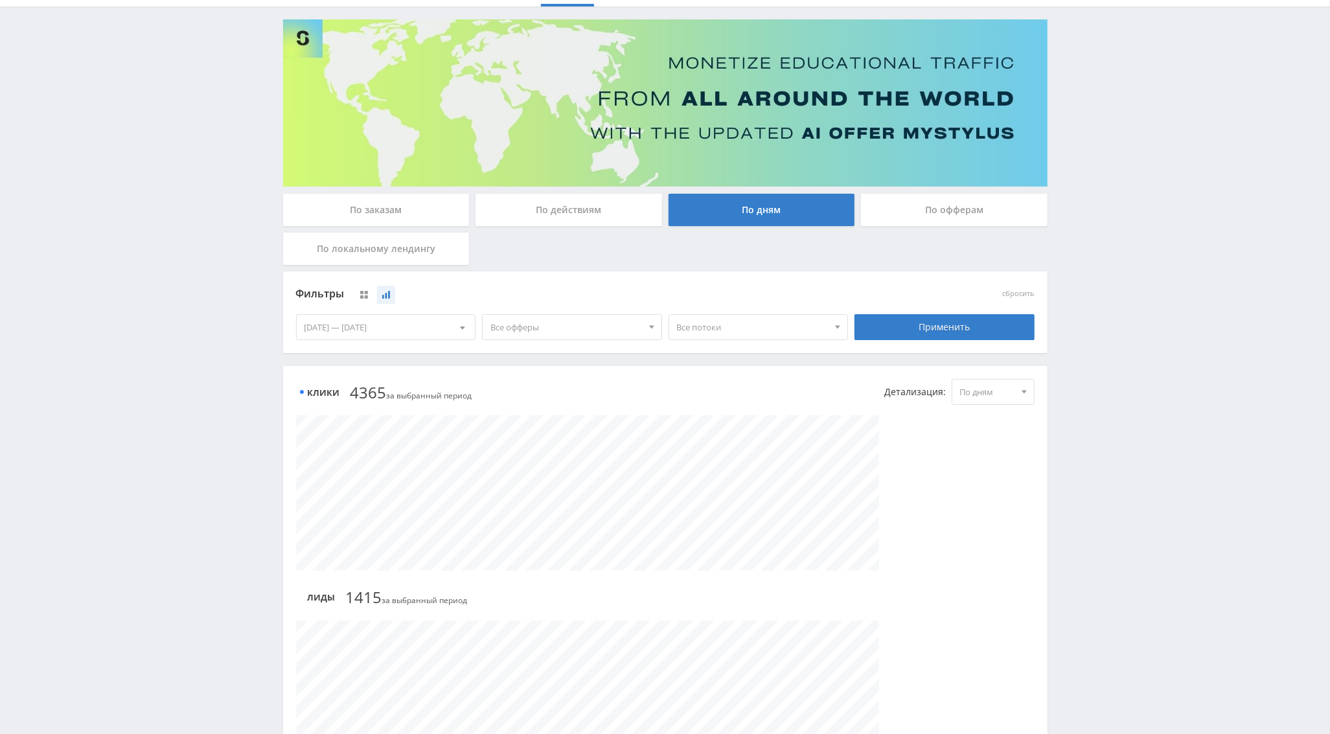
scroll to position [0, 0]
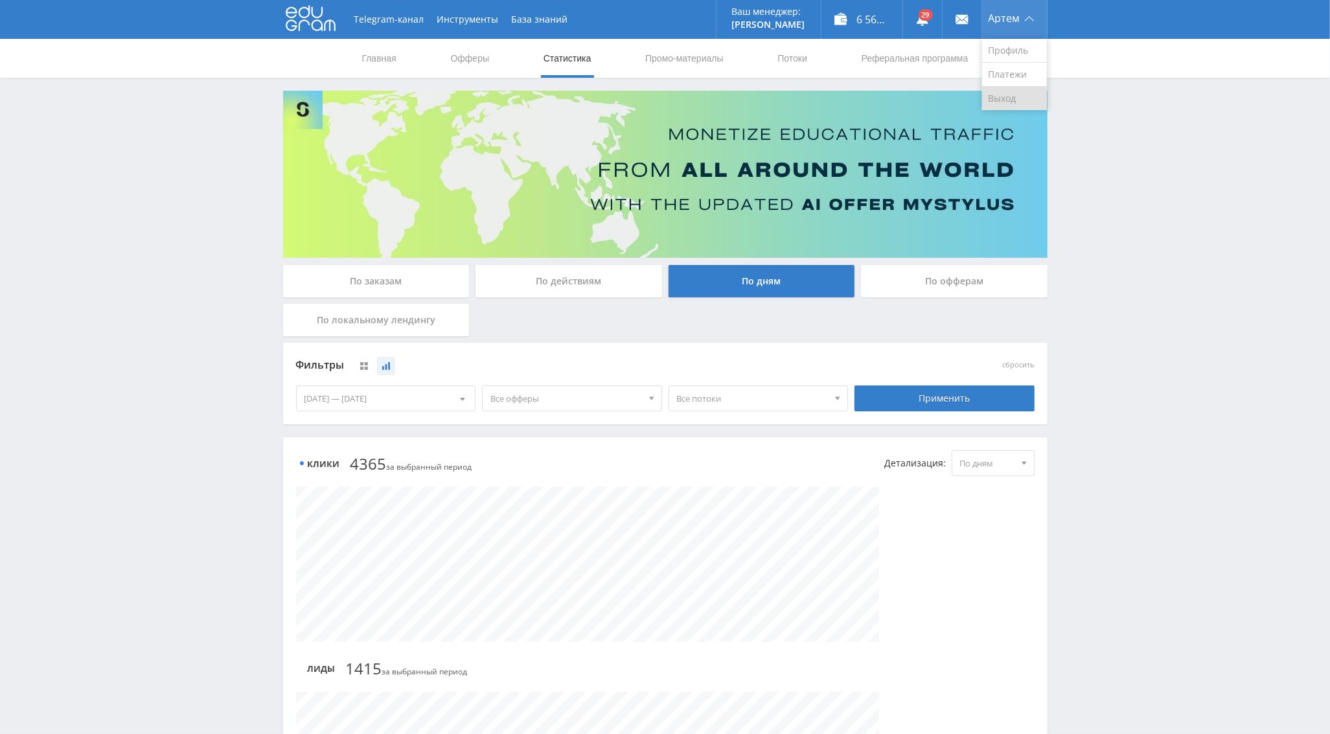
click at [988, 89] on link "Выход" at bounding box center [1014, 98] width 65 height 23
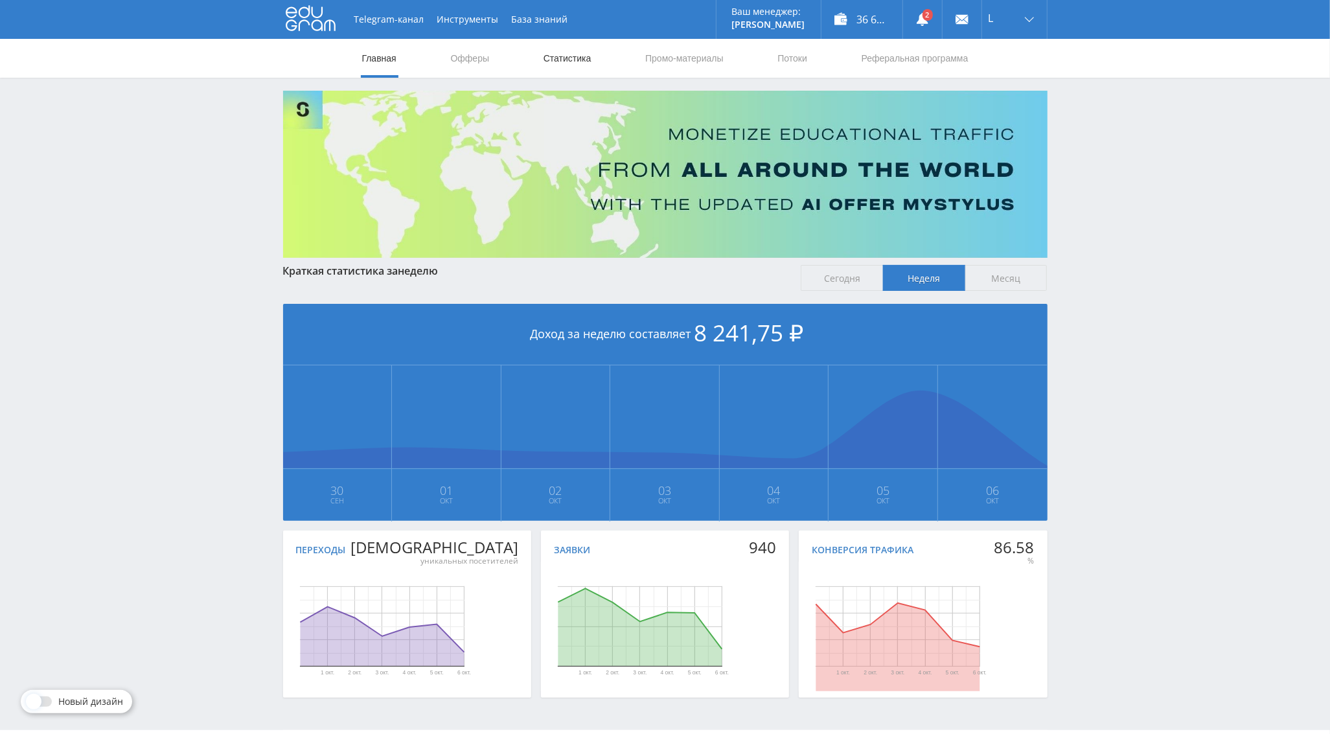
click at [563, 62] on link "Статистика" at bounding box center [567, 58] width 51 height 39
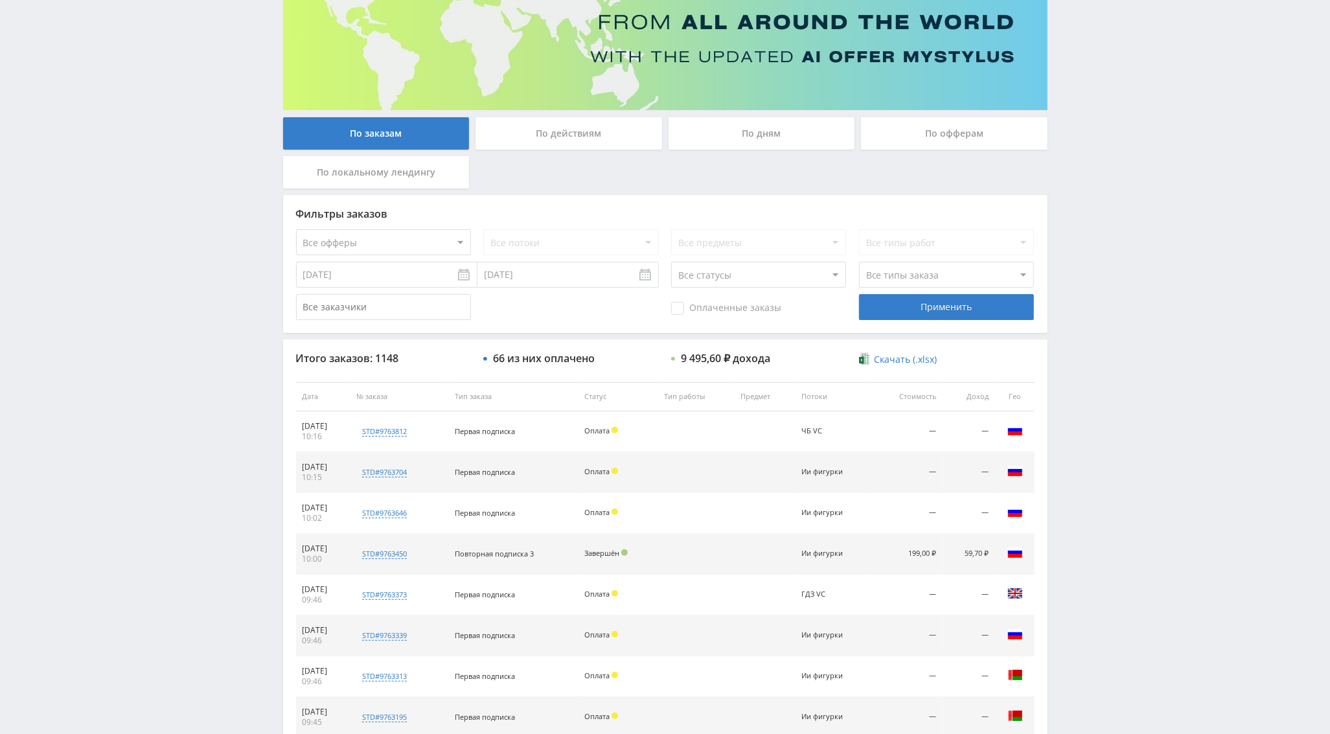
scroll to position [74, 0]
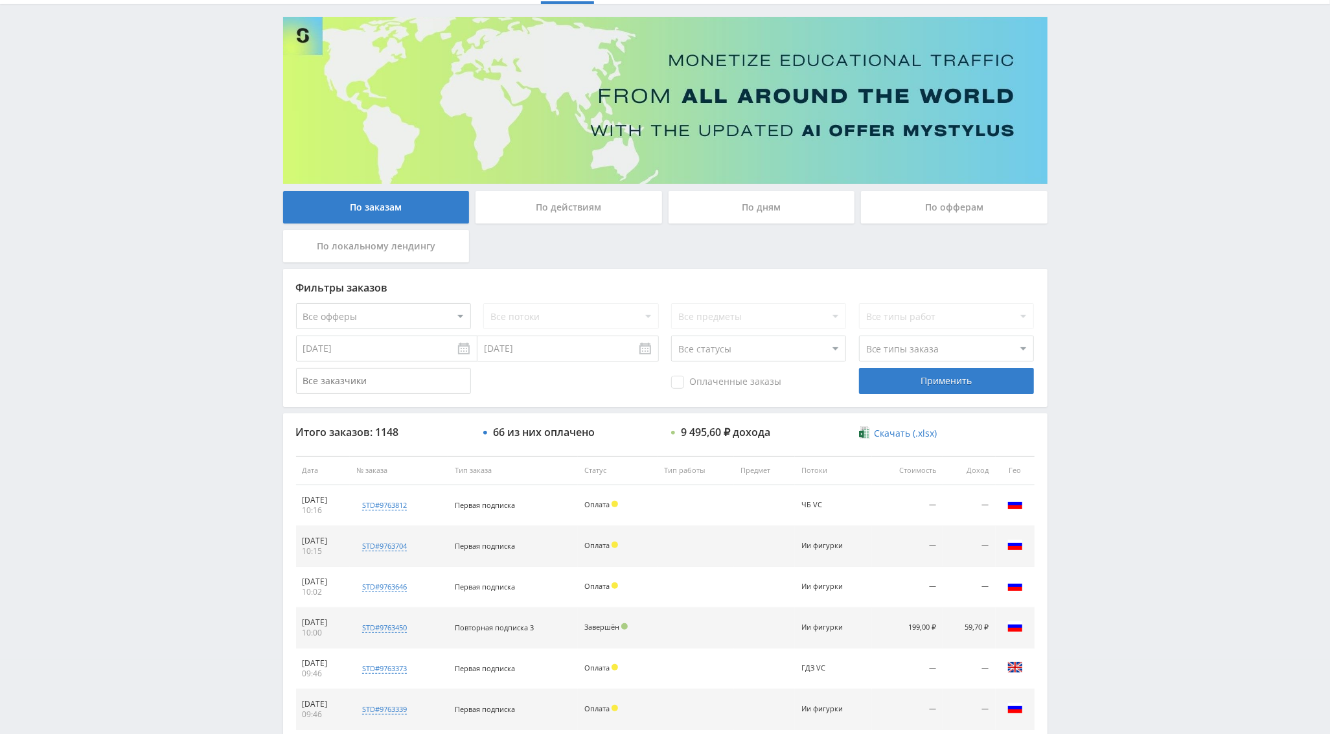
click at [756, 206] on div "По дням" at bounding box center [762, 207] width 187 height 32
click at [0, 0] on input "По дням" at bounding box center [0, 0] width 0 height 0
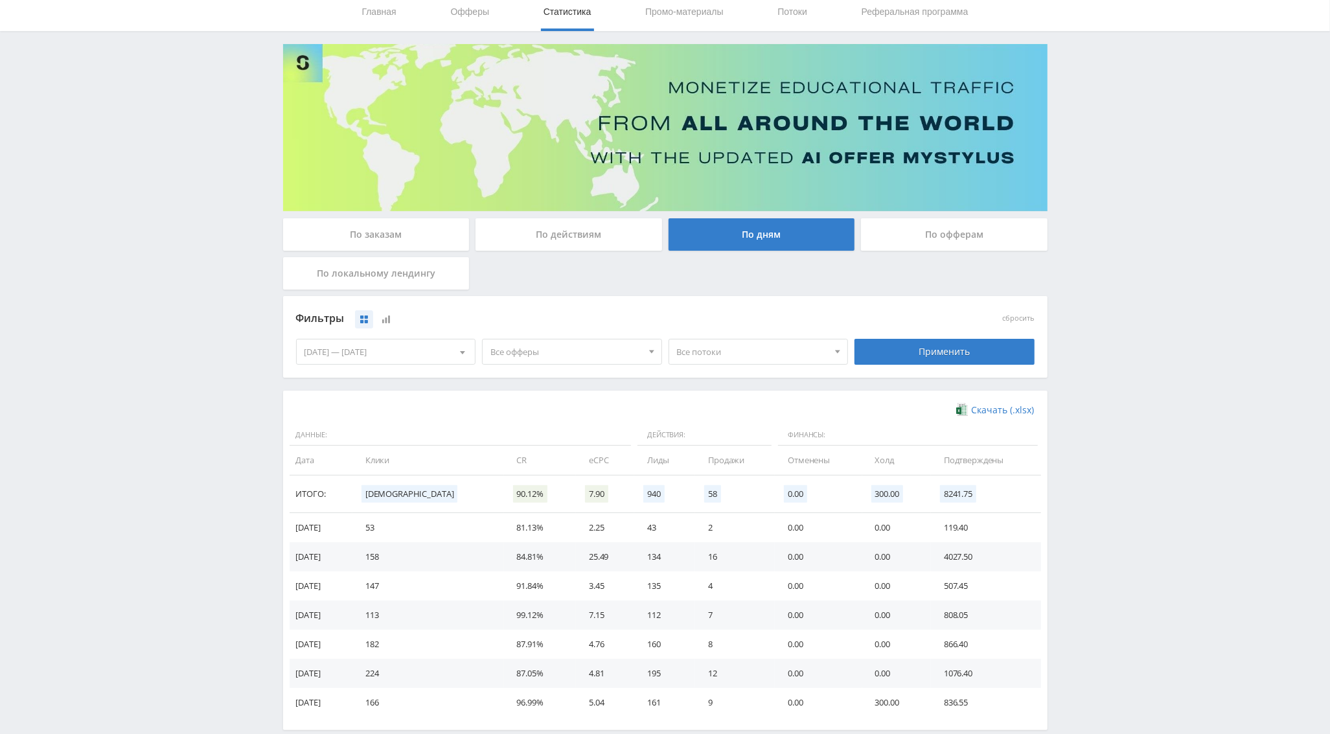
scroll to position [26, 0]
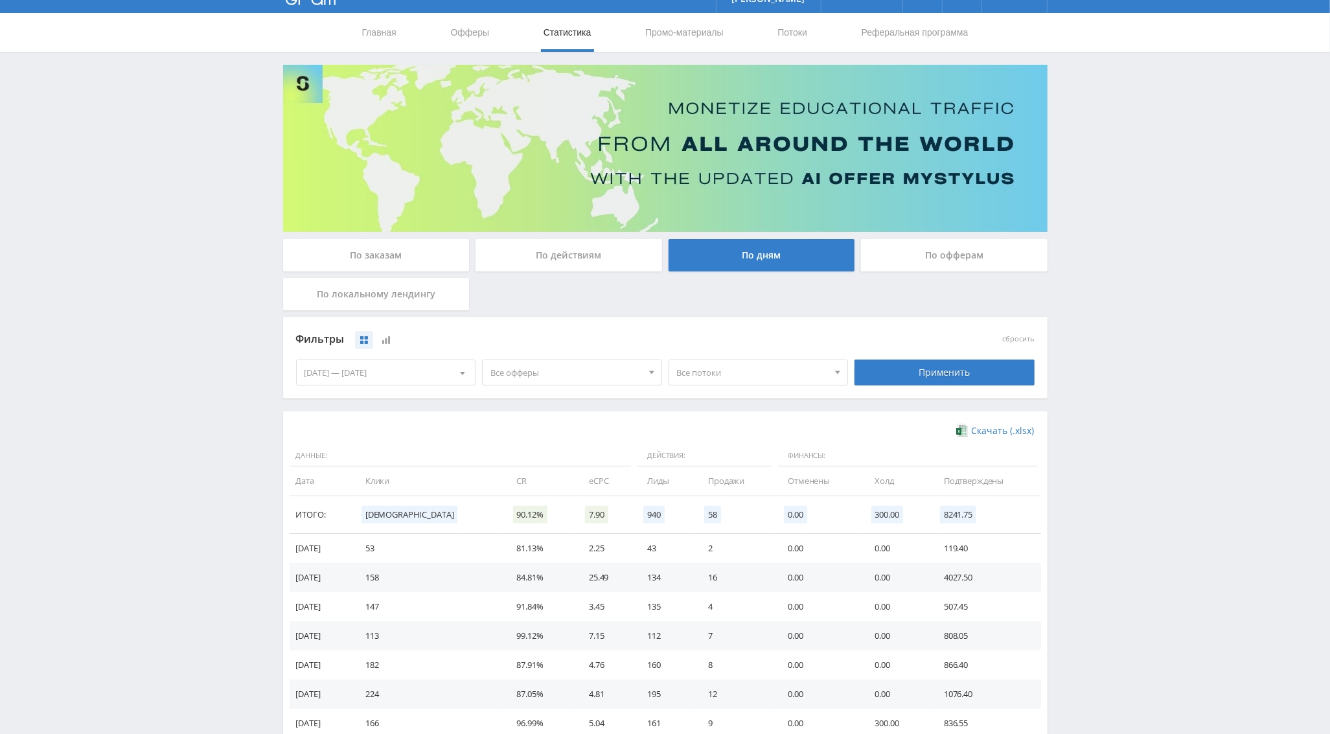
click at [406, 251] on div "По заказам" at bounding box center [376, 255] width 187 height 32
click at [0, 0] on input "По заказам" at bounding box center [0, 0] width 0 height 0
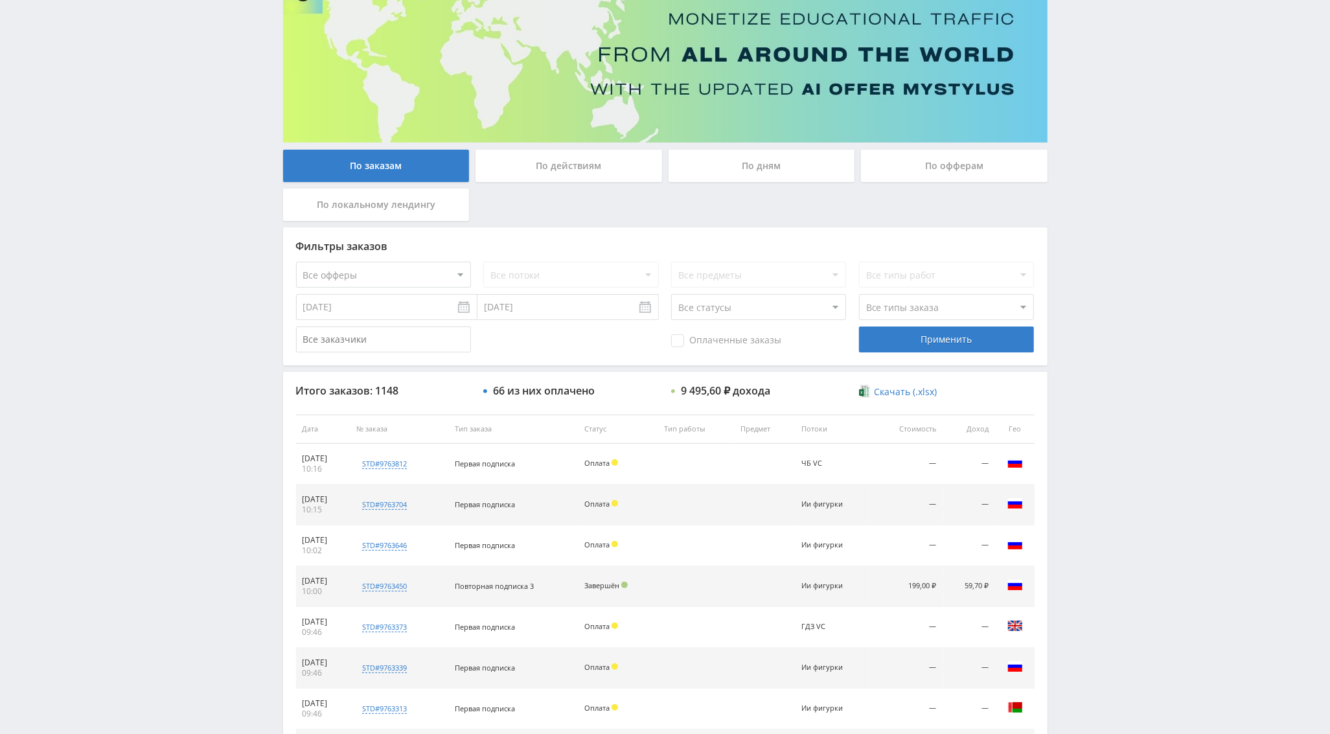
scroll to position [156, 0]
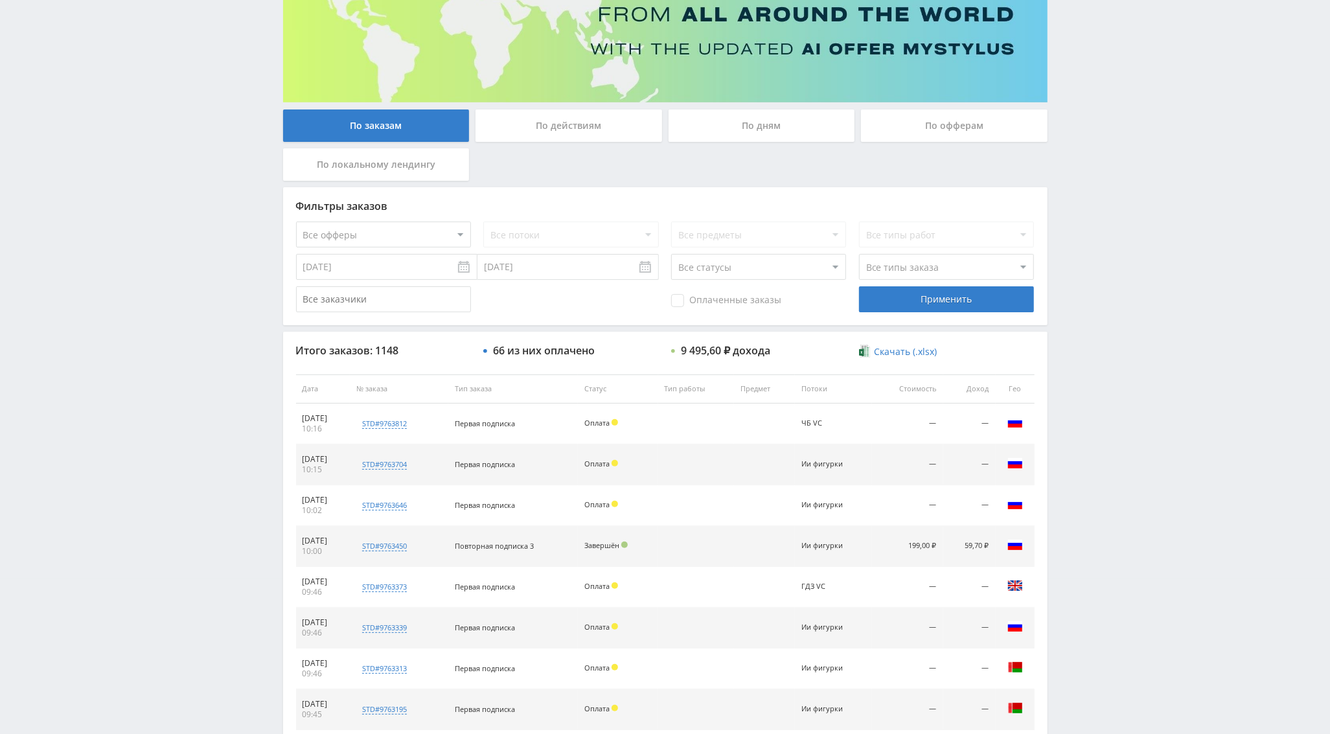
click at [883, 272] on select "Все типы заказа Ребилл Новый заказ" at bounding box center [946, 267] width 175 height 26
select select "2"
click at [859, 254] on select "Все типы заказа Ребилл Новый заказ" at bounding box center [946, 267] width 175 height 26
click at [740, 292] on div "Оплаченные заказы" at bounding box center [758, 299] width 175 height 26
click at [728, 303] on span "Оплаченные заказы" at bounding box center [726, 300] width 110 height 13
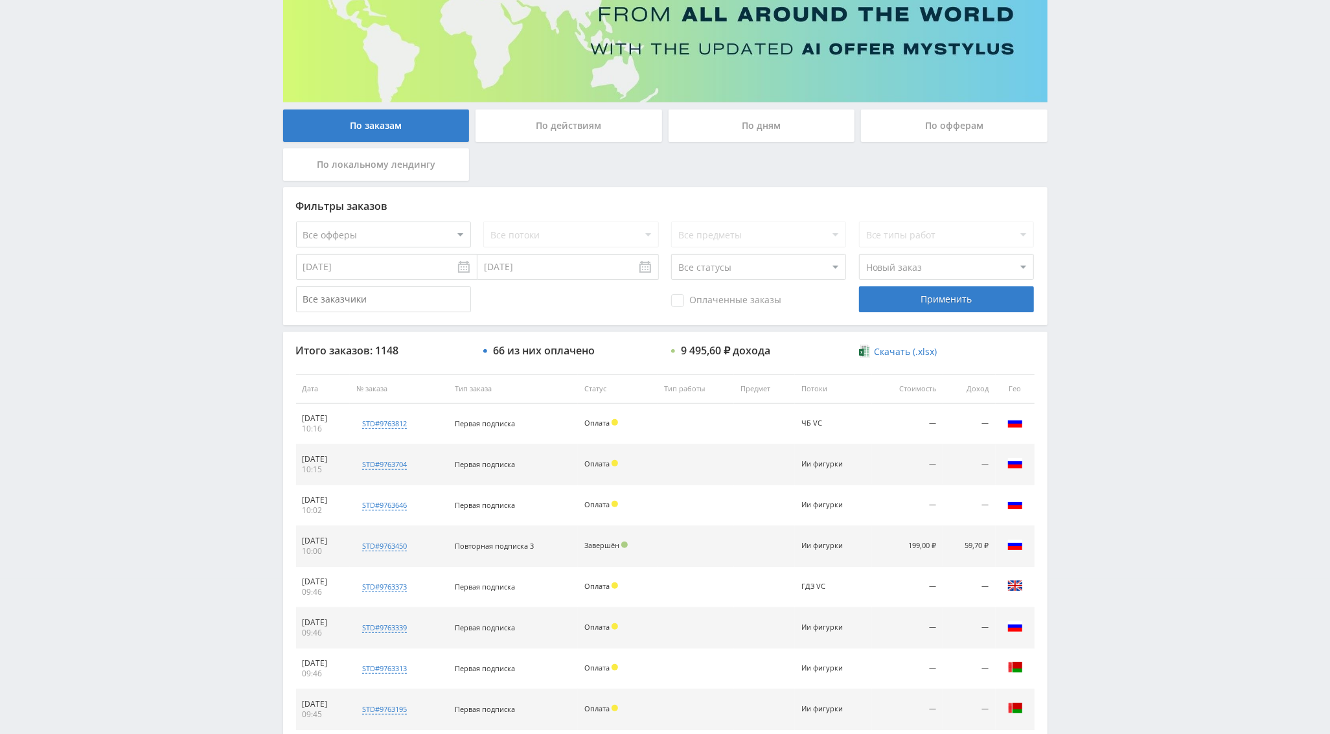
click at [0, 0] on input "Оплаченные заказы" at bounding box center [0, 0] width 0 height 0
click at [944, 318] on div "Фильтры заказов Все офферы MyStylus MyStylus - Revshare Кэмп Studybay Автор24 S…" at bounding box center [665, 256] width 765 height 138
click at [944, 308] on div "Применить" at bounding box center [946, 299] width 175 height 26
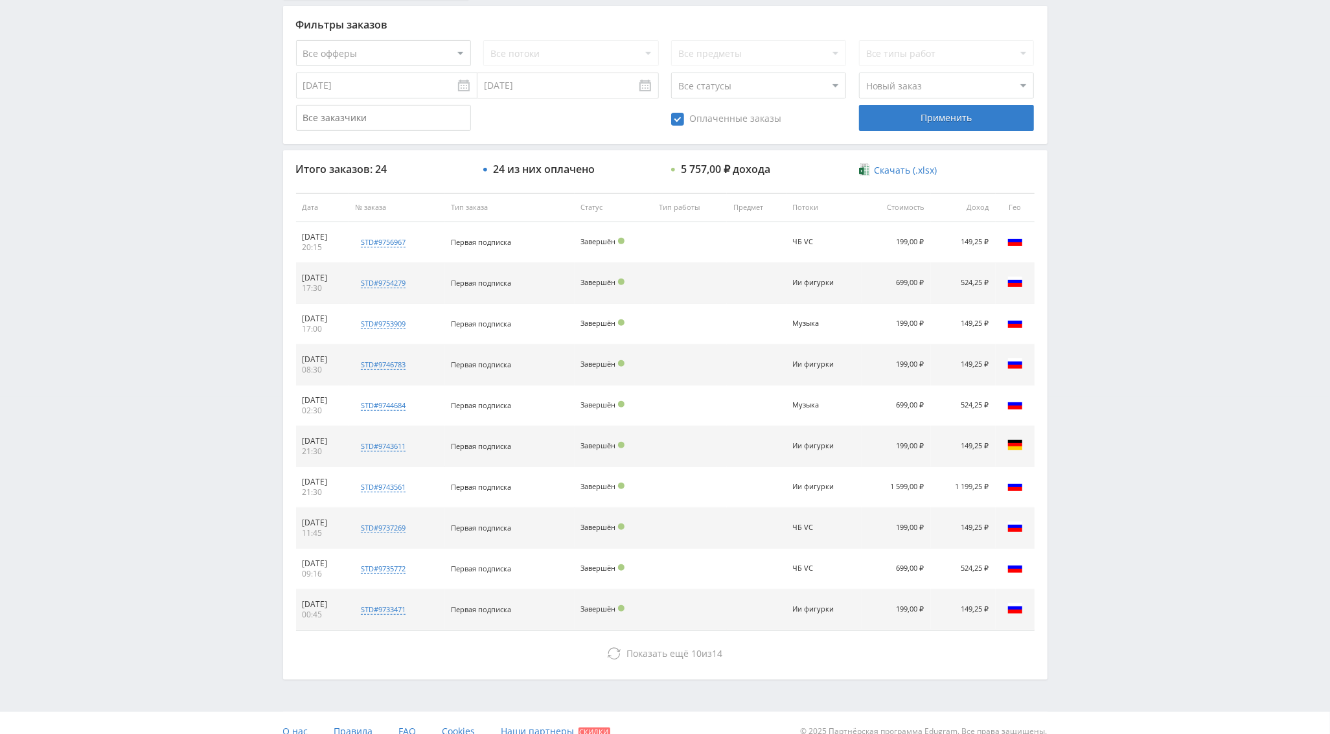
scroll to position [356, 0]
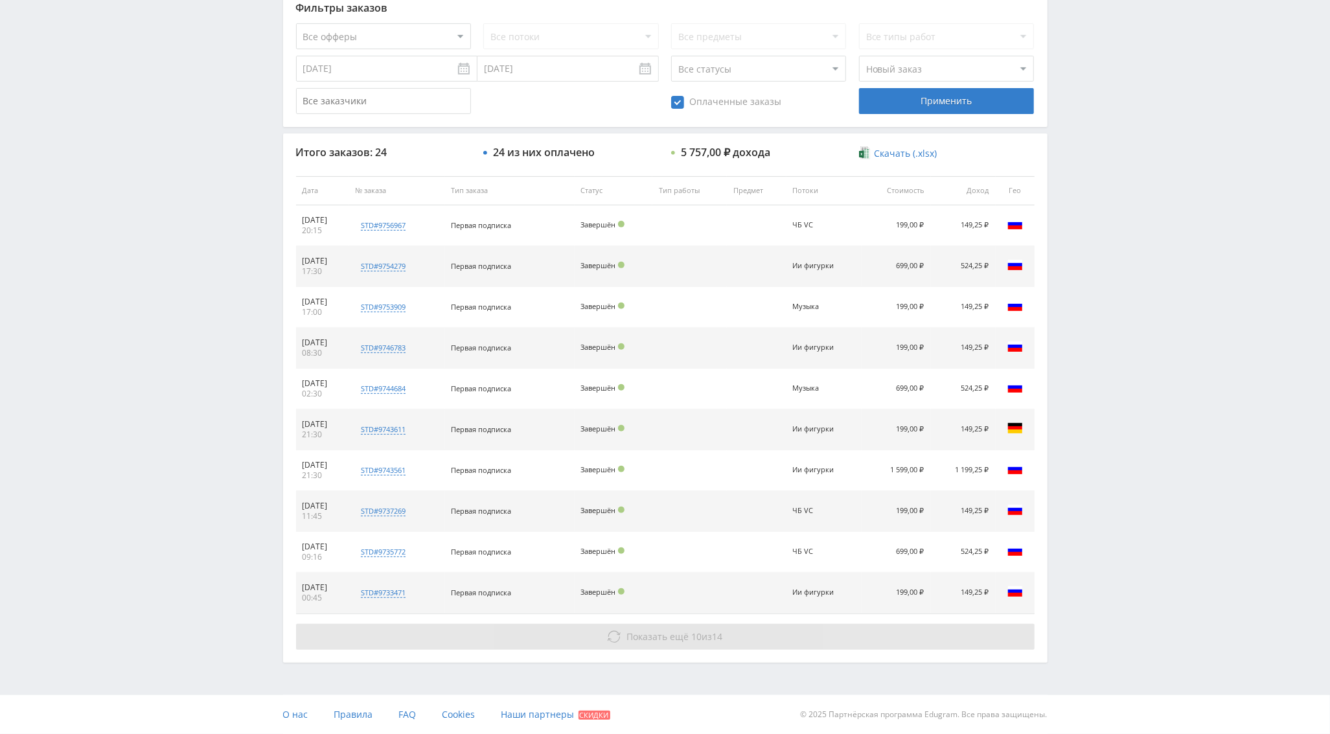
click at [676, 633] on span "Показать ещё" at bounding box center [658, 637] width 62 height 12
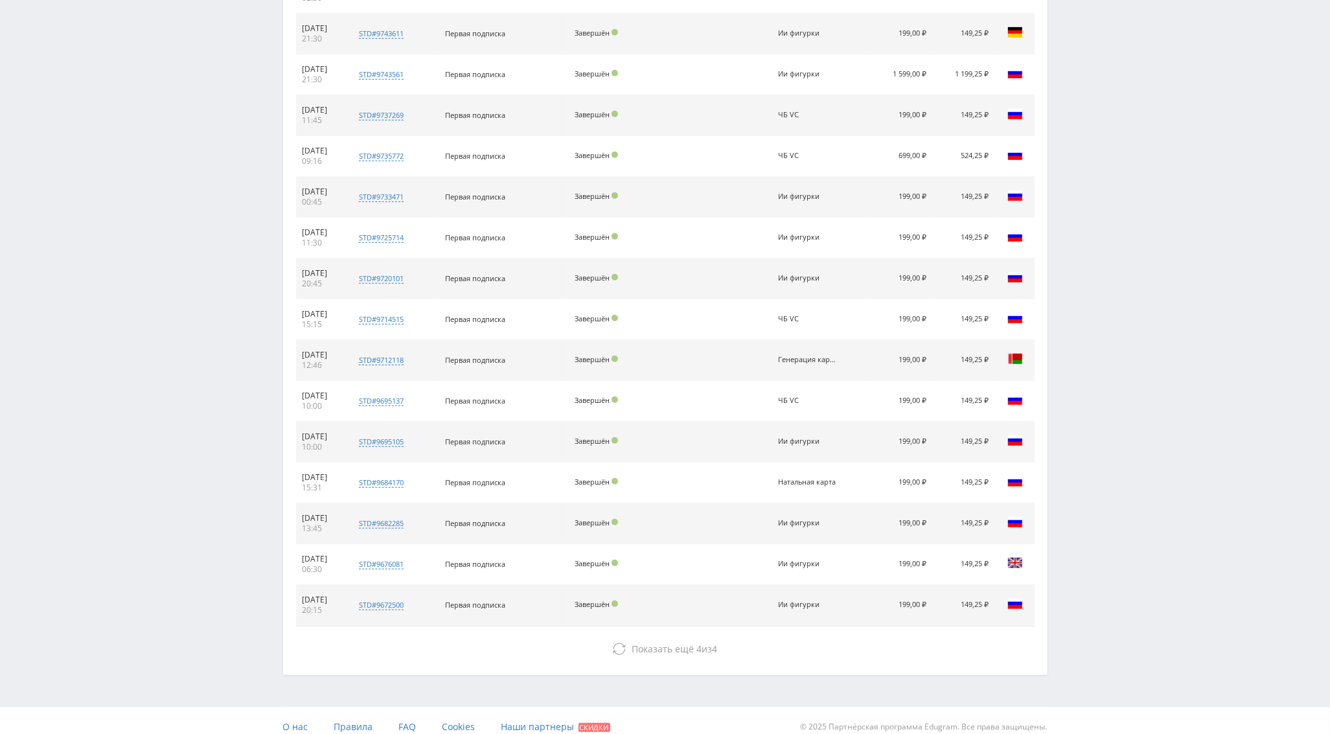
scroll to position [766, 0]
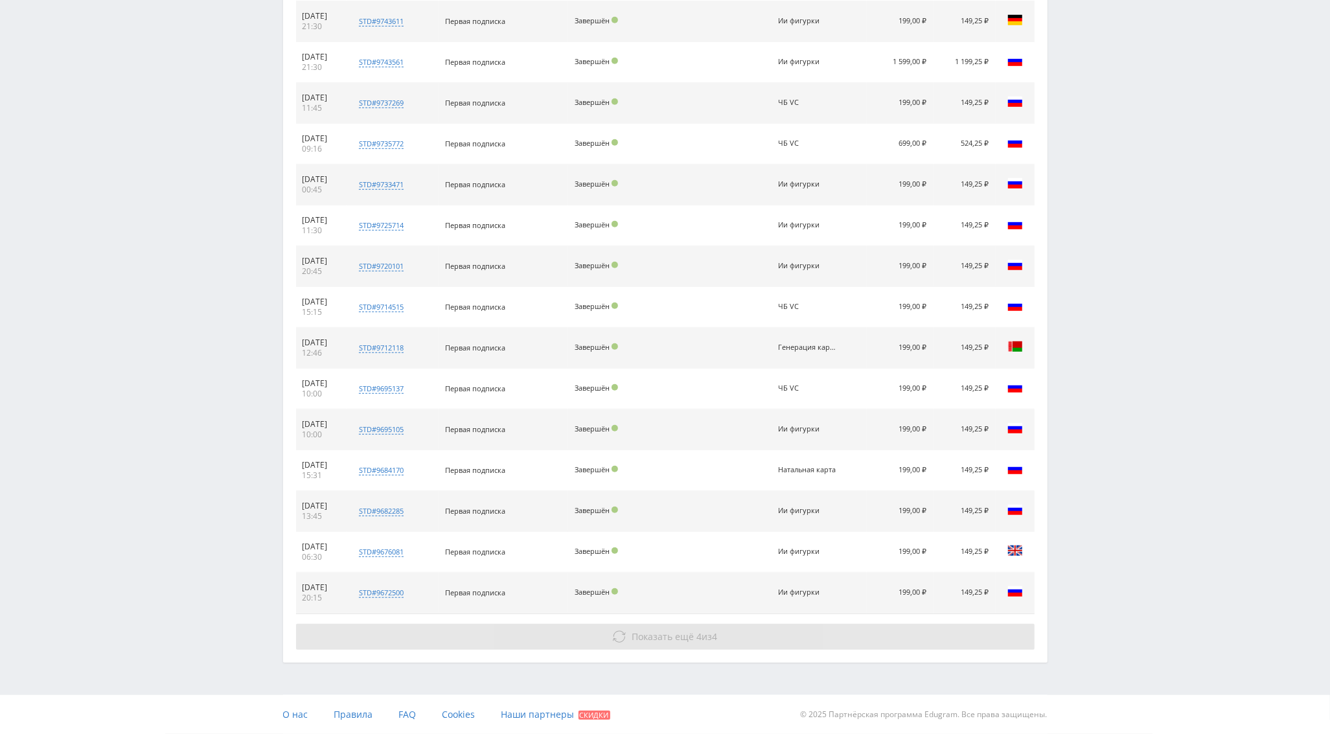
click at [704, 634] on span "Показать ещё 4 из 4" at bounding box center [675, 637] width 86 height 12
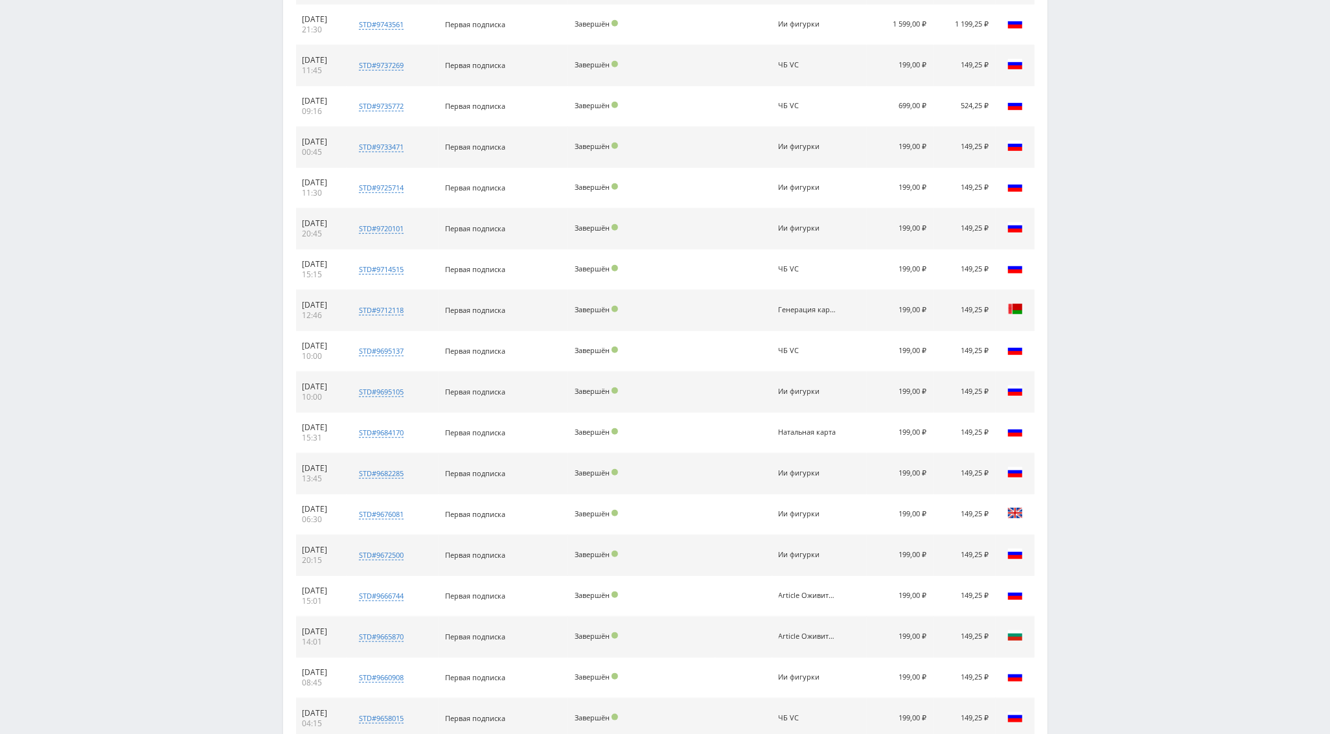
scroll to position [0, 0]
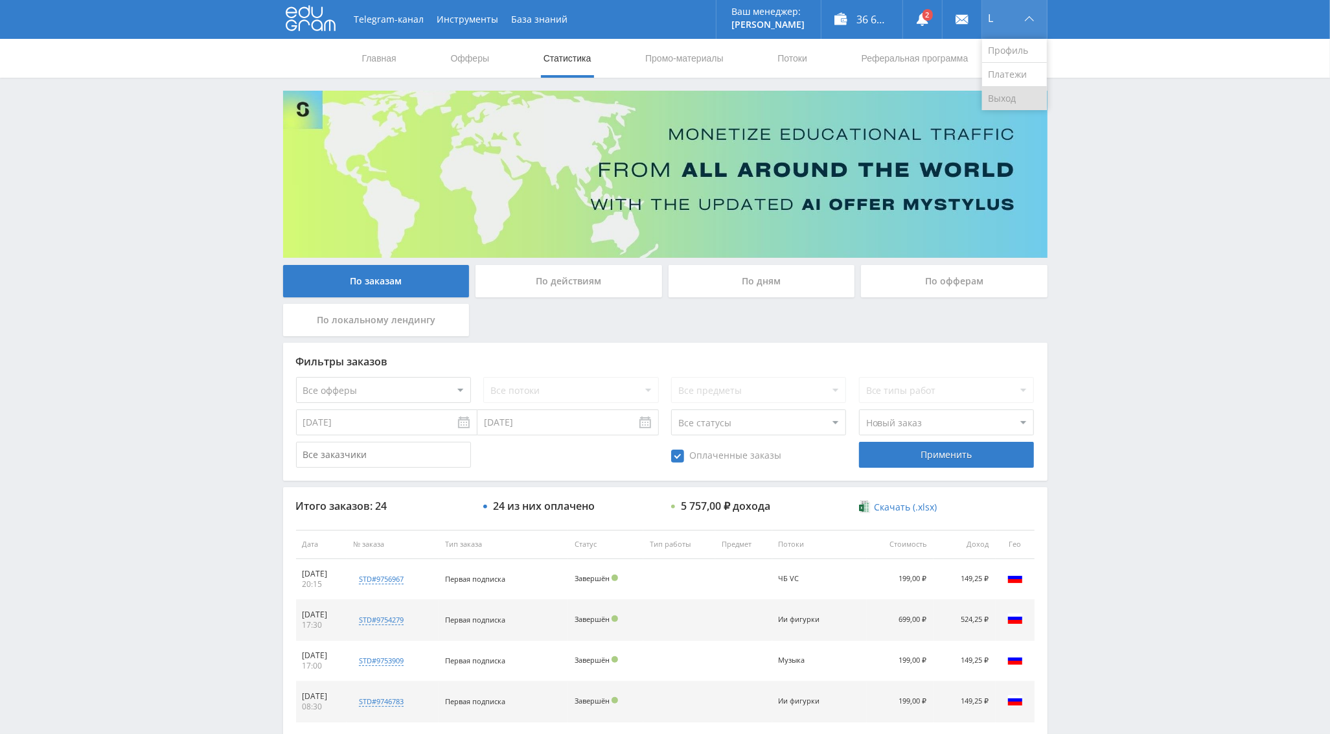
click at [1010, 96] on link "Выход" at bounding box center [1014, 98] width 65 height 23
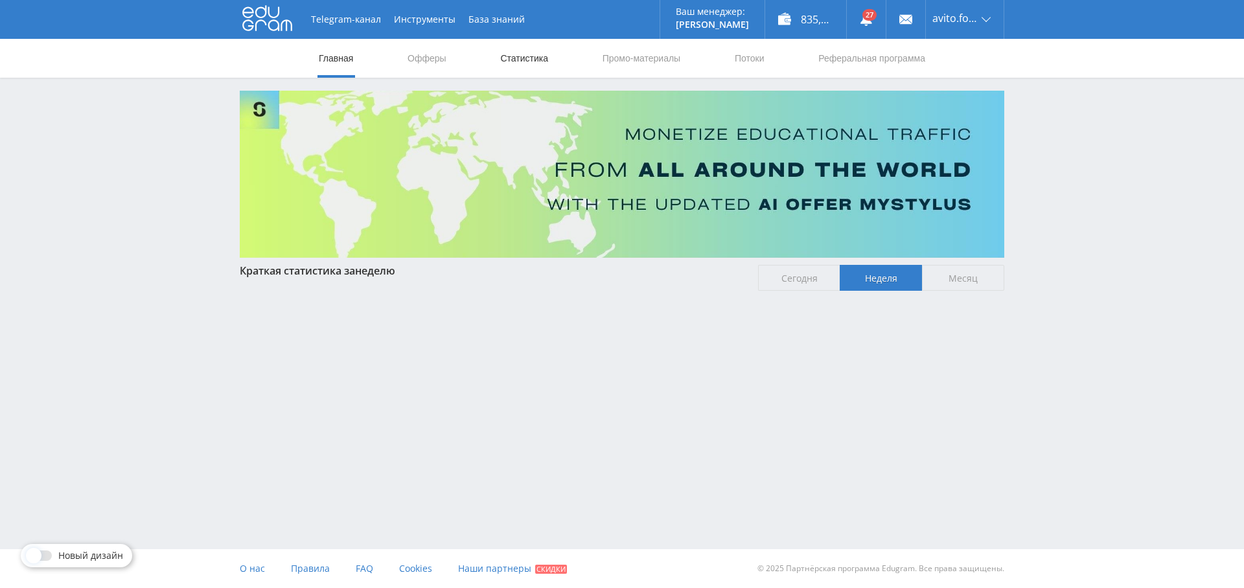
click at [509, 62] on link "Статистика" at bounding box center [524, 58] width 51 height 39
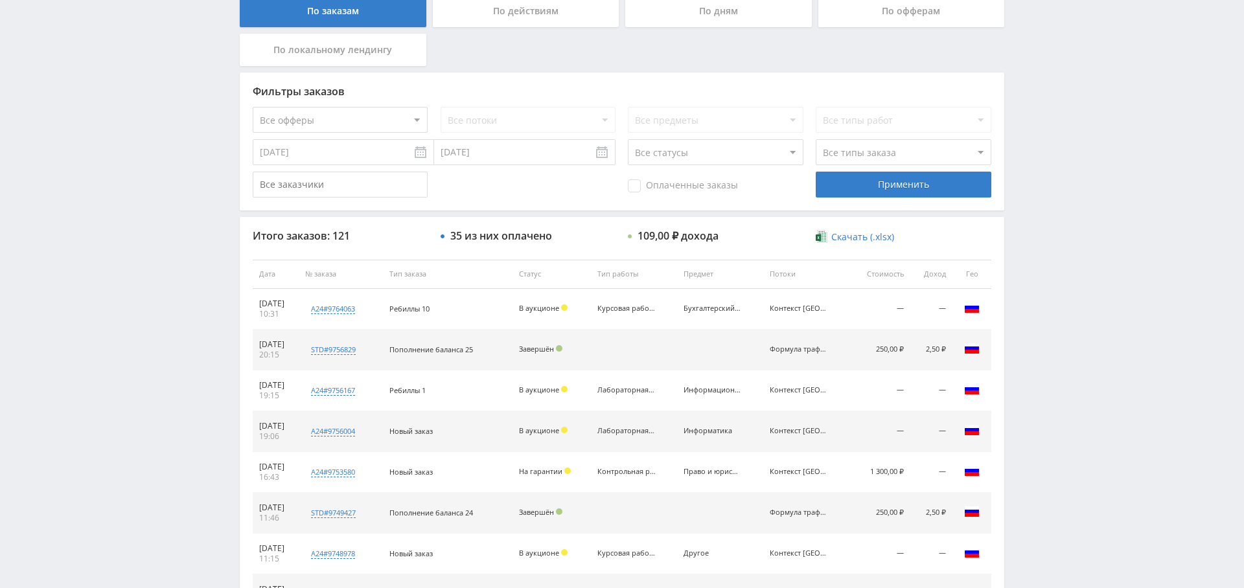
scroll to position [267, 0]
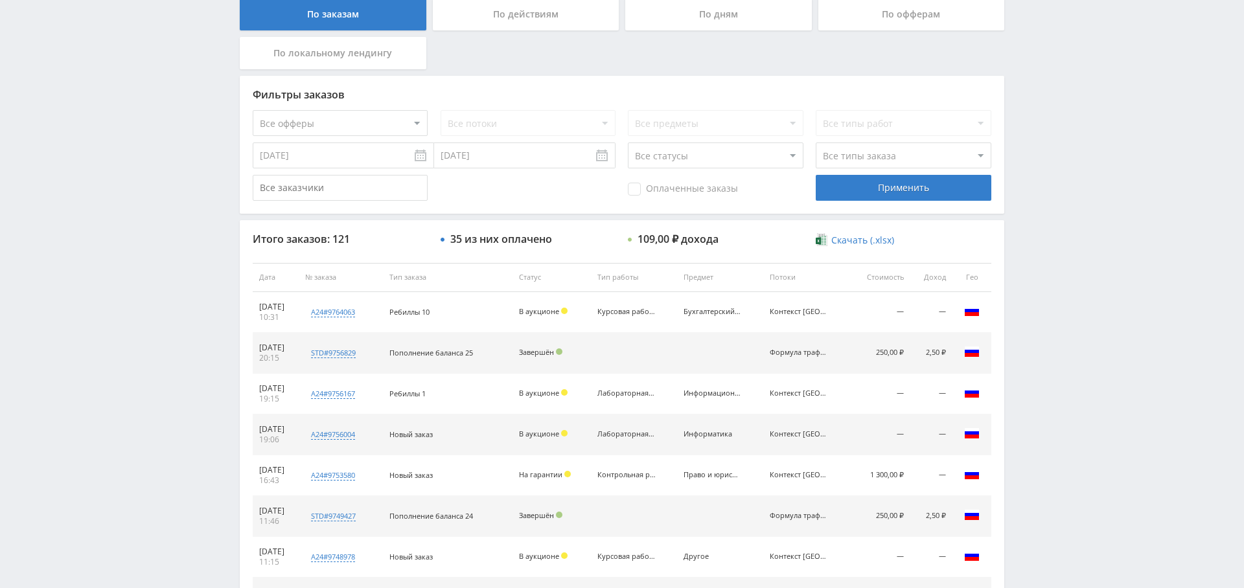
click at [354, 114] on select "Все офферы MyStylus MyStylus - Revshare Кэмп Studybay Автор24 Studybay [GEOGRAP…" at bounding box center [340, 123] width 175 height 26
select select "1"
click at [885, 193] on div "Применить" at bounding box center [903, 188] width 175 height 26
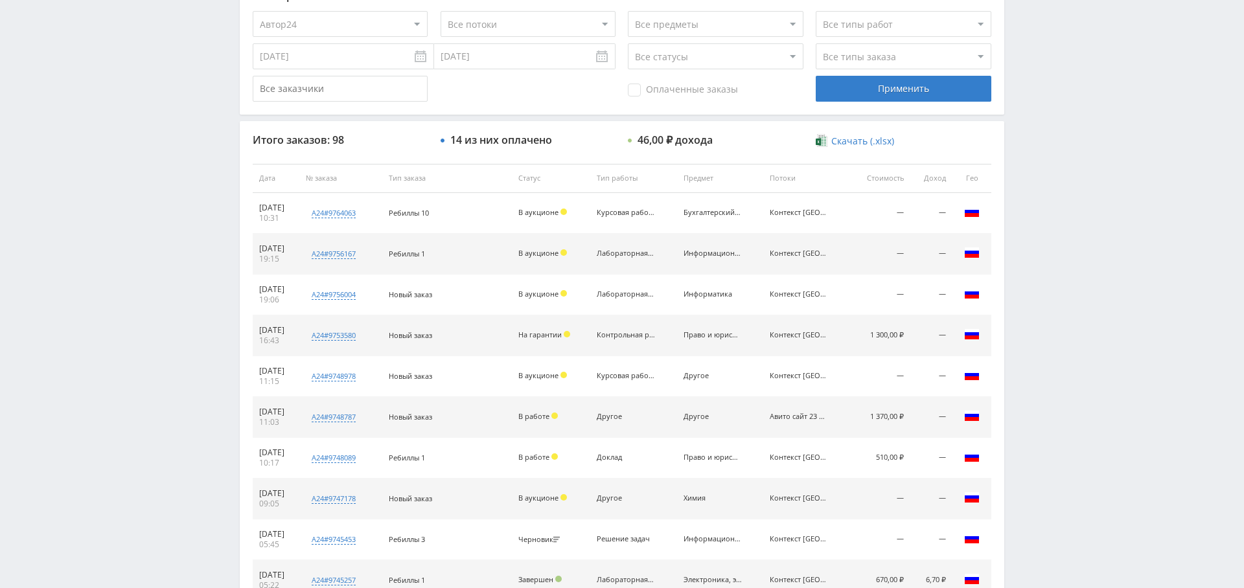
scroll to position [0, 0]
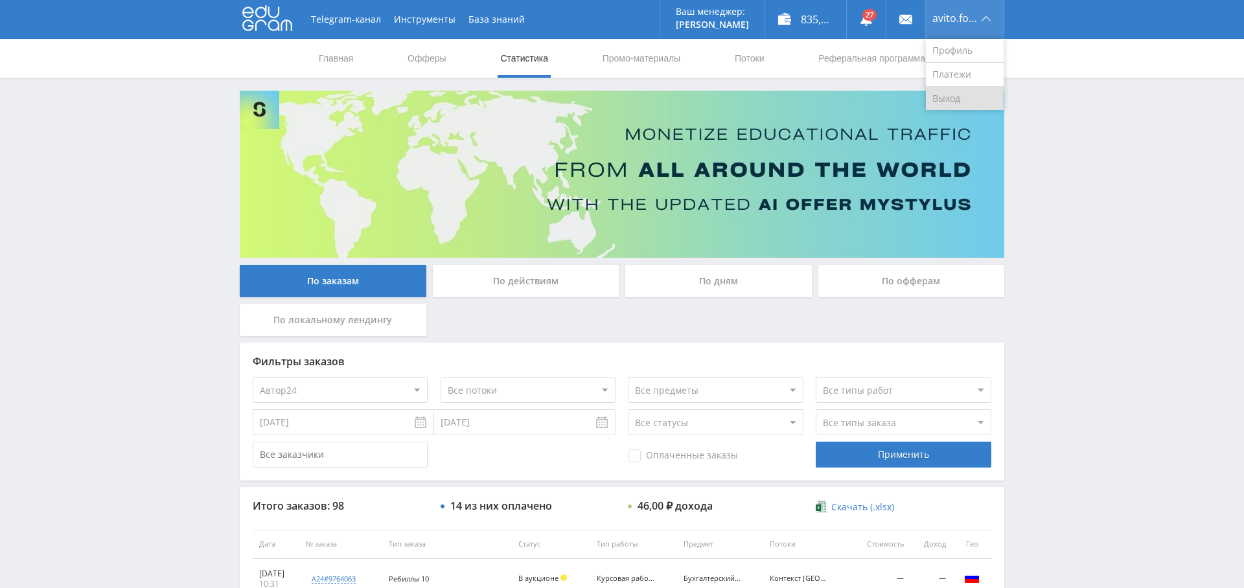
click at [968, 102] on link "Выход" at bounding box center [965, 98] width 78 height 23
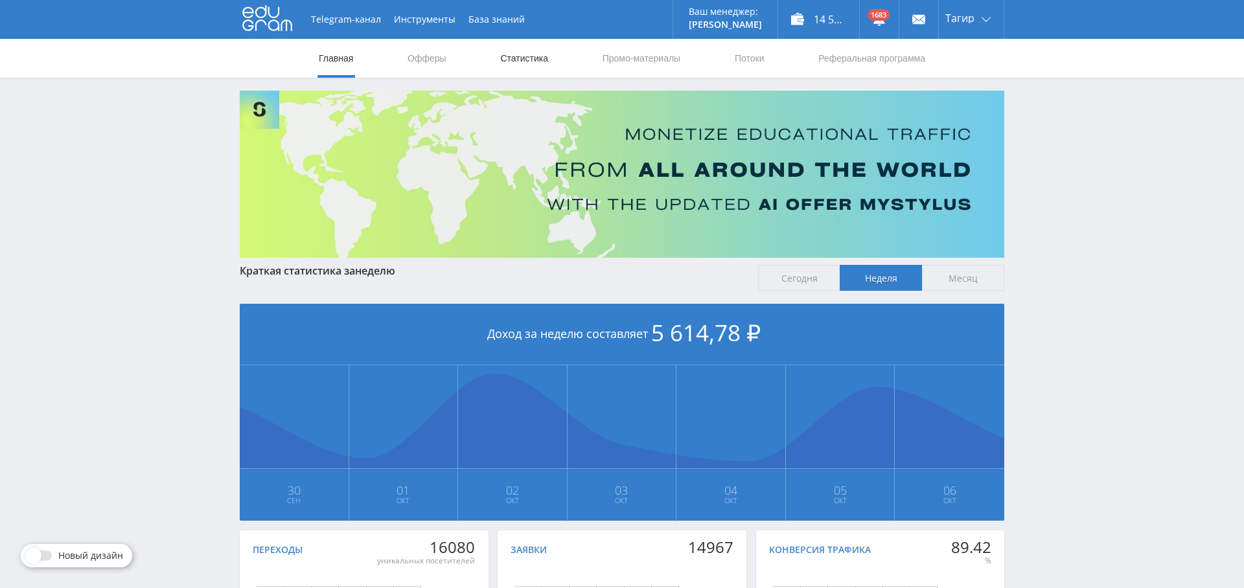
click at [518, 58] on link "Статистика" at bounding box center [524, 58] width 51 height 39
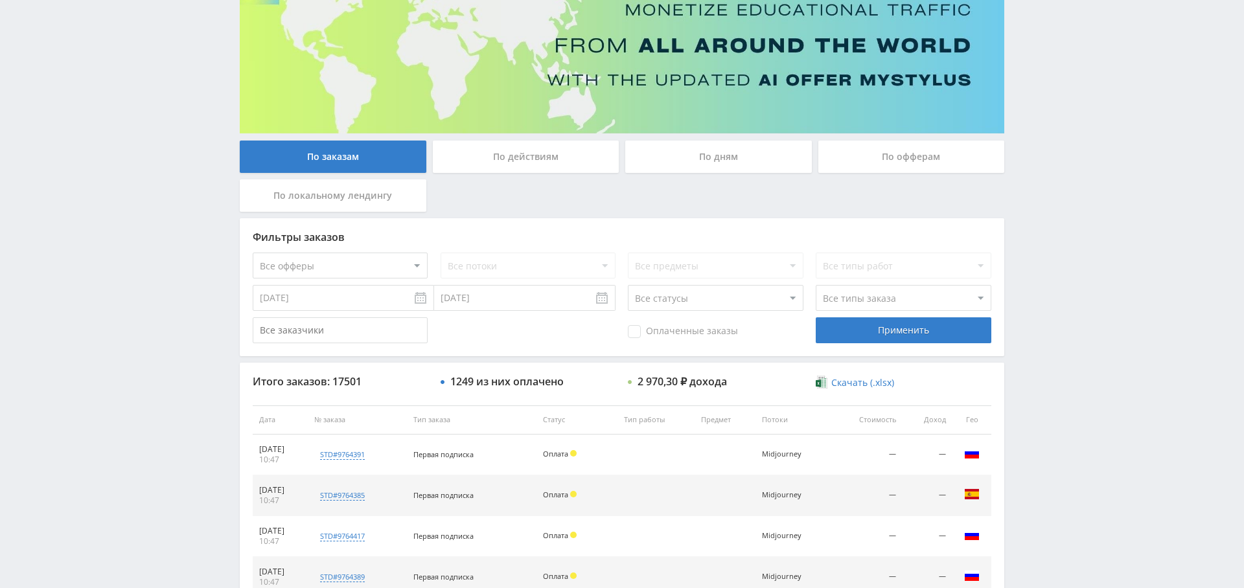
scroll to position [121, 0]
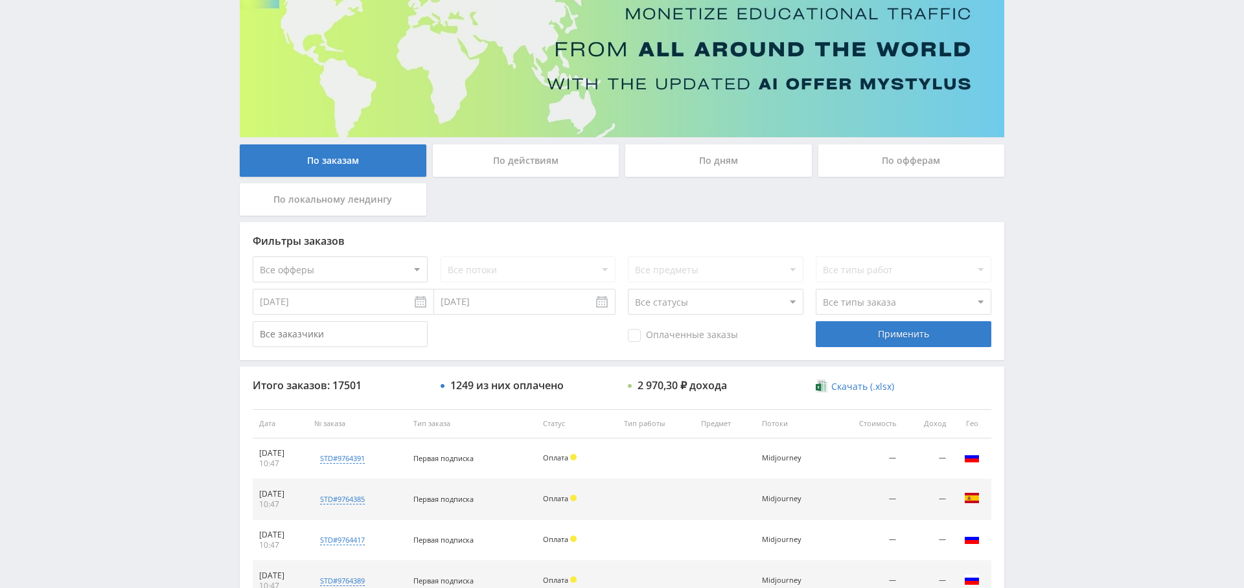
click at [378, 275] on select "Все офферы MyStylus MyStylus - Revshare Кэмп Studybay Автор24 Studybay Brazil А…" at bounding box center [340, 270] width 175 height 26
select select "1"
click at [910, 337] on div "Применить" at bounding box center [903, 334] width 175 height 26
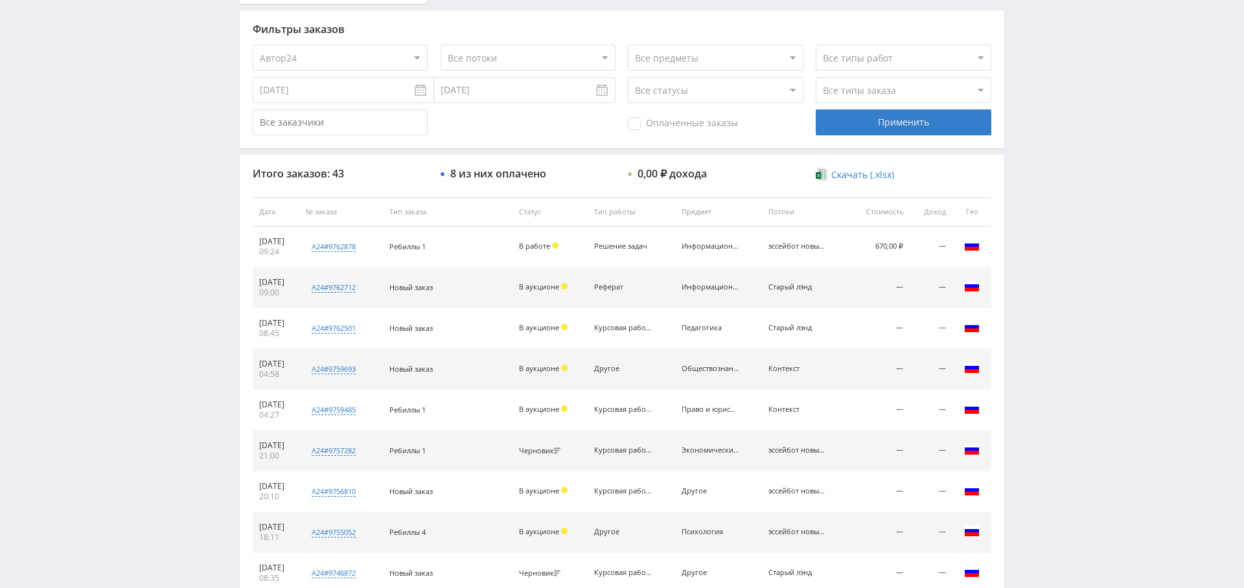
scroll to position [332, 0]
click at [710, 127] on span "Оплаченные заказы" at bounding box center [683, 124] width 110 height 13
click at [0, 0] on input "Оплаченные заказы" at bounding box center [0, 0] width 0 height 0
click at [930, 131] on div "Применить" at bounding box center [903, 123] width 175 height 26
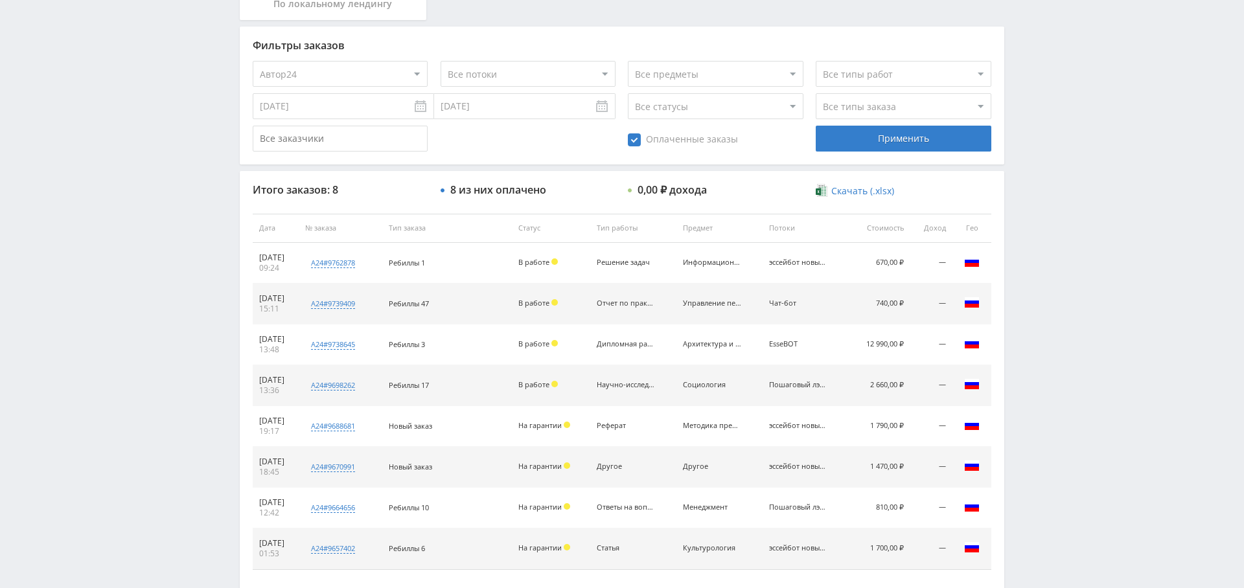
scroll to position [0, 0]
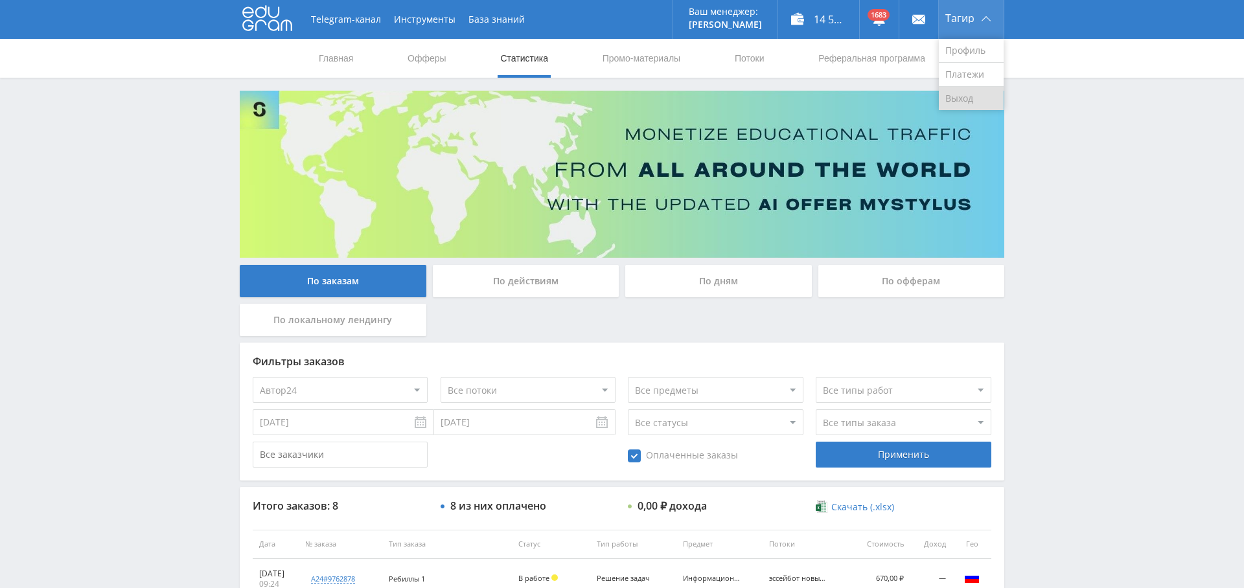
click at [966, 102] on link "Выход" at bounding box center [971, 98] width 65 height 23
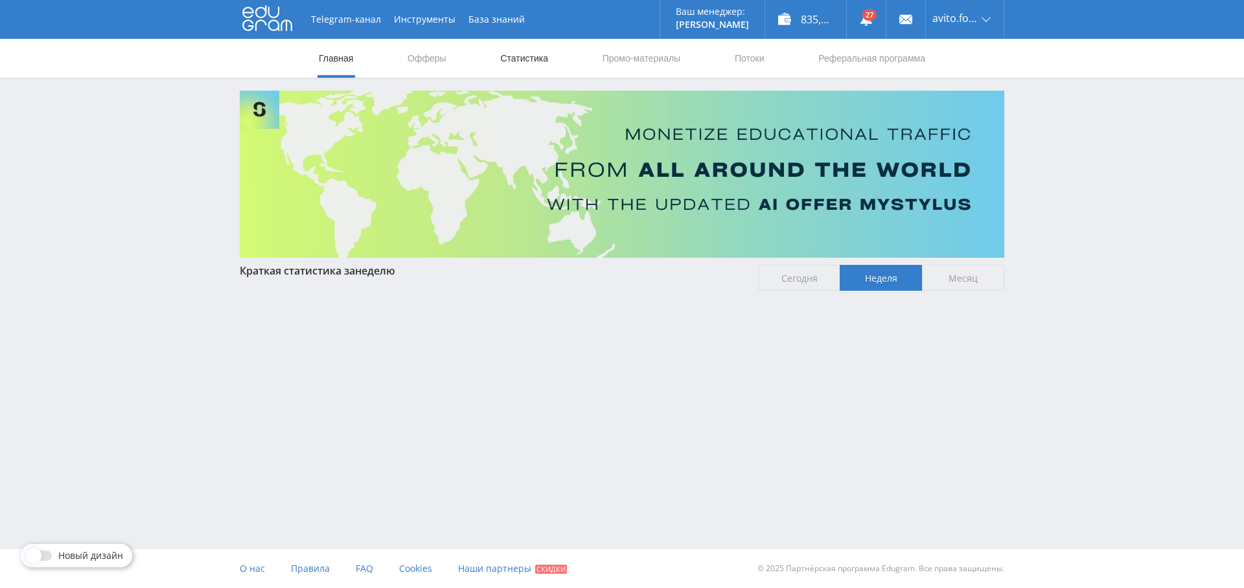
click at [517, 75] on link "Статистика" at bounding box center [524, 58] width 51 height 39
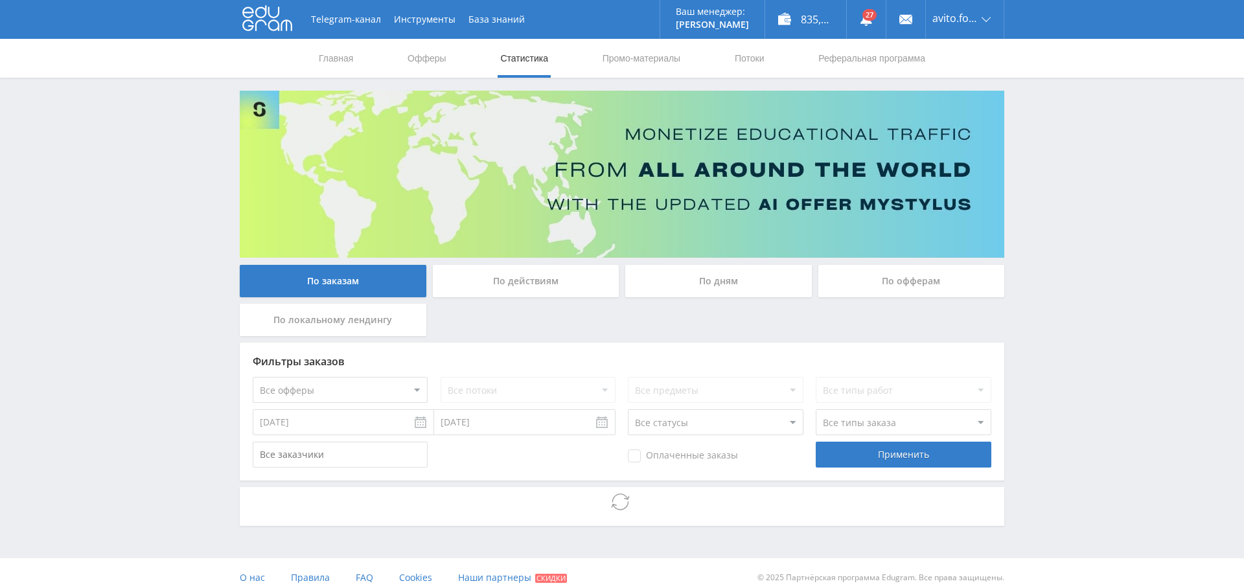
click at [331, 378] on select "Все офферы MyStylus MyStylus - Revshare Кэмп Studybay Автор24 Studybay [GEOGRAP…" at bounding box center [340, 390] width 175 height 26
select select "1"
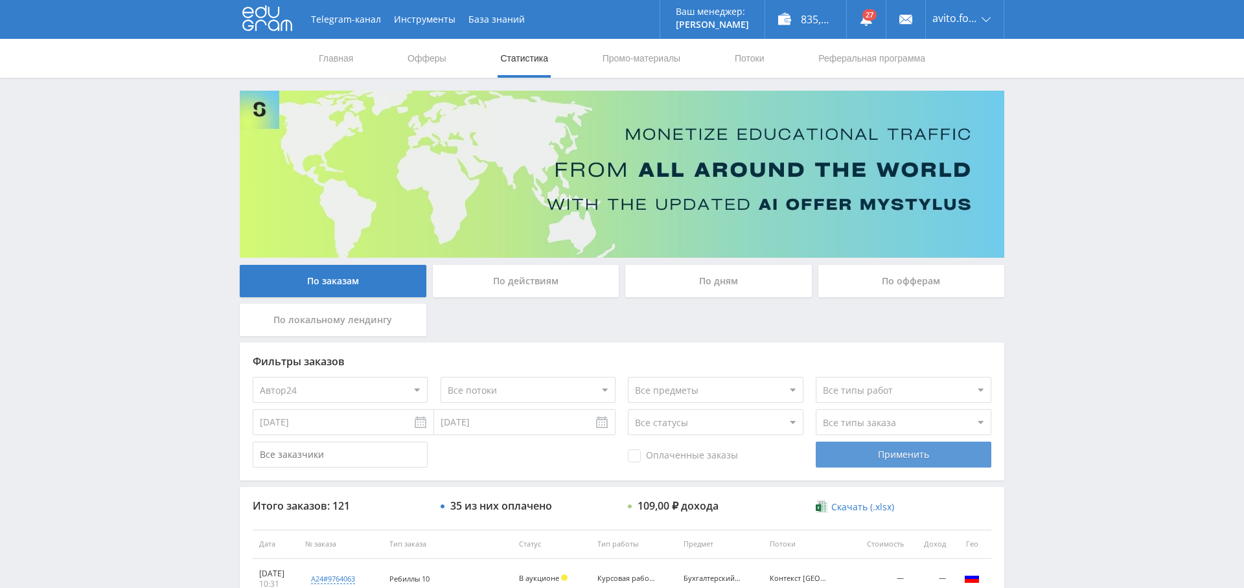
click at [920, 448] on div "Применить" at bounding box center [903, 455] width 175 height 26
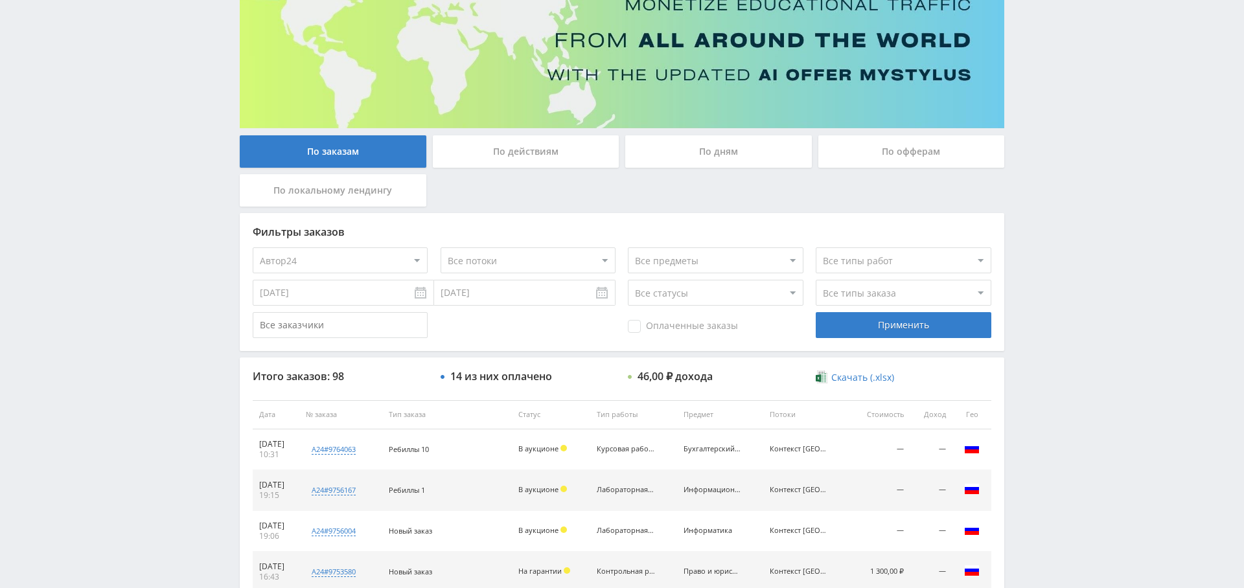
scroll to position [145, 0]
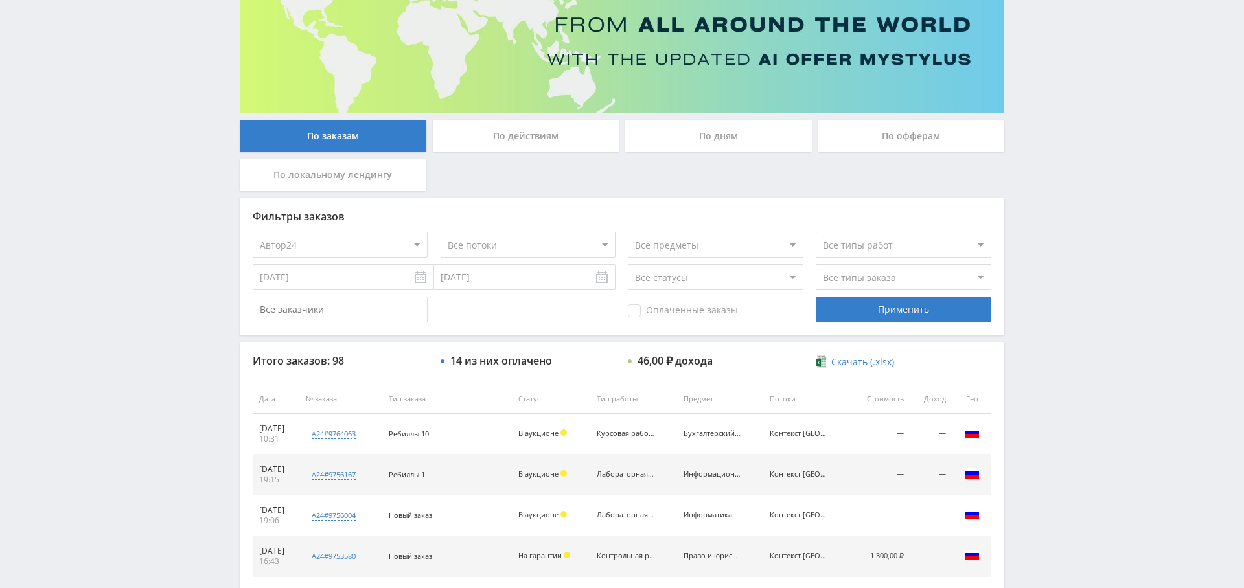
click at [684, 311] on span "Оплаченные заказы" at bounding box center [683, 311] width 110 height 13
click at [0, 0] on input "Оплаченные заказы" at bounding box center [0, 0] width 0 height 0
click at [922, 299] on div "Применить" at bounding box center [903, 310] width 175 height 26
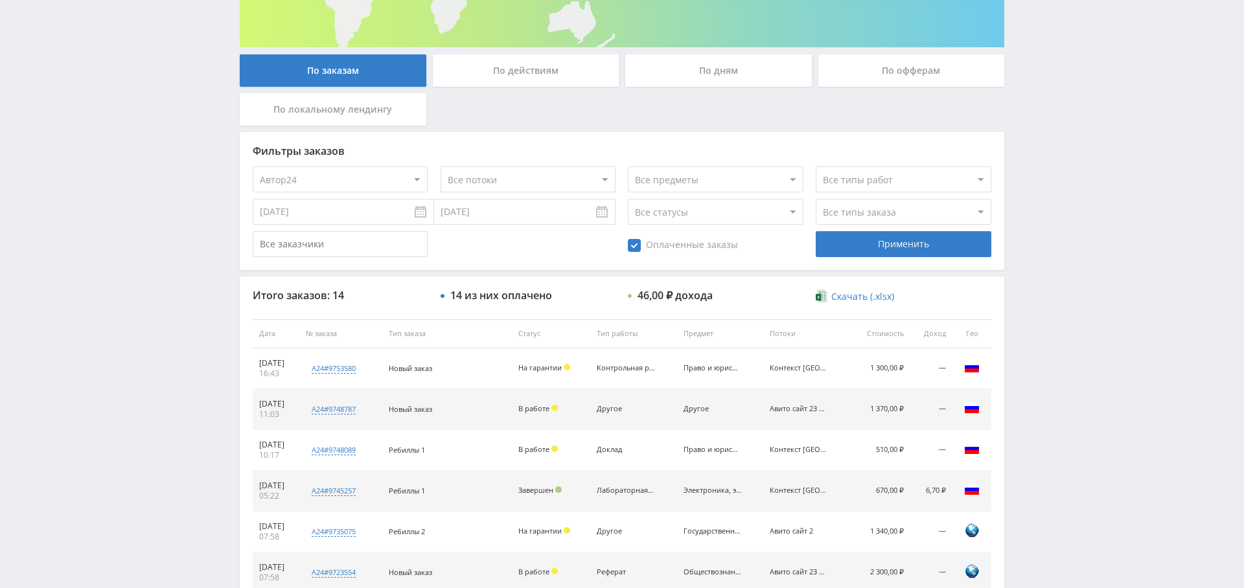
scroll to position [0, 0]
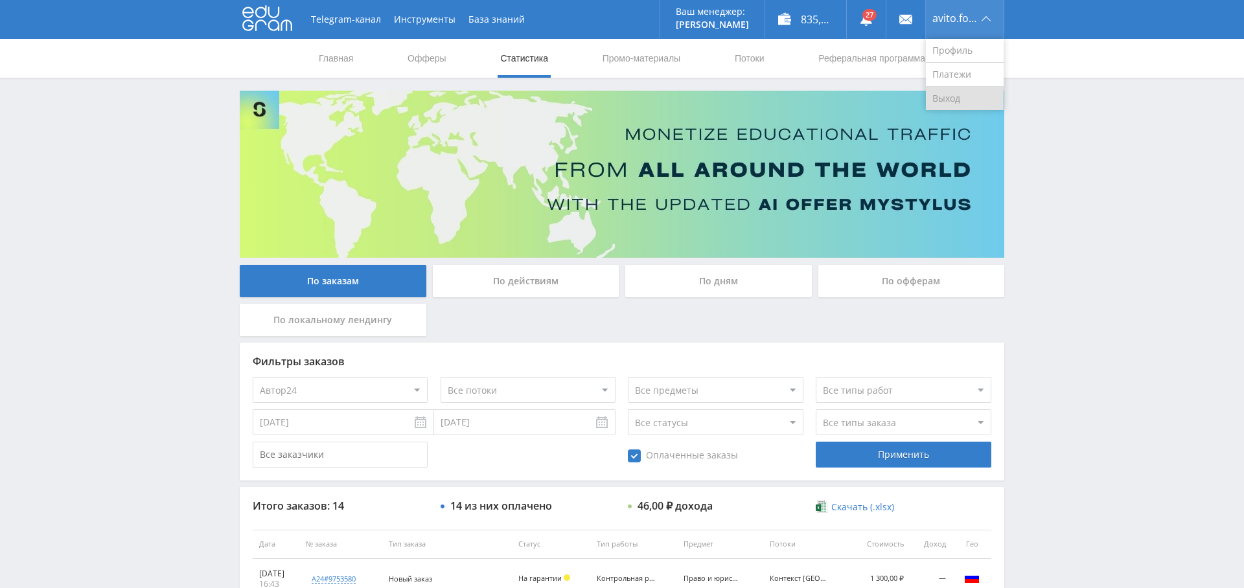
click at [957, 97] on link "Выход" at bounding box center [965, 98] width 78 height 23
